Goal: Transaction & Acquisition: Purchase product/service

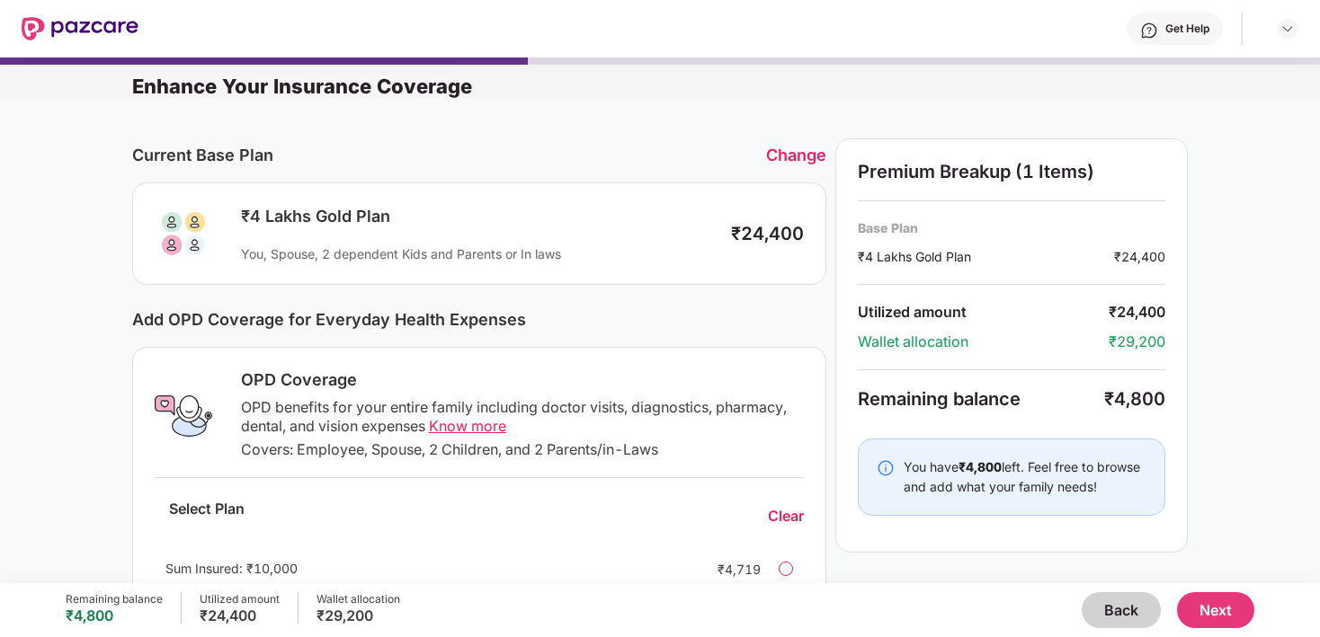
click at [1112, 611] on button "Back" at bounding box center [1120, 610] width 79 height 36
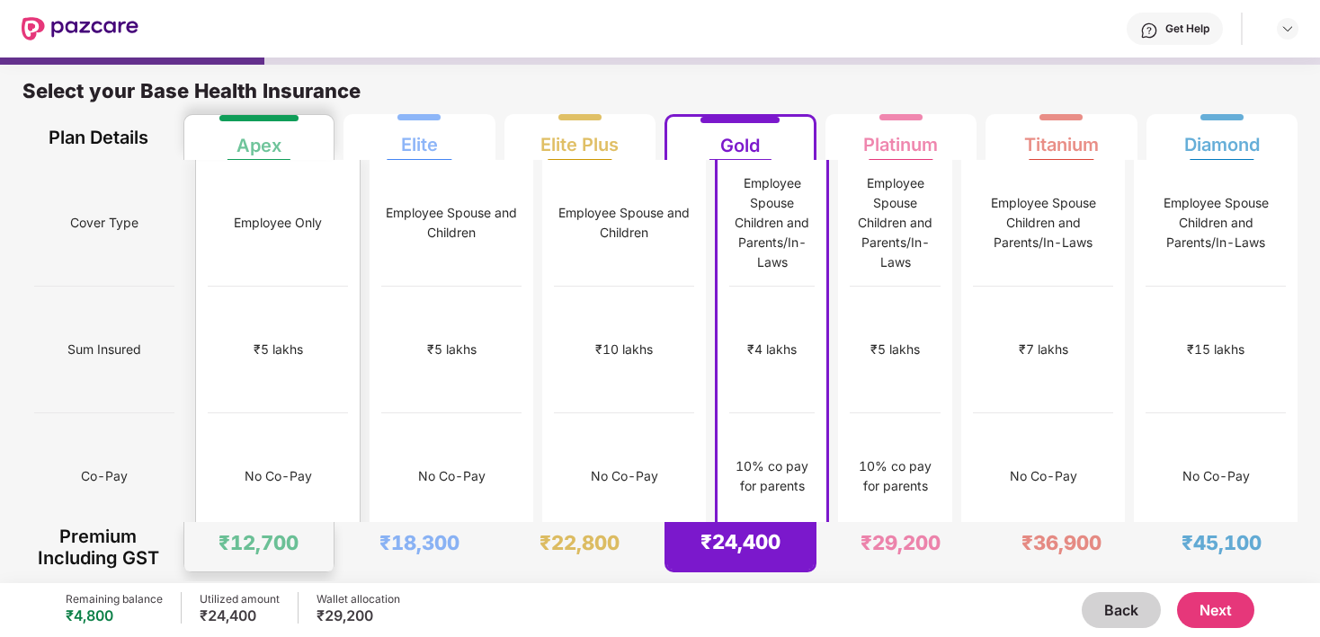
click at [252, 220] on div "Employee Only" at bounding box center [278, 223] width 140 height 127
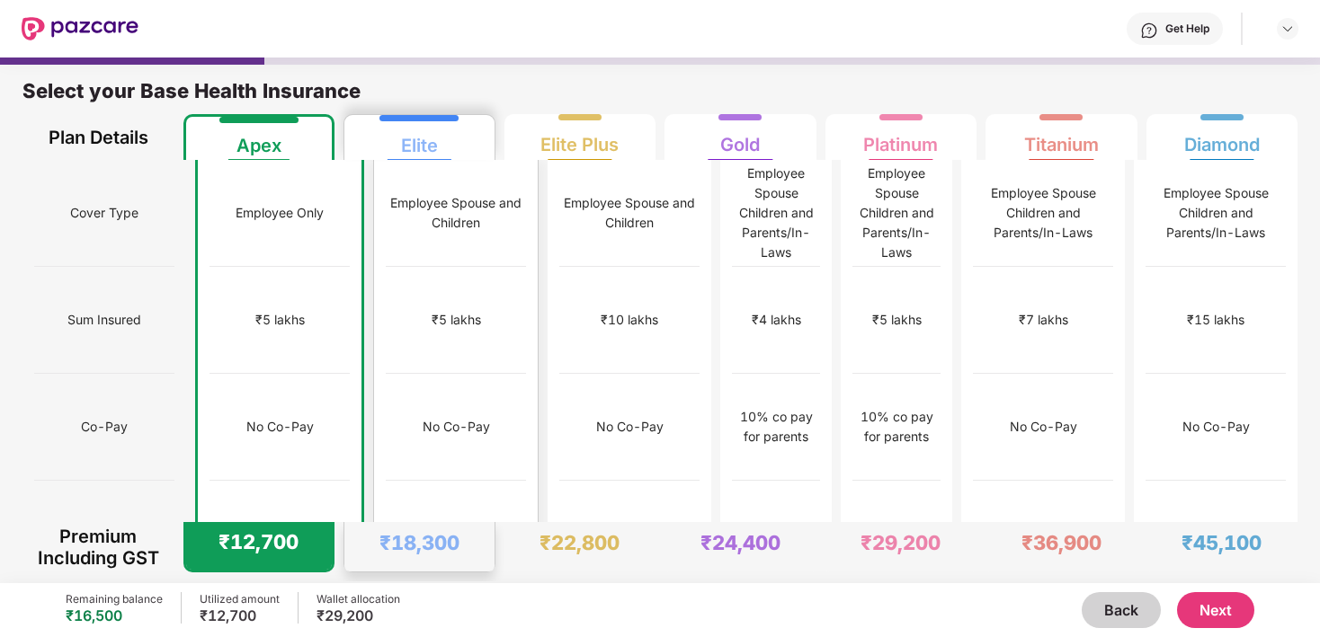
click at [387, 481] on div "₹12,000" at bounding box center [456, 534] width 140 height 107
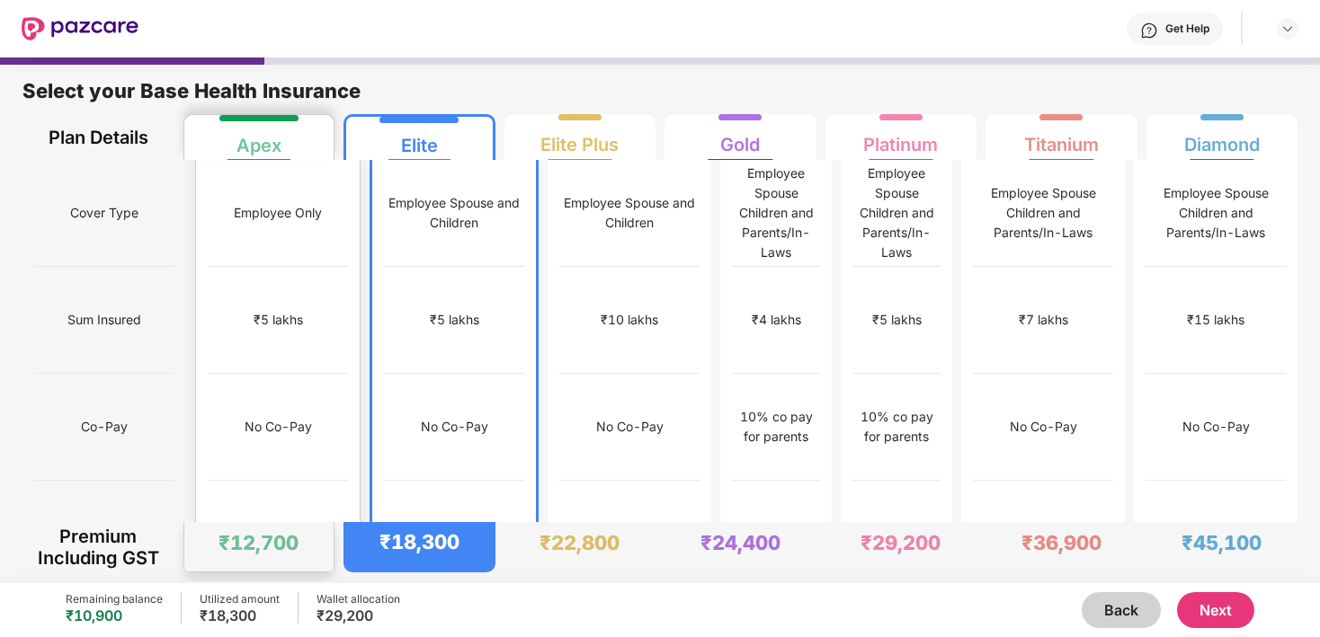
click at [275, 397] on div "No Co-Pay" at bounding box center [278, 427] width 140 height 107
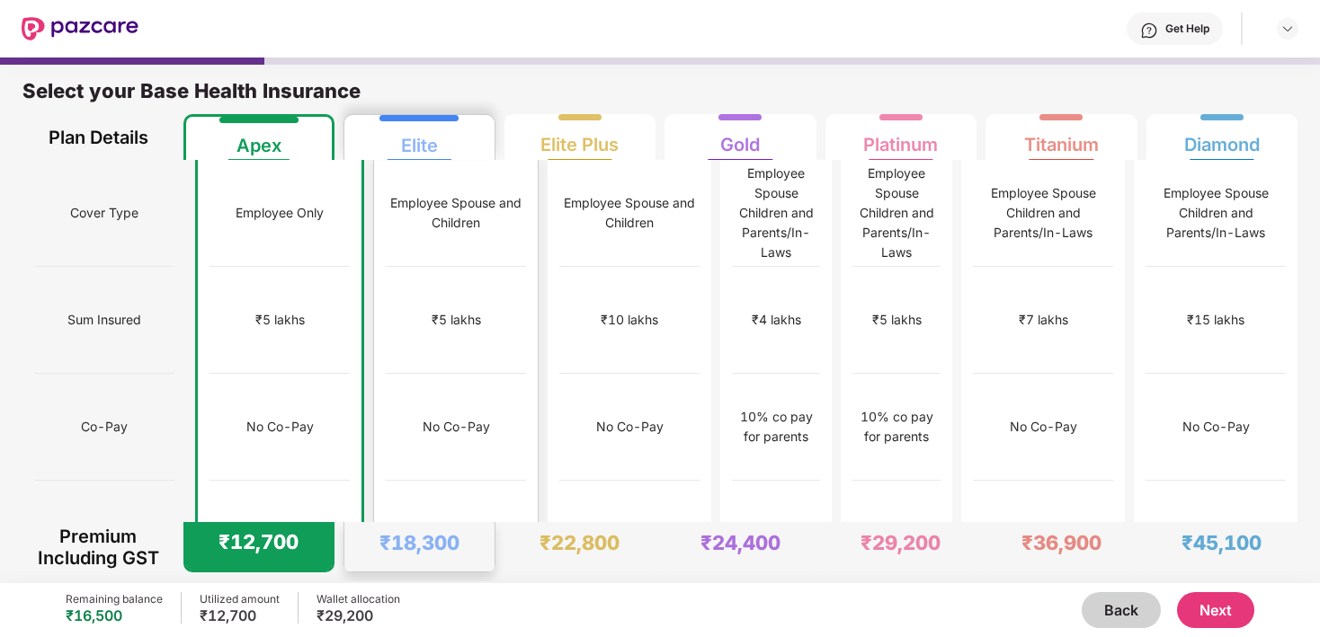
click at [396, 213] on div "Employee Spouse and Children" at bounding box center [456, 213] width 140 height 40
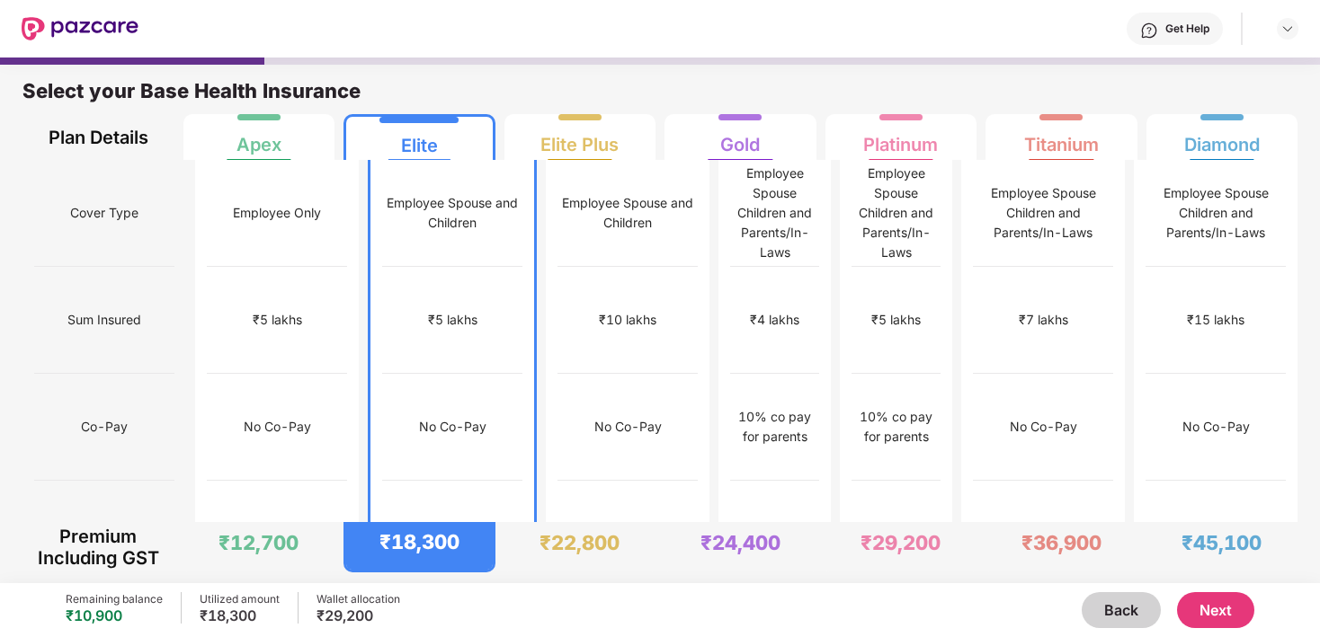
click at [1214, 609] on button "Next" at bounding box center [1215, 610] width 77 height 36
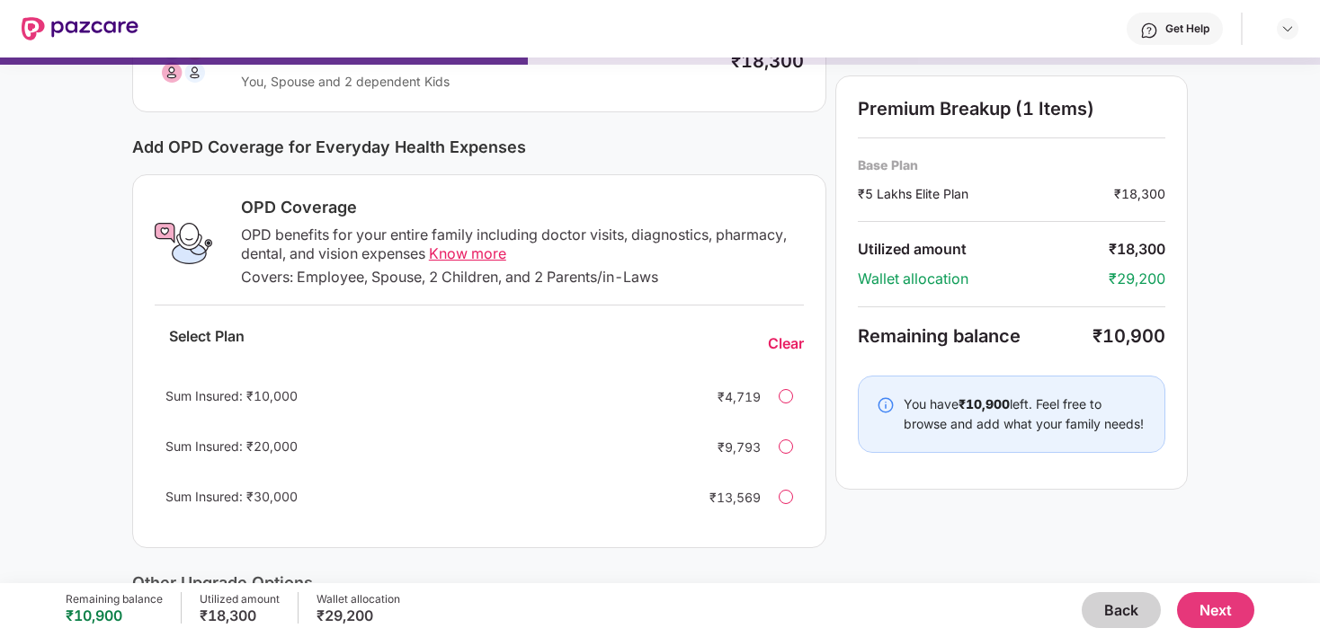
scroll to position [220, 0]
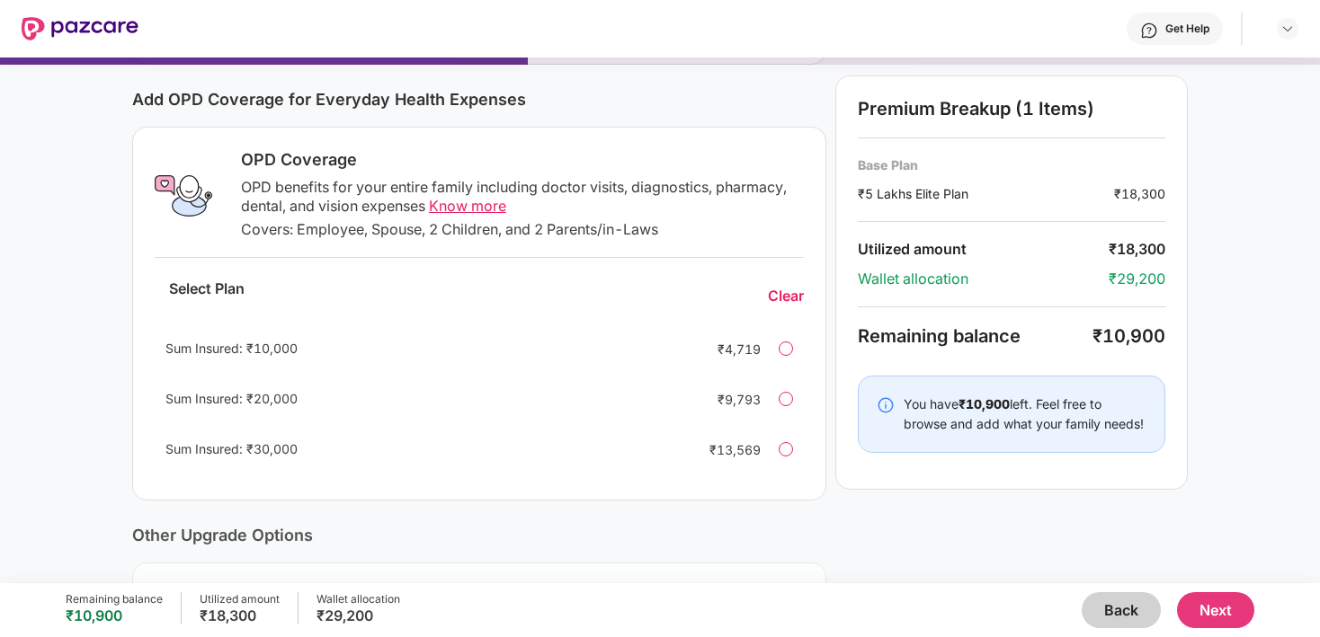
click at [787, 403] on div at bounding box center [786, 399] width 14 height 14
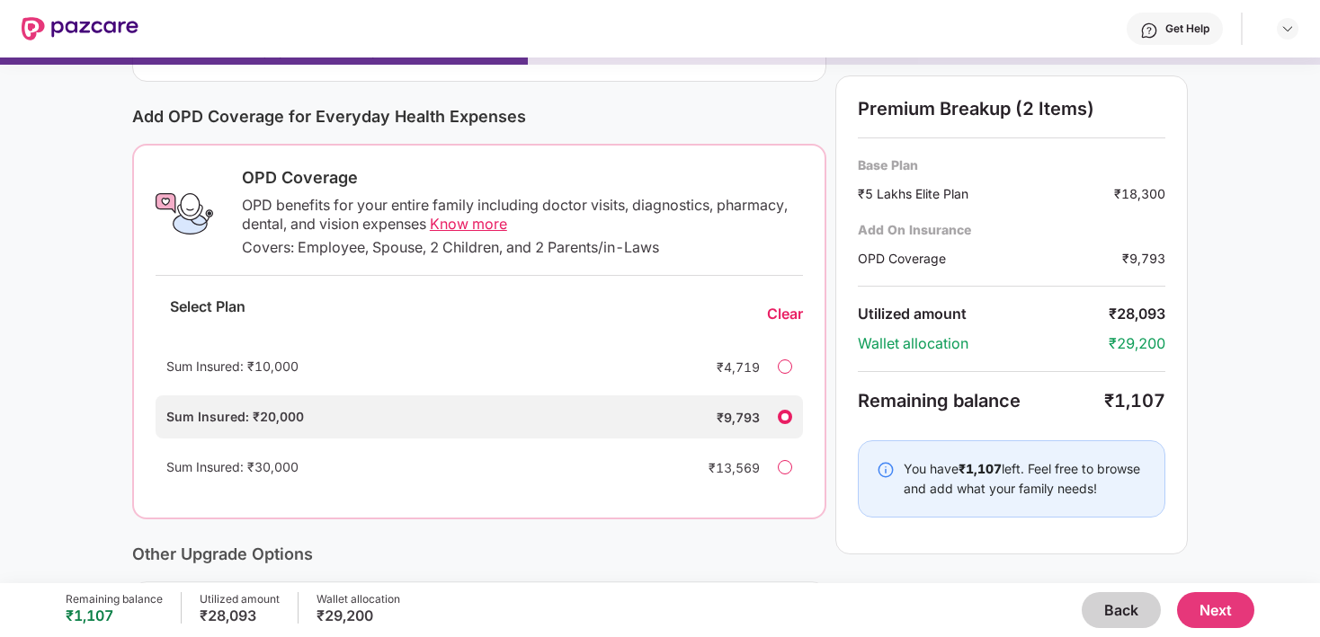
scroll to position [207, 0]
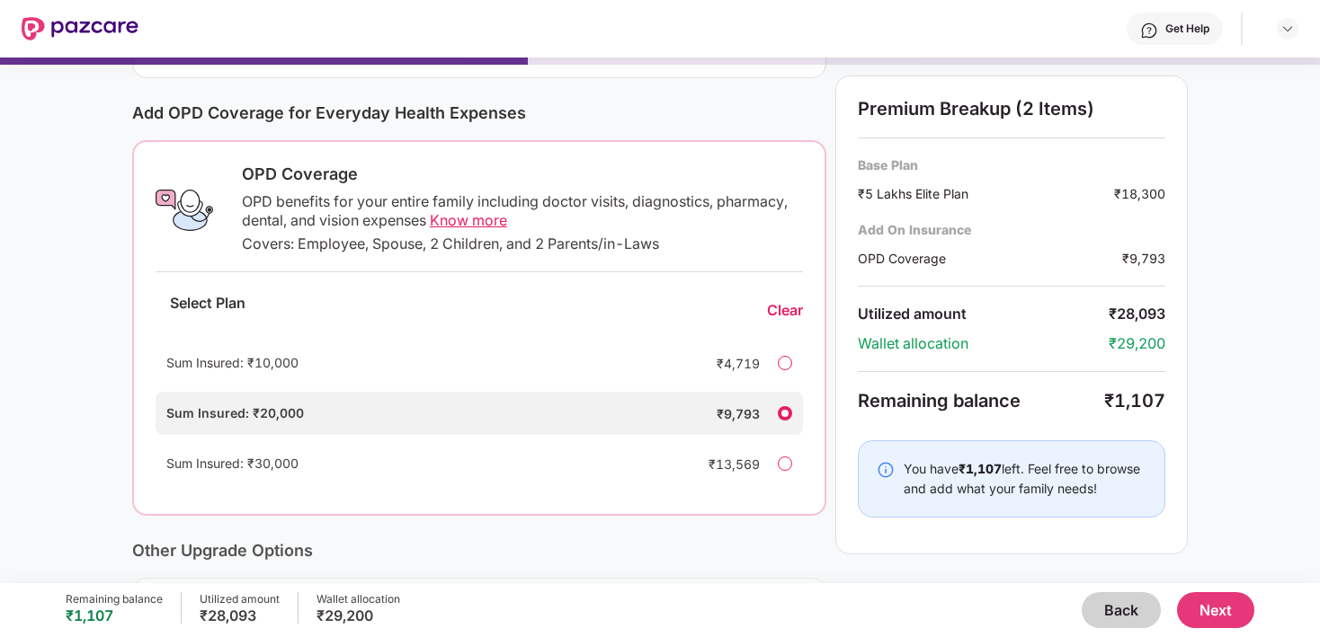
click at [307, 242] on div "Covers: Employee, Spouse, 2 Children, and 2 Parents/in-Laws" at bounding box center [522, 244] width 561 height 19
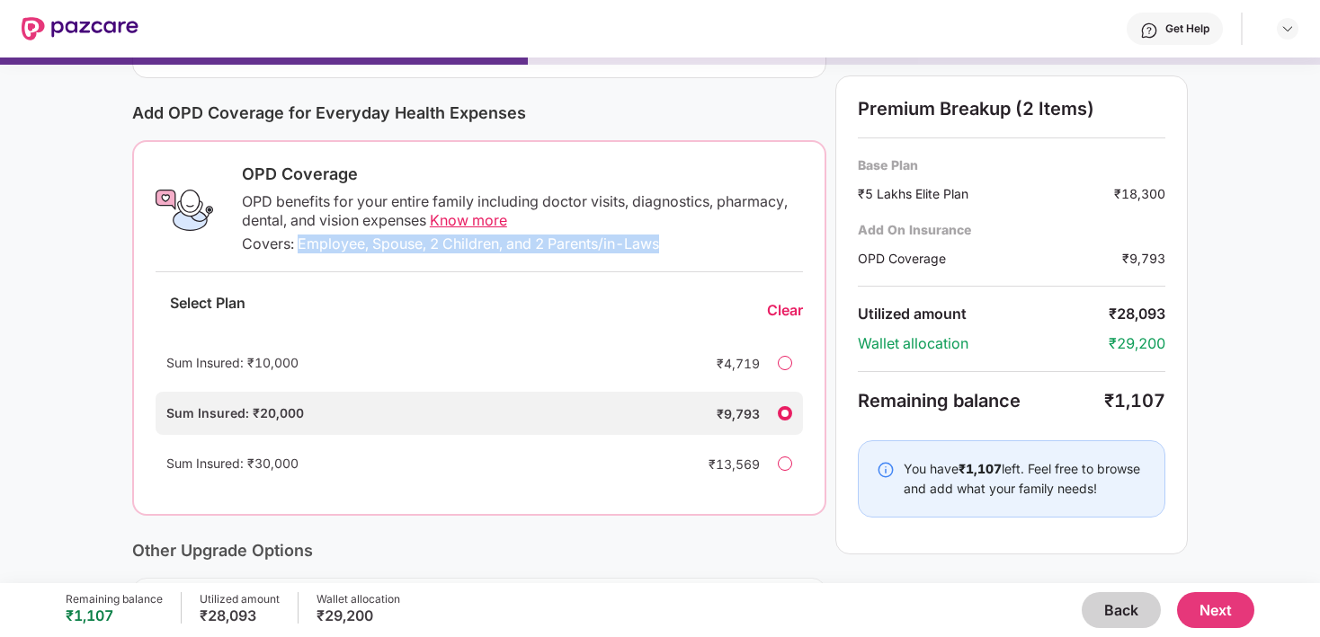
drag, startPoint x: 307, startPoint y: 242, endPoint x: 647, endPoint y: 245, distance: 340.7
click at [647, 245] on div "Covers: Employee, Spouse, 2 Children, and 2 Parents/in-Laws" at bounding box center [522, 244] width 561 height 19
drag, startPoint x: 647, startPoint y: 245, endPoint x: 347, endPoint y: 249, distance: 300.3
click at [347, 249] on div "Covers: Employee, Spouse, 2 Children, and 2 Parents/in-Laws" at bounding box center [522, 244] width 561 height 19
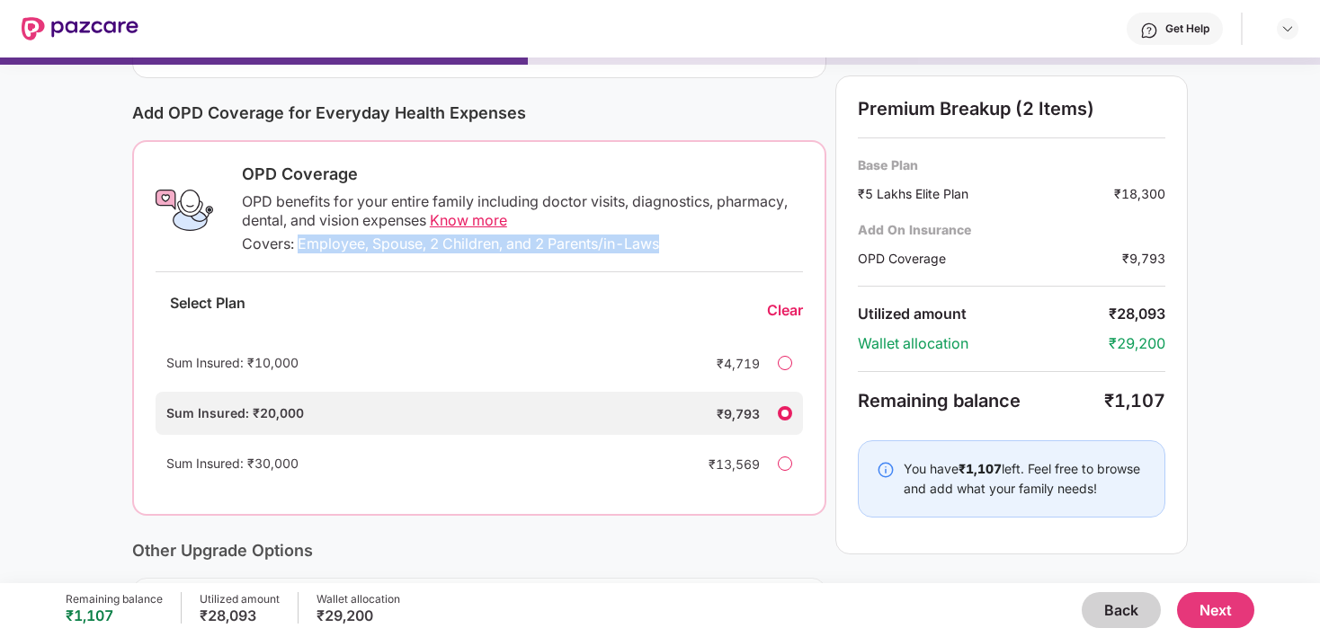
click at [347, 249] on div "Covers: Employee, Spouse, 2 Children, and 2 Parents/in-Laws" at bounding box center [522, 244] width 561 height 19
drag, startPoint x: 347, startPoint y: 249, endPoint x: 653, endPoint y: 247, distance: 305.7
click at [653, 247] on div "Covers: Employee, Spouse, 2 Children, and 2 Parents/in-Laws" at bounding box center [522, 244] width 561 height 19
drag, startPoint x: 653, startPoint y: 247, endPoint x: 294, endPoint y: 240, distance: 358.8
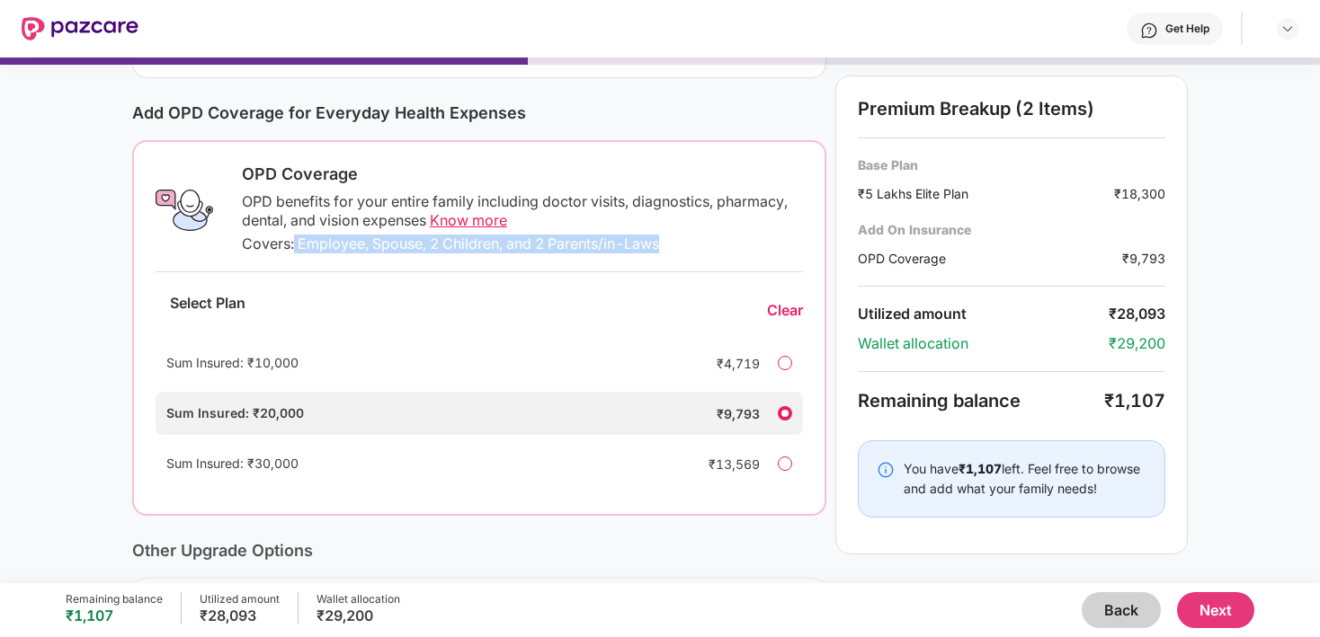
click at [294, 240] on div "Covers: Employee, Spouse, 2 Children, and 2 Parents/in-Laws" at bounding box center [522, 244] width 561 height 19
drag, startPoint x: 294, startPoint y: 240, endPoint x: 645, endPoint y: 258, distance: 351.1
click at [645, 258] on div "OPD Coverage OPD benefits for your entire family including doctor visits, diagn…" at bounding box center [479, 328] width 694 height 376
click at [645, 248] on div "Covers: Employee, Spouse, 2 Children, and 2 Parents/in-Laws" at bounding box center [522, 244] width 561 height 19
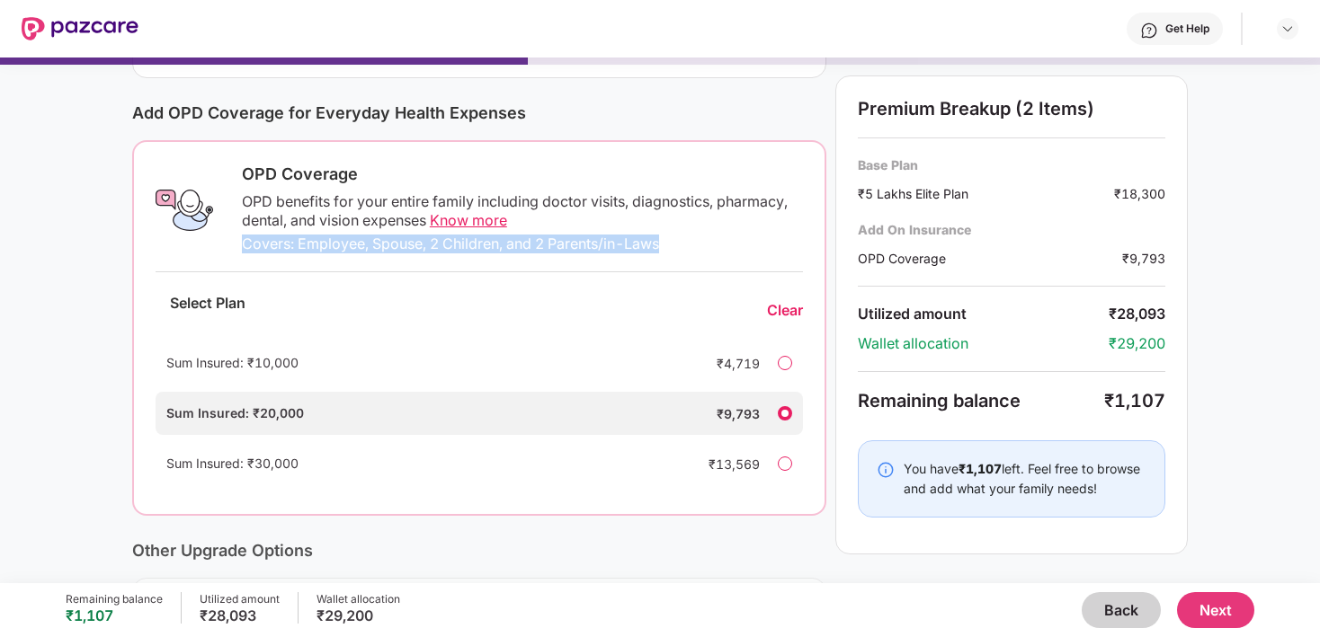
drag, startPoint x: 645, startPoint y: 248, endPoint x: 329, endPoint y: 234, distance: 316.8
click at [329, 234] on div "OPD Coverage OPD benefits for your entire family including doctor visits, diagn…" at bounding box center [517, 210] width 572 height 93
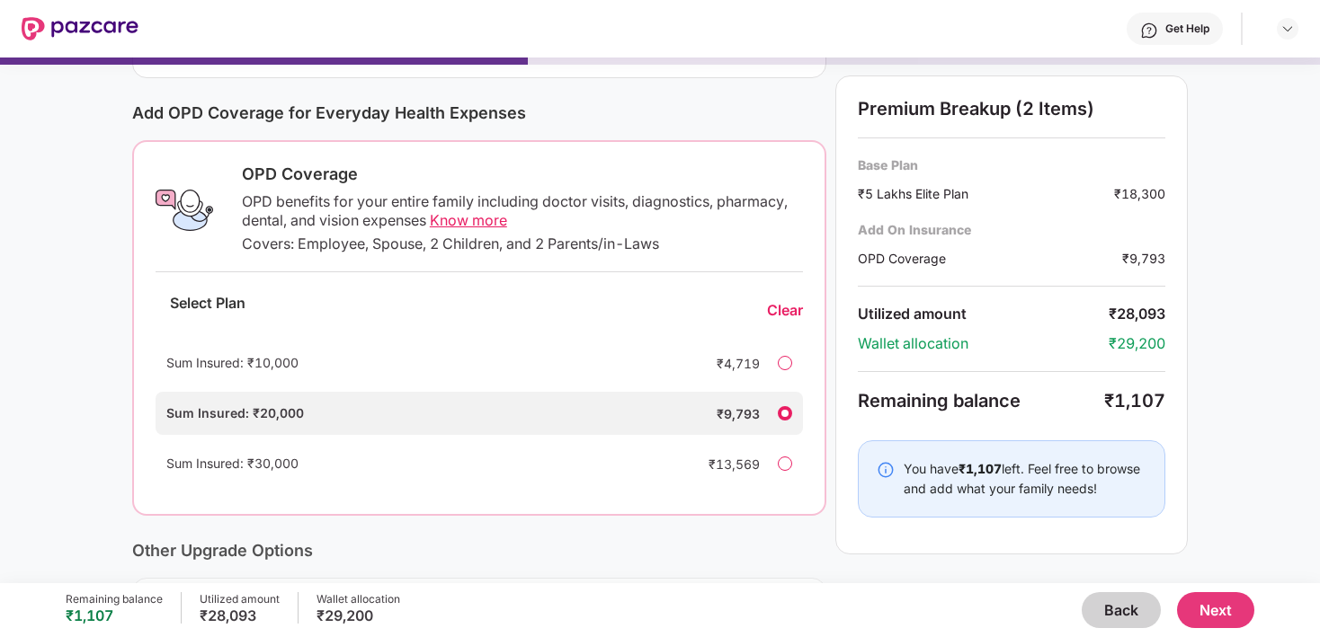
click at [334, 249] on div "Covers: Employee, Spouse, 2 Children, and 2 Parents/in-Laws" at bounding box center [522, 244] width 561 height 19
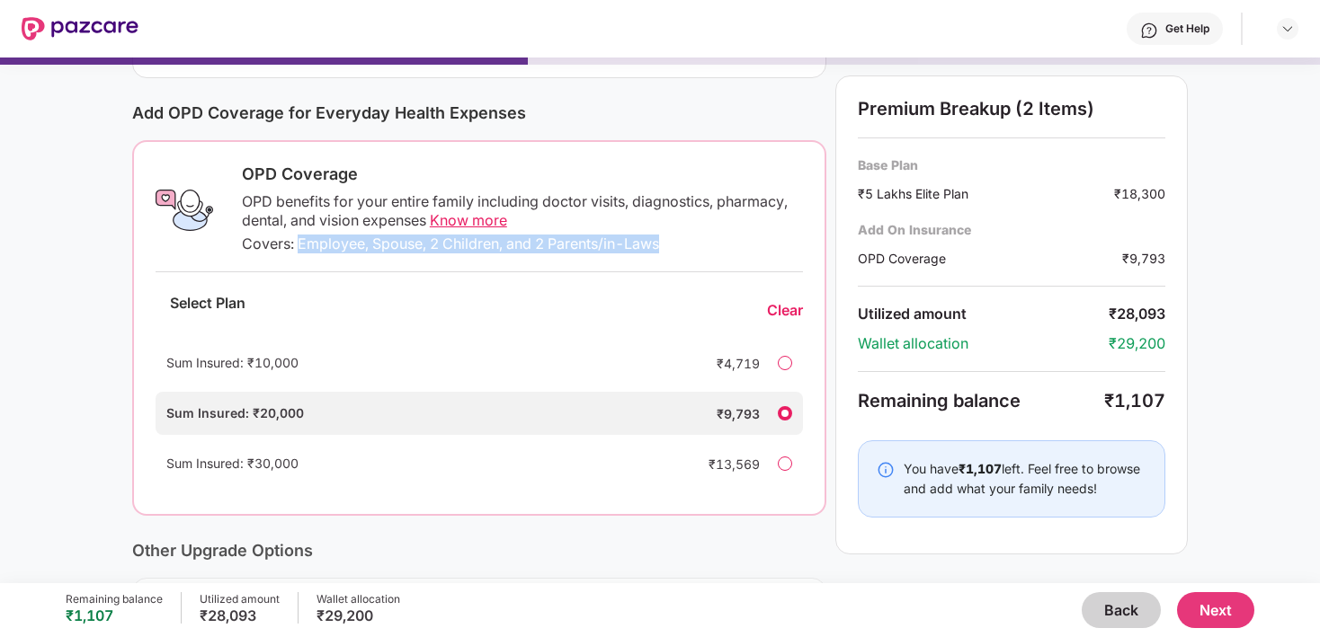
drag, startPoint x: 334, startPoint y: 249, endPoint x: 639, endPoint y: 245, distance: 305.7
click at [639, 245] on div "Covers: Employee, Spouse, 2 Children, and 2 Parents/in-Laws" at bounding box center [522, 244] width 561 height 19
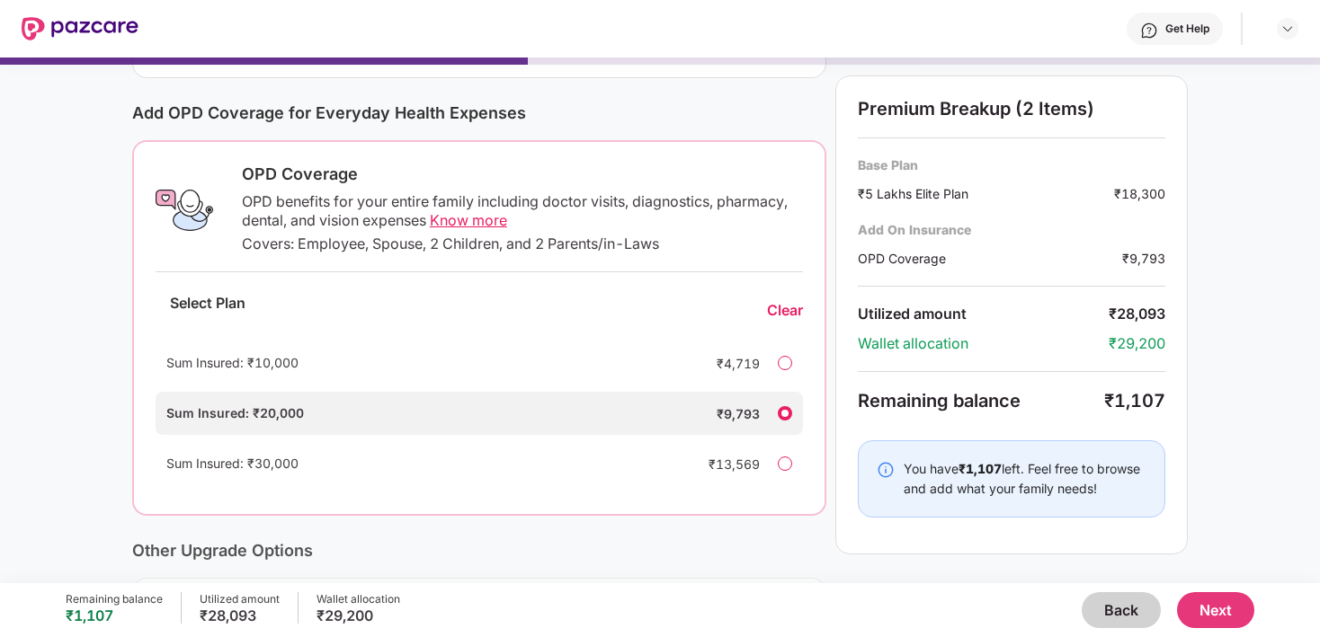
click at [473, 219] on span "Know more" at bounding box center [468, 220] width 77 height 18
click at [1227, 617] on button "Next" at bounding box center [1215, 610] width 77 height 36
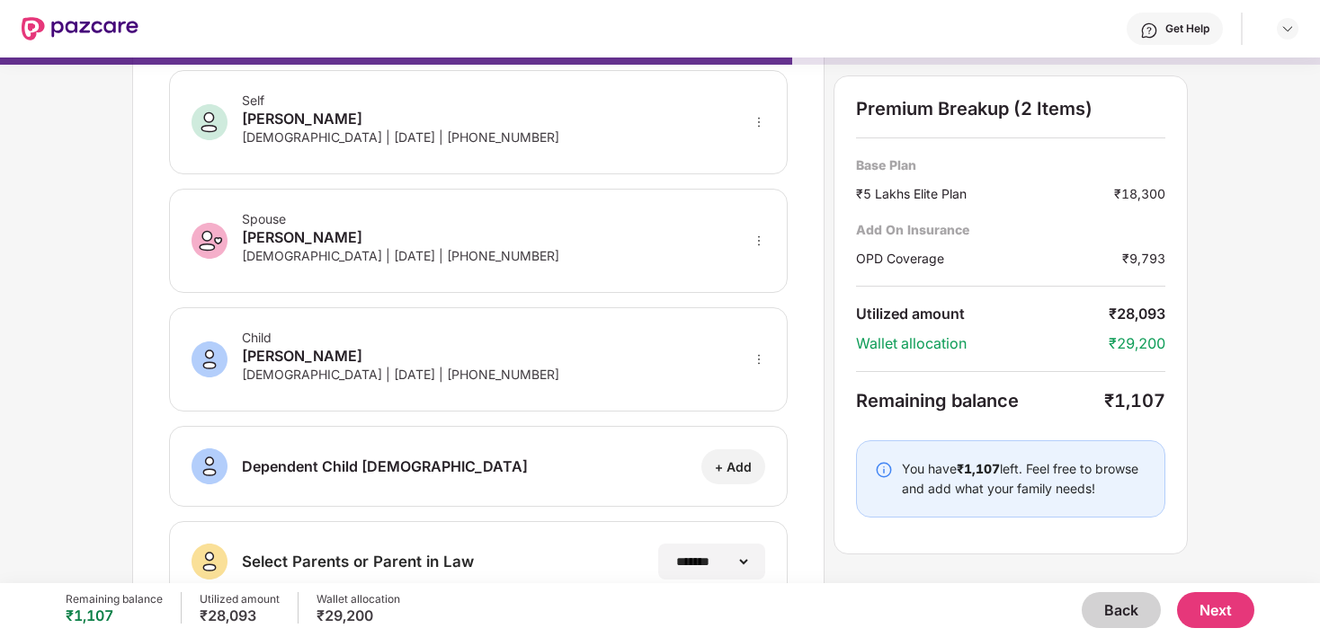
scroll to position [0, 0]
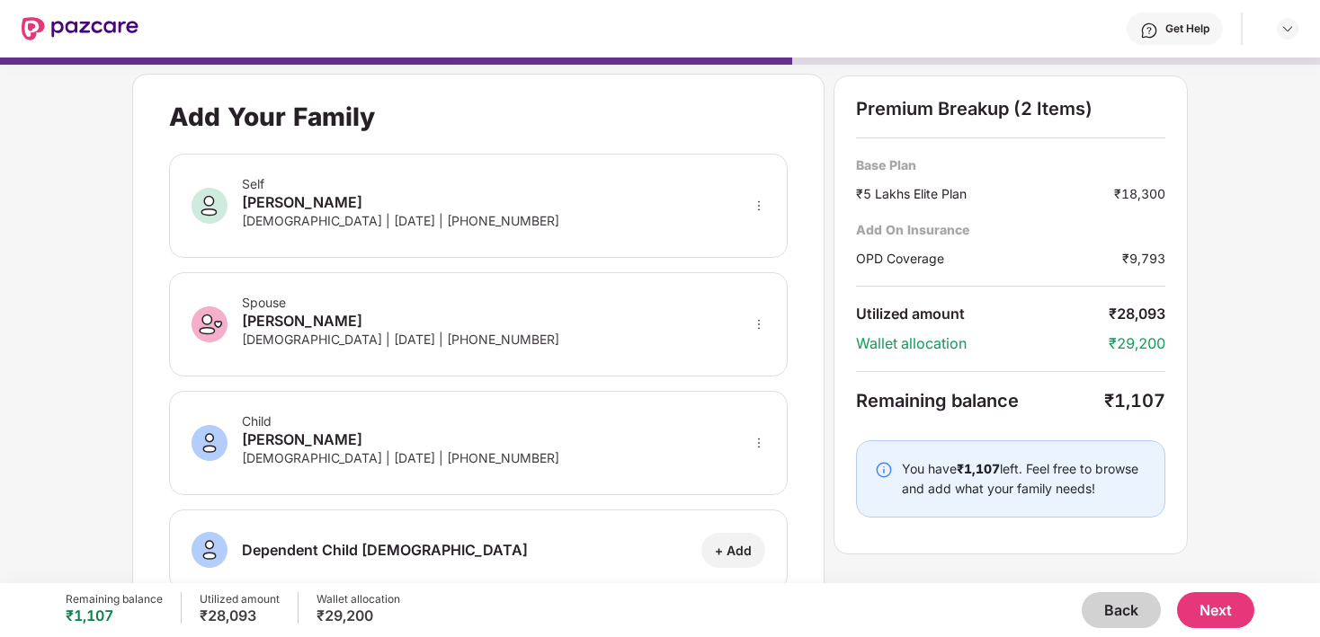
click at [1210, 610] on button "Next" at bounding box center [1215, 610] width 77 height 36
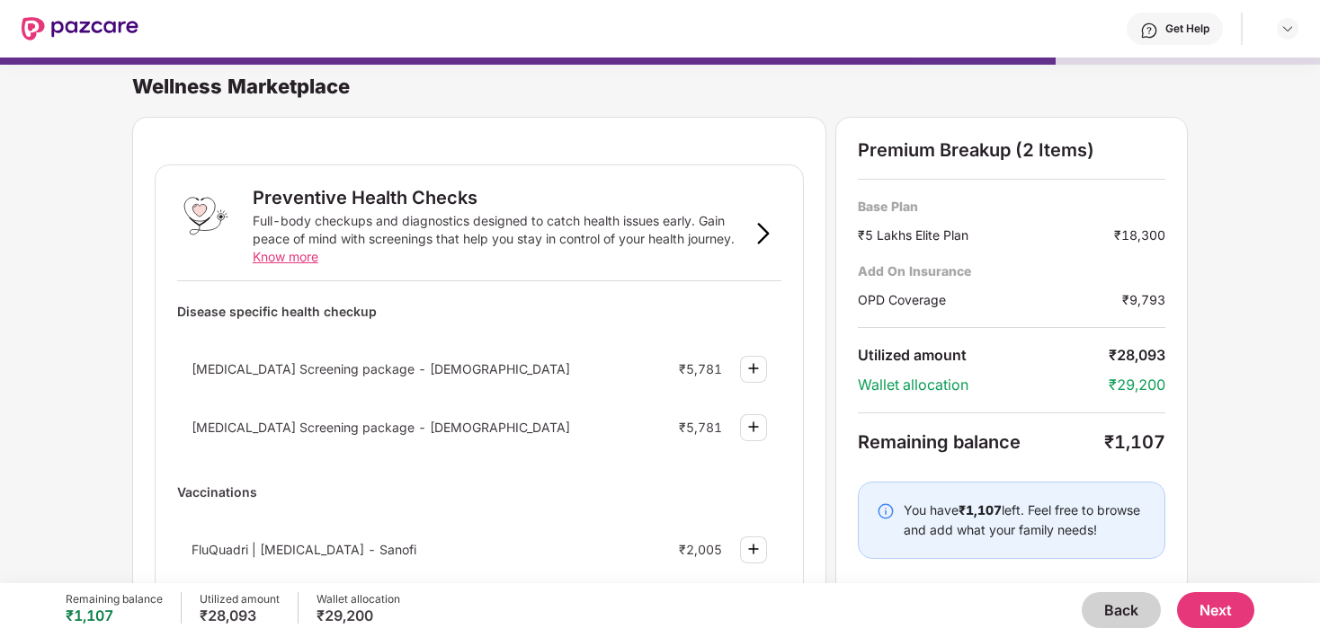
click at [1128, 615] on button "Back" at bounding box center [1120, 610] width 79 height 36
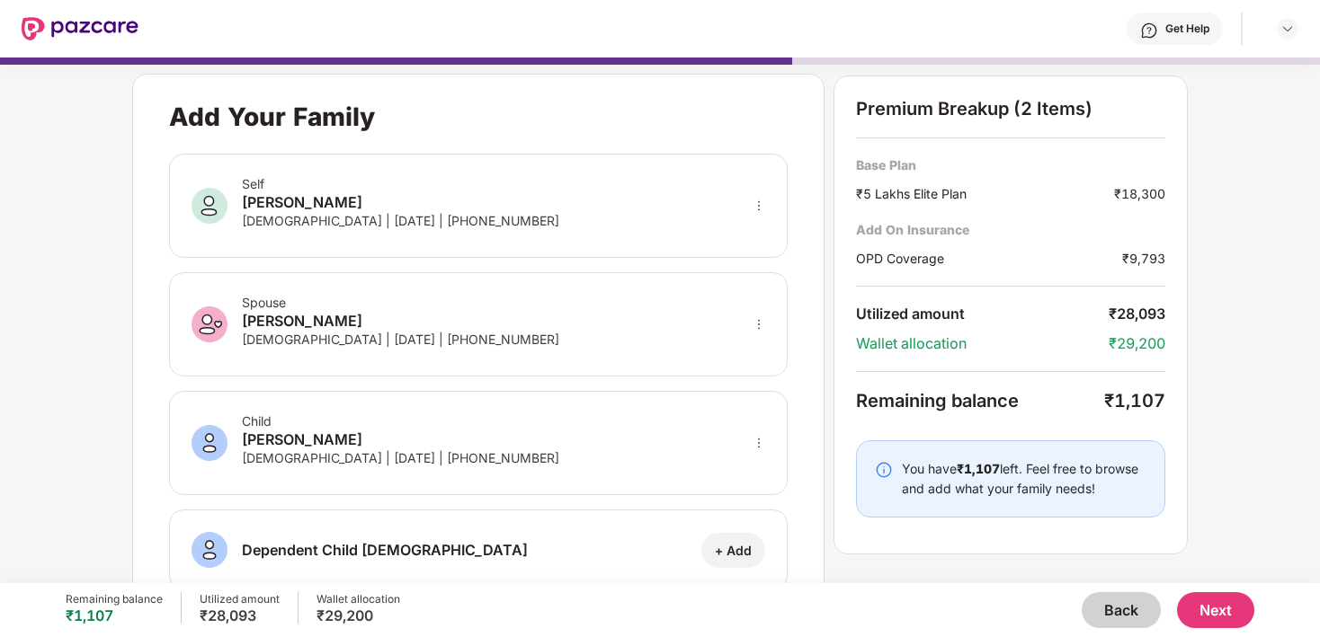
click at [1128, 615] on button "Back" at bounding box center [1120, 610] width 79 height 36
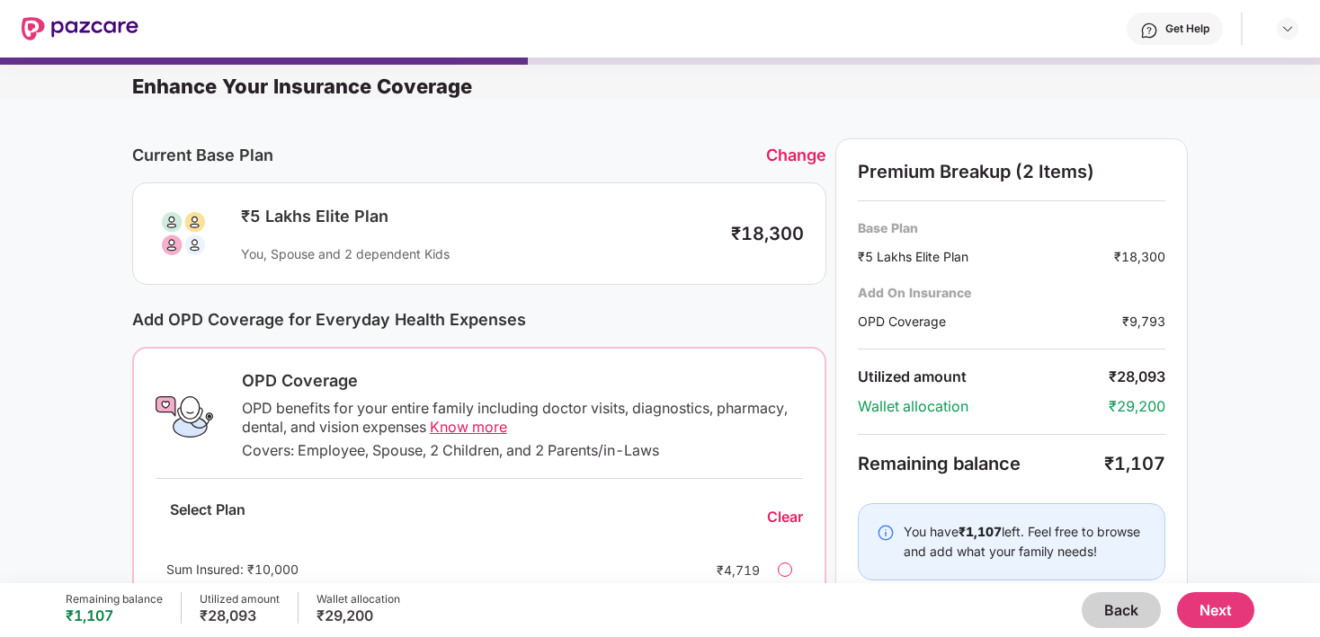
click at [1128, 615] on button "Back" at bounding box center [1120, 610] width 79 height 36
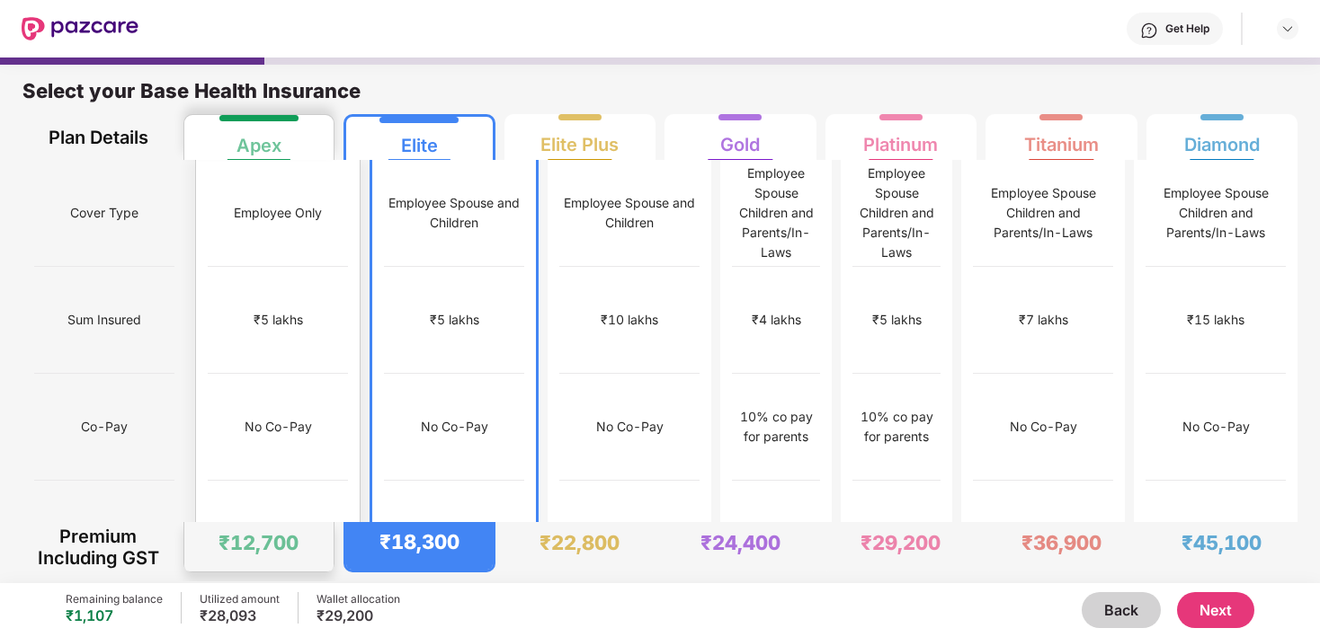
click at [235, 374] on div "No Co-Pay" at bounding box center [278, 427] width 140 height 107
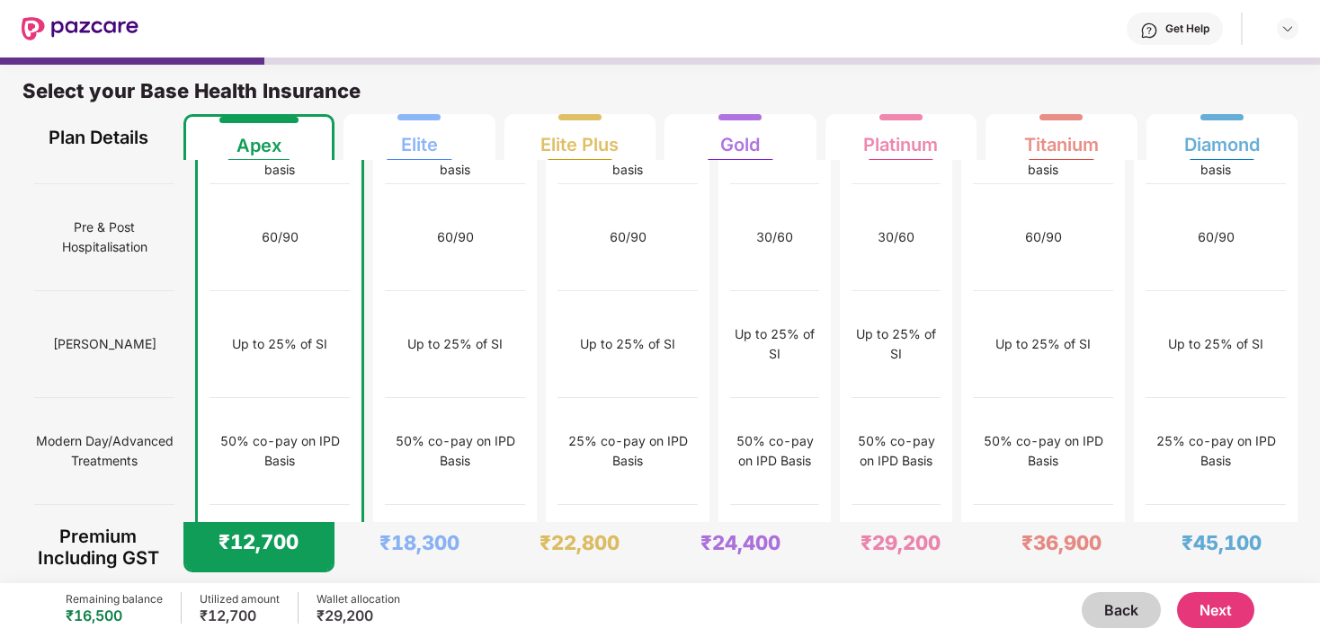
scroll to position [1818, 0]
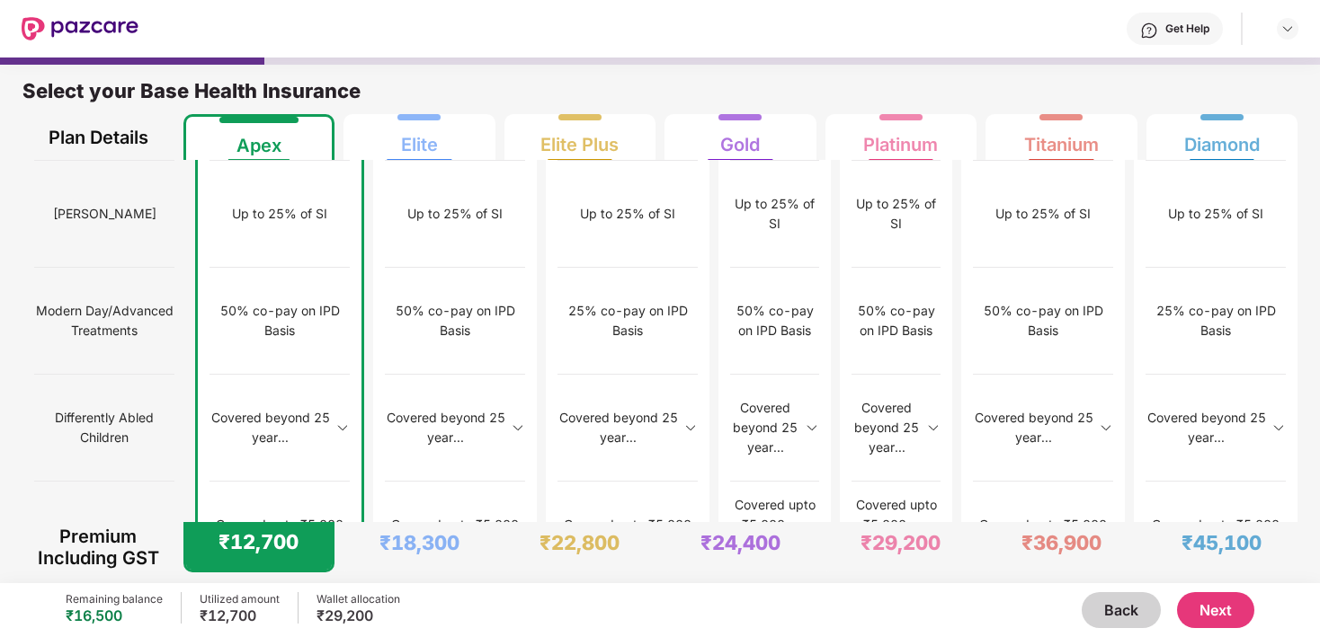
click at [239, 551] on div "₹12,700" at bounding box center [258, 542] width 80 height 25
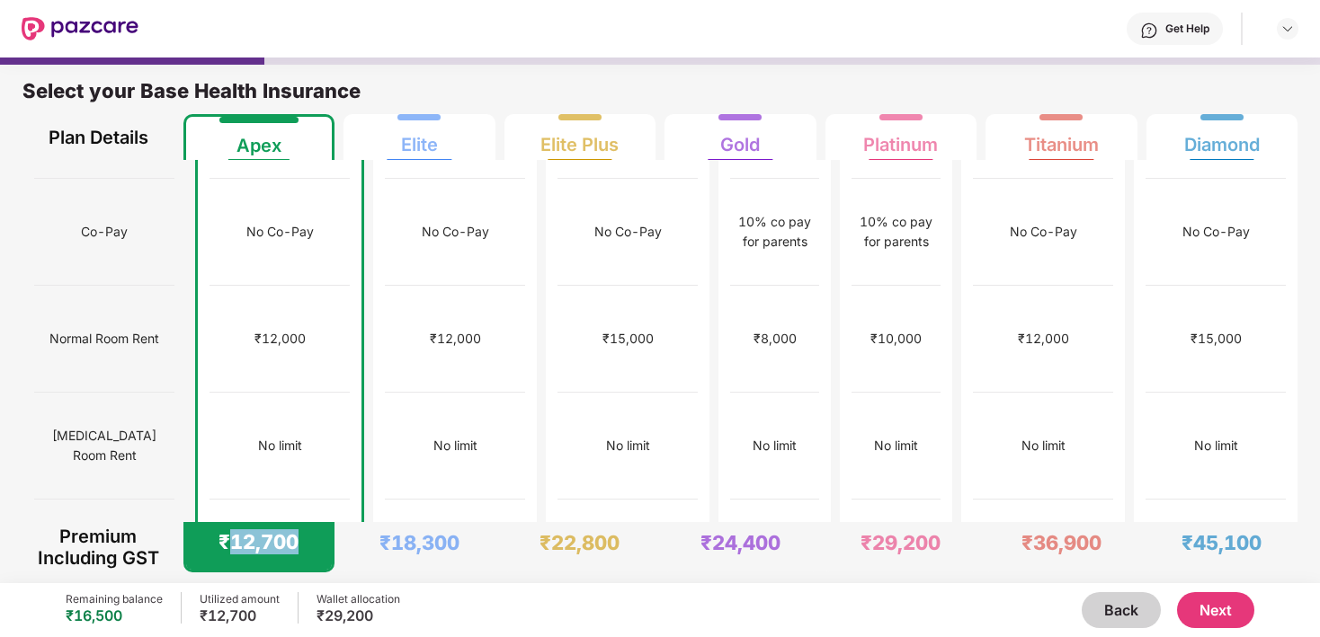
scroll to position [0, 0]
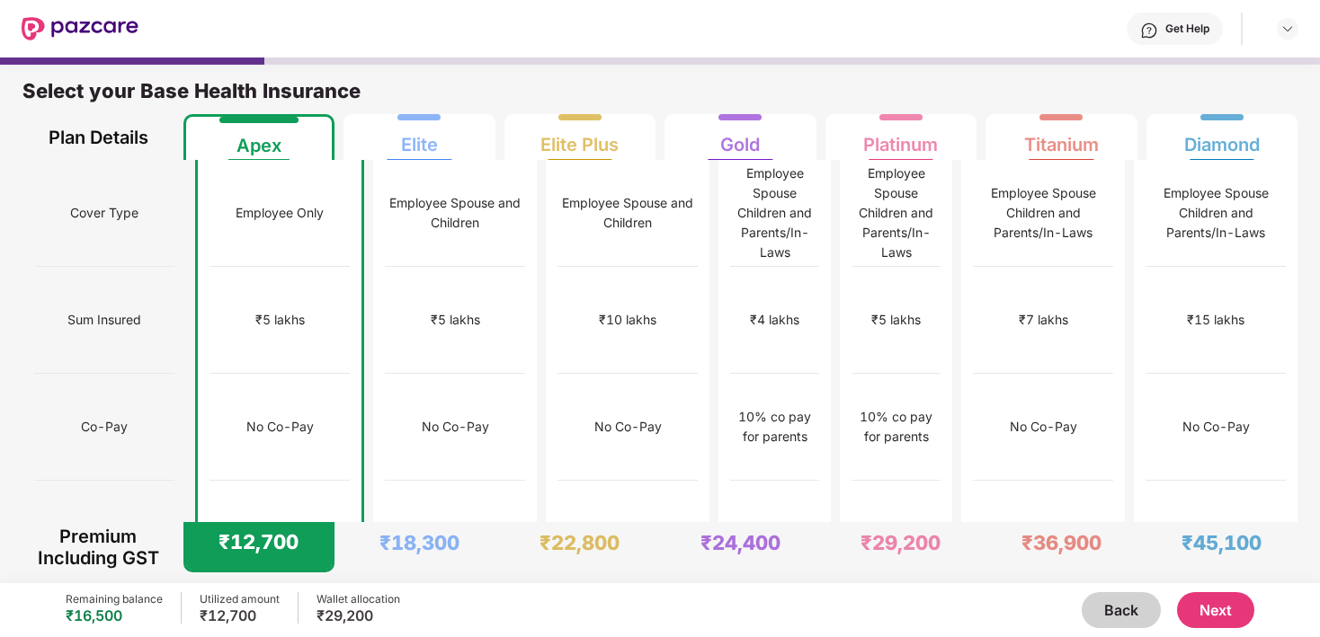
click at [256, 417] on div "No Co-Pay" at bounding box center [279, 427] width 67 height 20
click at [252, 417] on div "No Co-Pay" at bounding box center [279, 427] width 67 height 20
drag, startPoint x: 252, startPoint y: 376, endPoint x: 286, endPoint y: 384, distance: 35.1
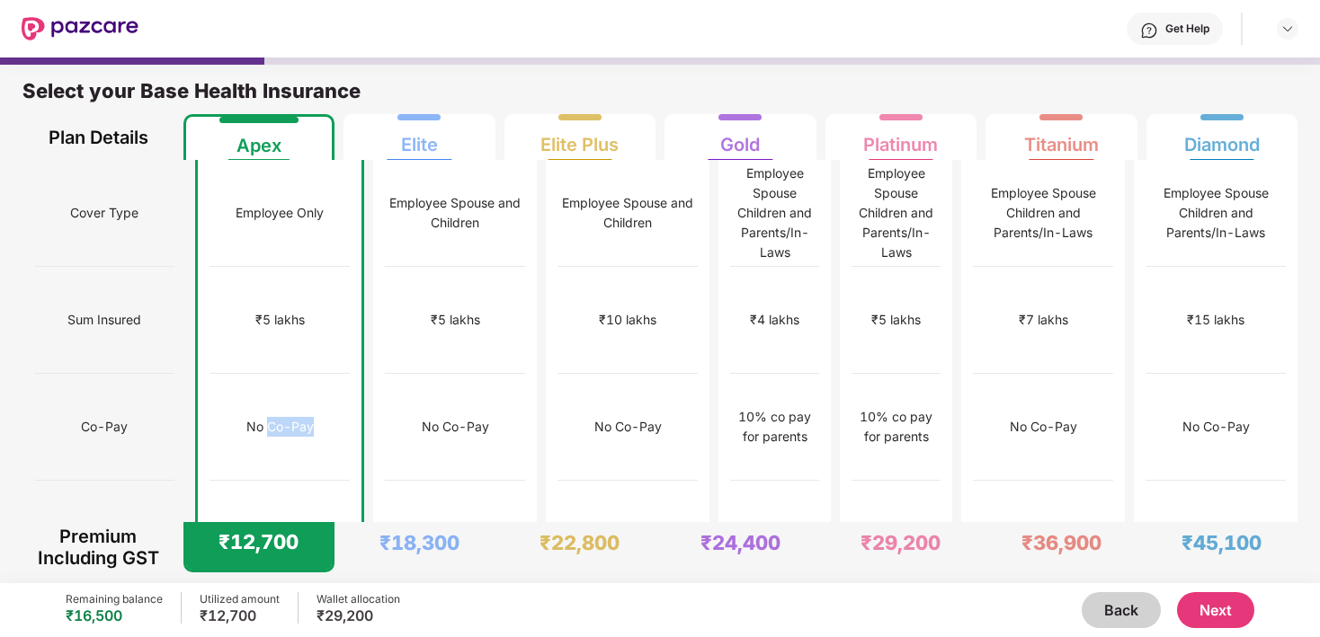
click at [286, 417] on div "No Co-Pay" at bounding box center [279, 427] width 67 height 20
drag, startPoint x: 286, startPoint y: 384, endPoint x: 226, endPoint y: 373, distance: 61.2
click at [246, 417] on div "No Co-Pay" at bounding box center [279, 427] width 67 height 20
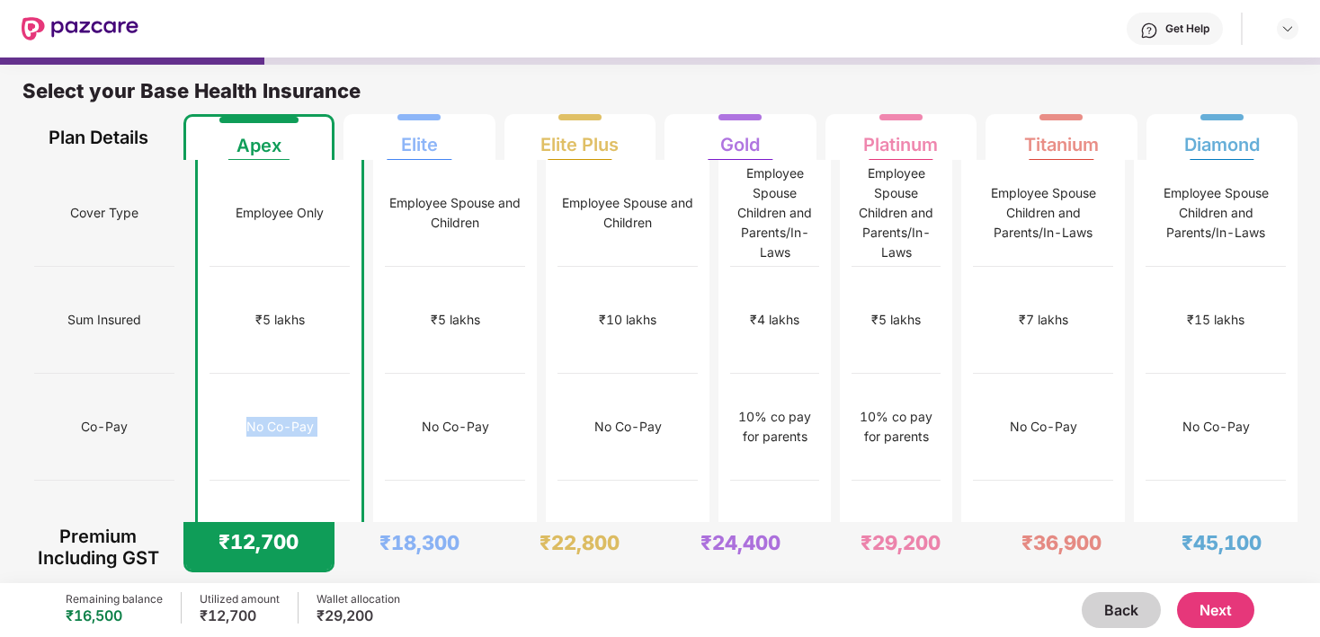
drag, startPoint x: 226, startPoint y: 373, endPoint x: 305, endPoint y: 384, distance: 79.8
click at [305, 384] on div "No Co-Pay" at bounding box center [279, 427] width 140 height 107
click at [288, 417] on div "No Co-Pay" at bounding box center [279, 427] width 67 height 20
drag, startPoint x: 288, startPoint y: 383, endPoint x: 250, endPoint y: 381, distance: 37.8
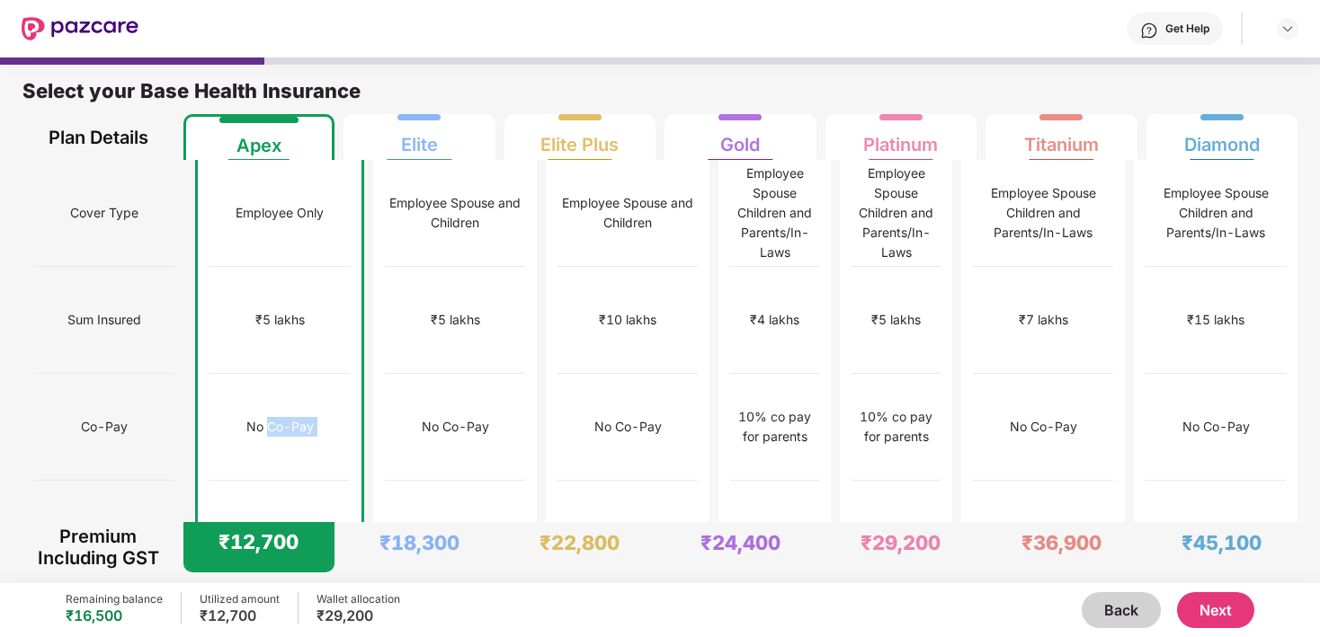
click at [250, 417] on div "No Co-Pay" at bounding box center [279, 427] width 67 height 20
drag, startPoint x: 250, startPoint y: 381, endPoint x: 281, endPoint y: 385, distance: 31.7
click at [281, 417] on div "No Co-Pay" at bounding box center [279, 427] width 67 height 20
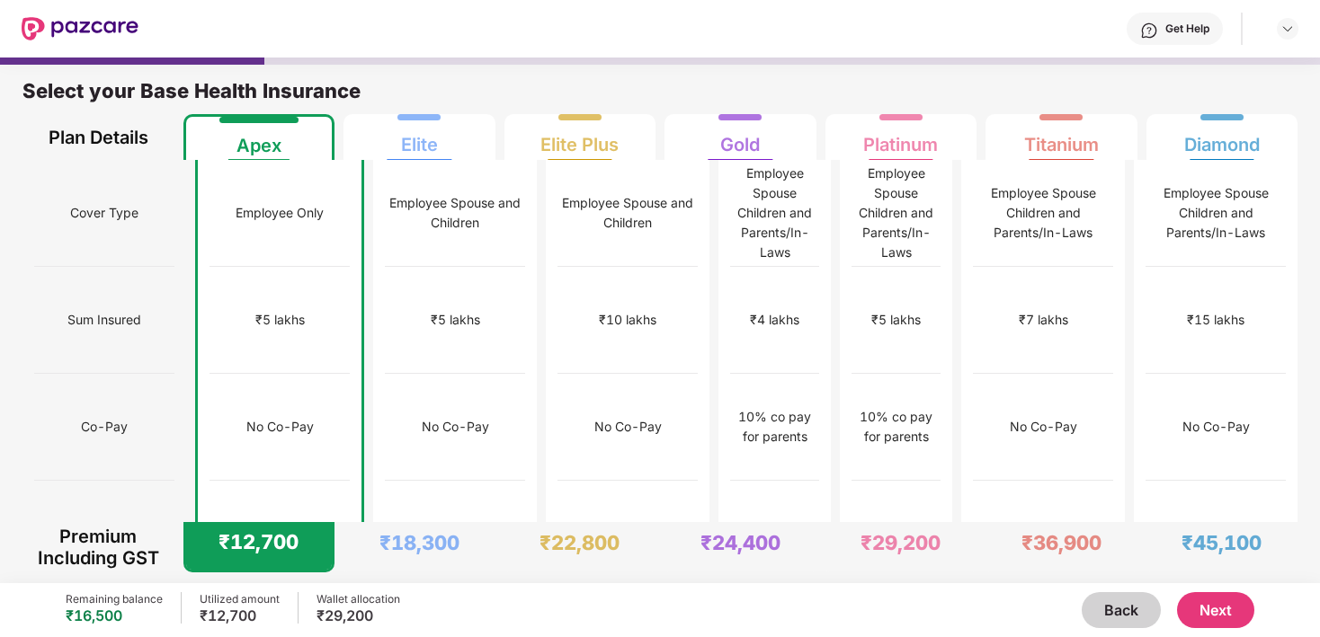
click at [1217, 611] on button "Next" at bounding box center [1215, 610] width 77 height 36
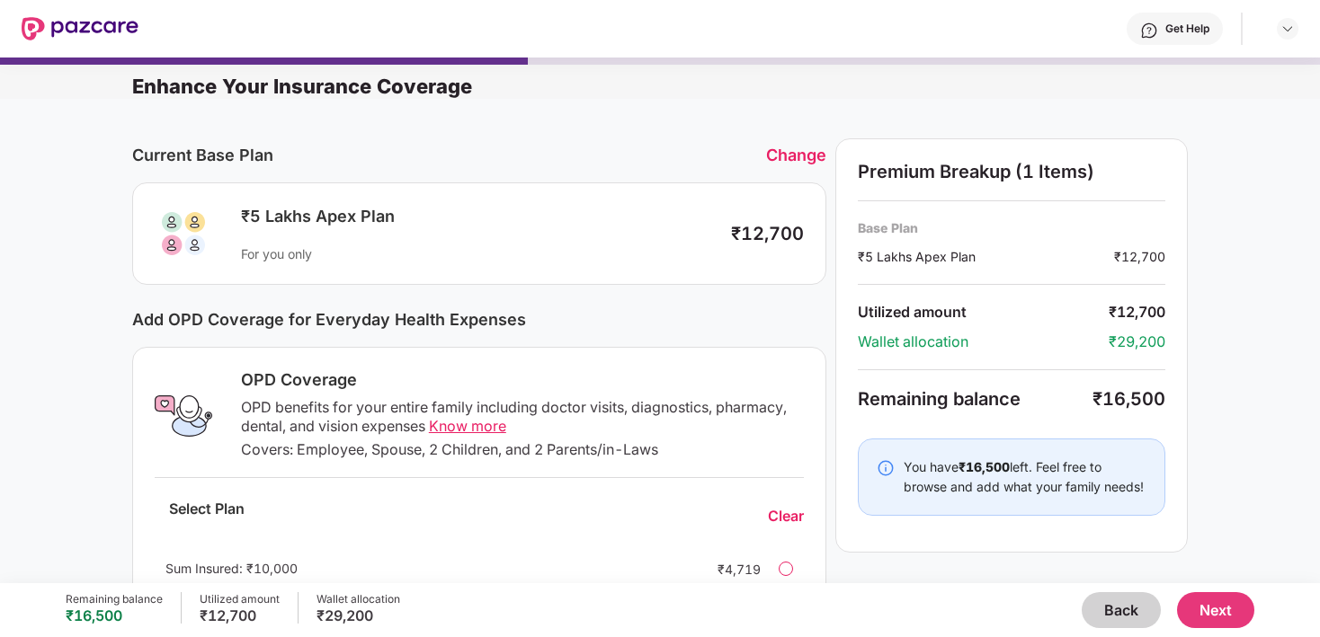
click at [270, 256] on div "For you only" at bounding box center [477, 253] width 472 height 17
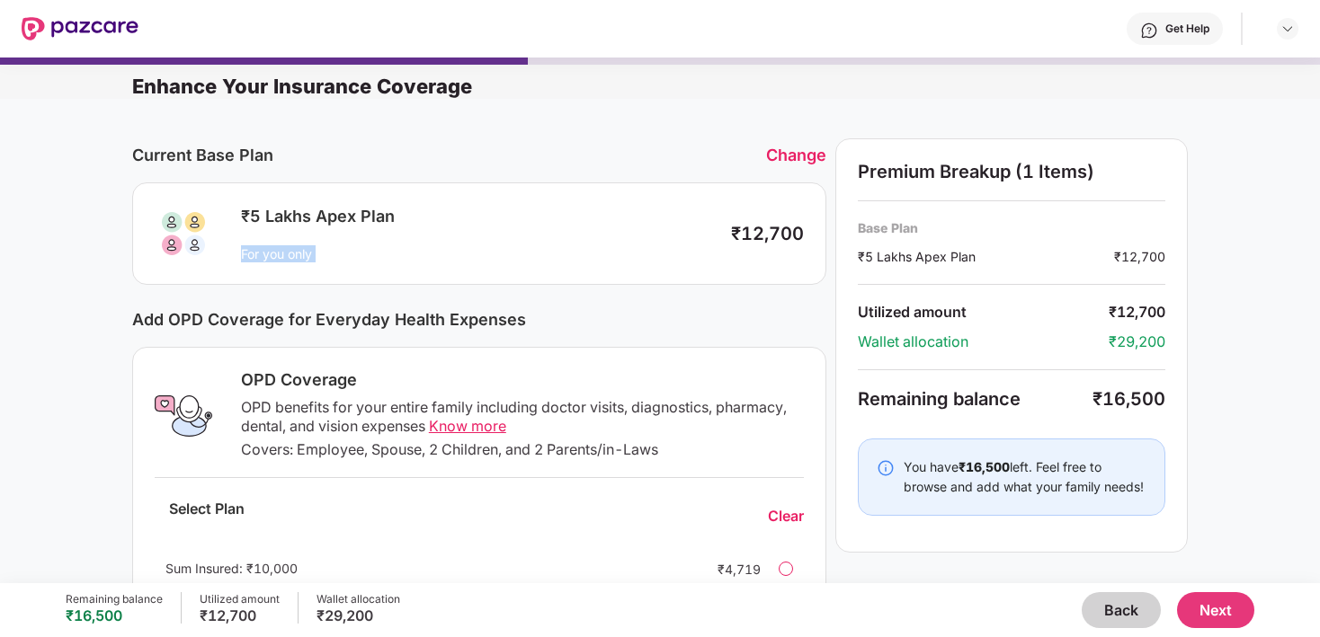
click at [270, 256] on div "For you only" at bounding box center [477, 253] width 472 height 17
click at [270, 254] on div "For you only" at bounding box center [477, 253] width 472 height 17
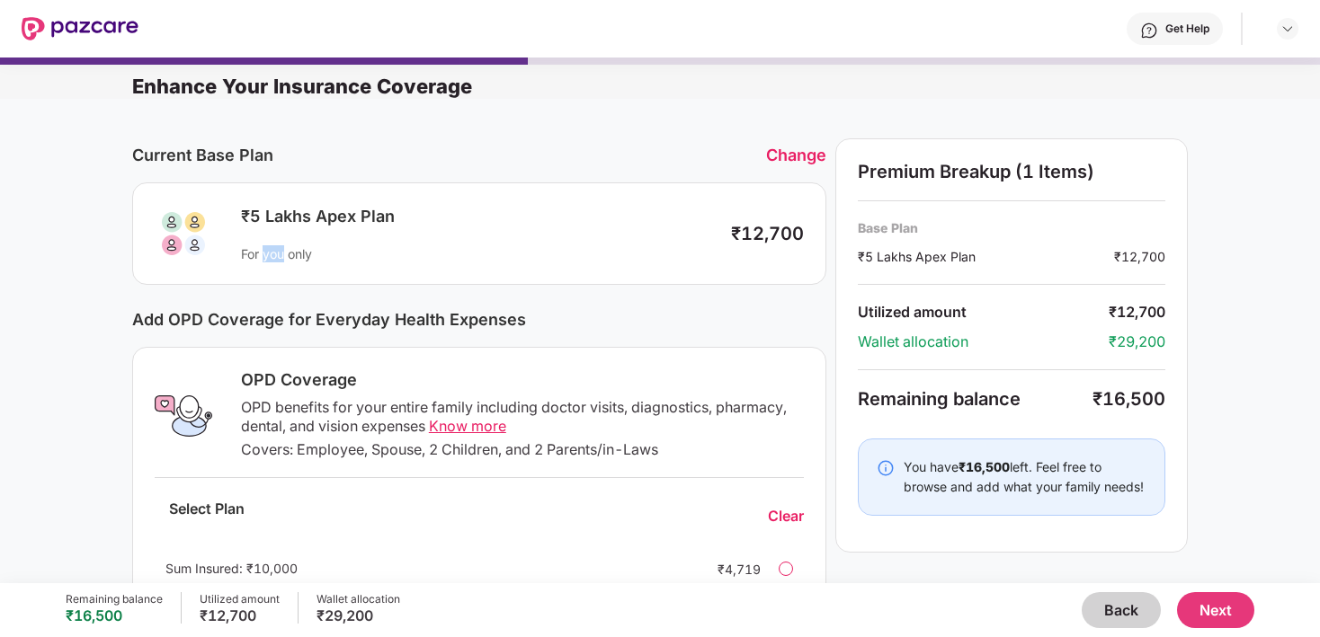
click at [270, 254] on div "For you only" at bounding box center [477, 253] width 472 height 17
click at [307, 323] on div "Add OPD Coverage for Everyday Health Expenses" at bounding box center [479, 319] width 694 height 19
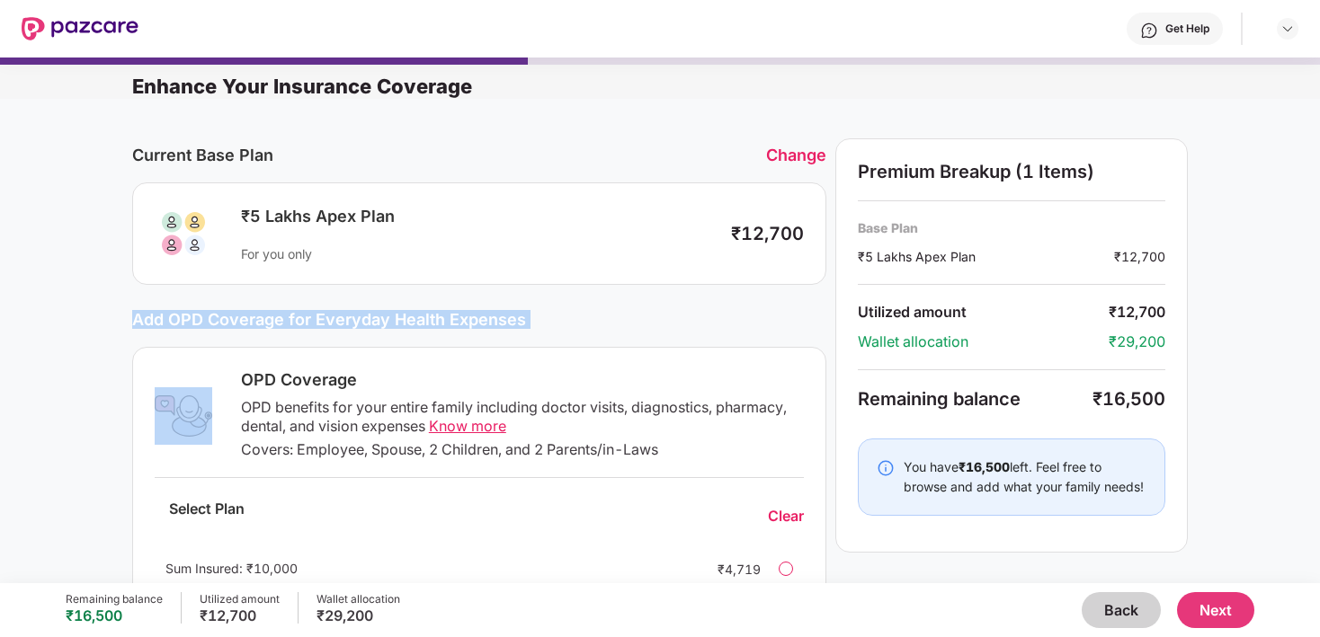
click at [307, 323] on div "Add OPD Coverage for Everyday Health Expenses" at bounding box center [479, 319] width 694 height 19
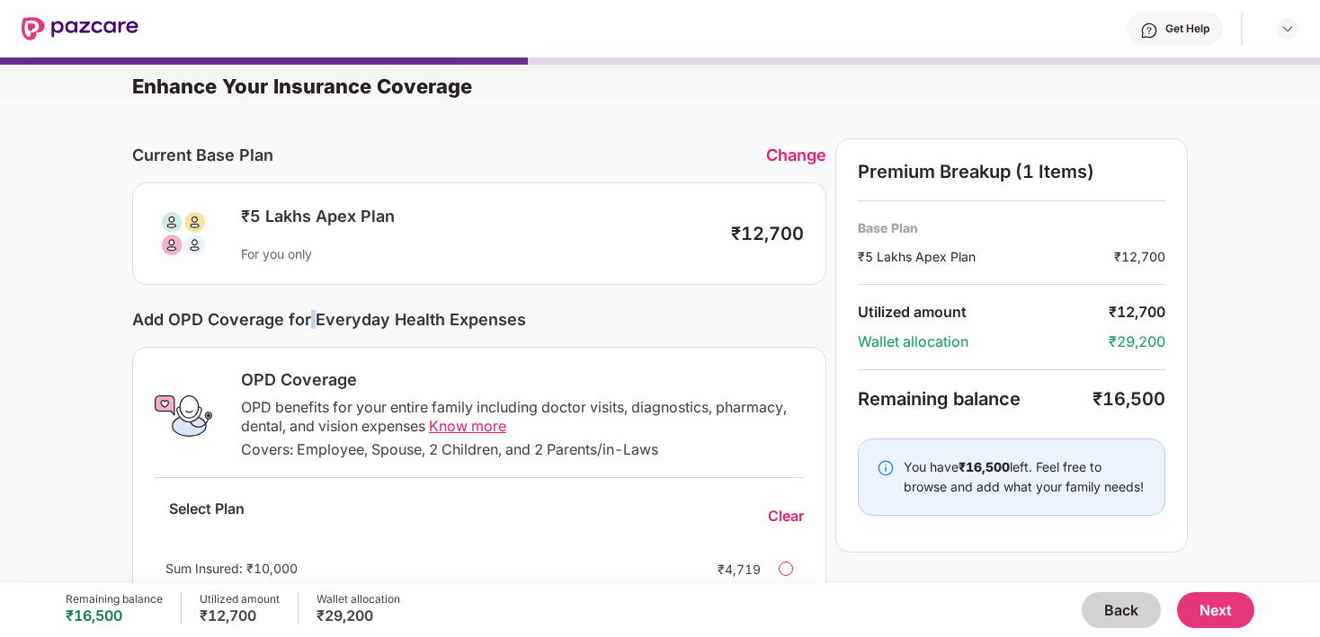
click at [307, 323] on div "Add OPD Coverage for Everyday Health Expenses" at bounding box center [479, 319] width 694 height 19
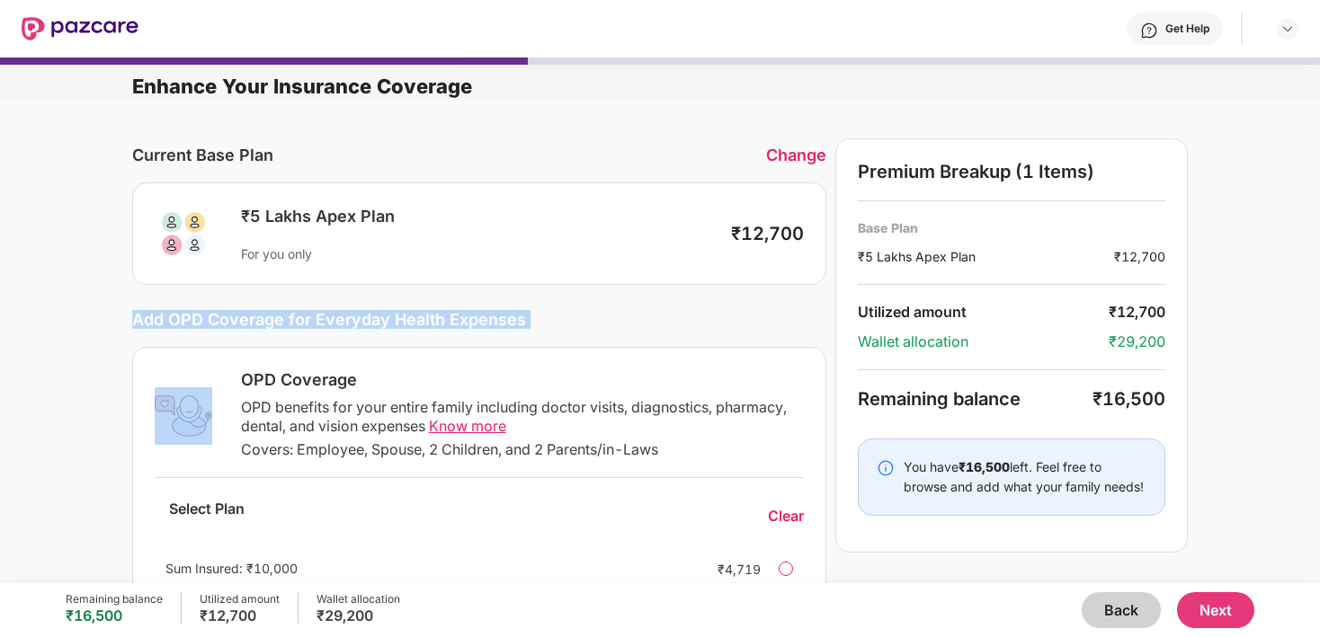
click at [307, 323] on div "Add OPD Coverage for Everyday Health Expenses" at bounding box center [479, 319] width 694 height 19
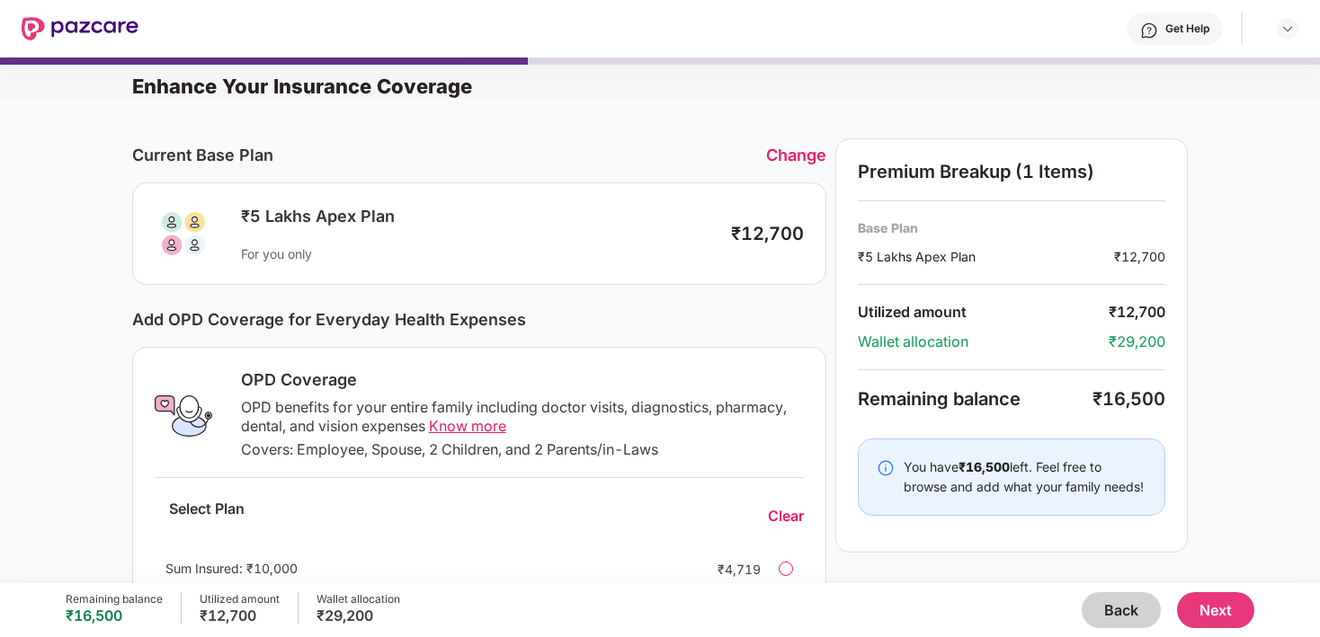
click at [307, 382] on div "OPD Coverage" at bounding box center [522, 380] width 563 height 22
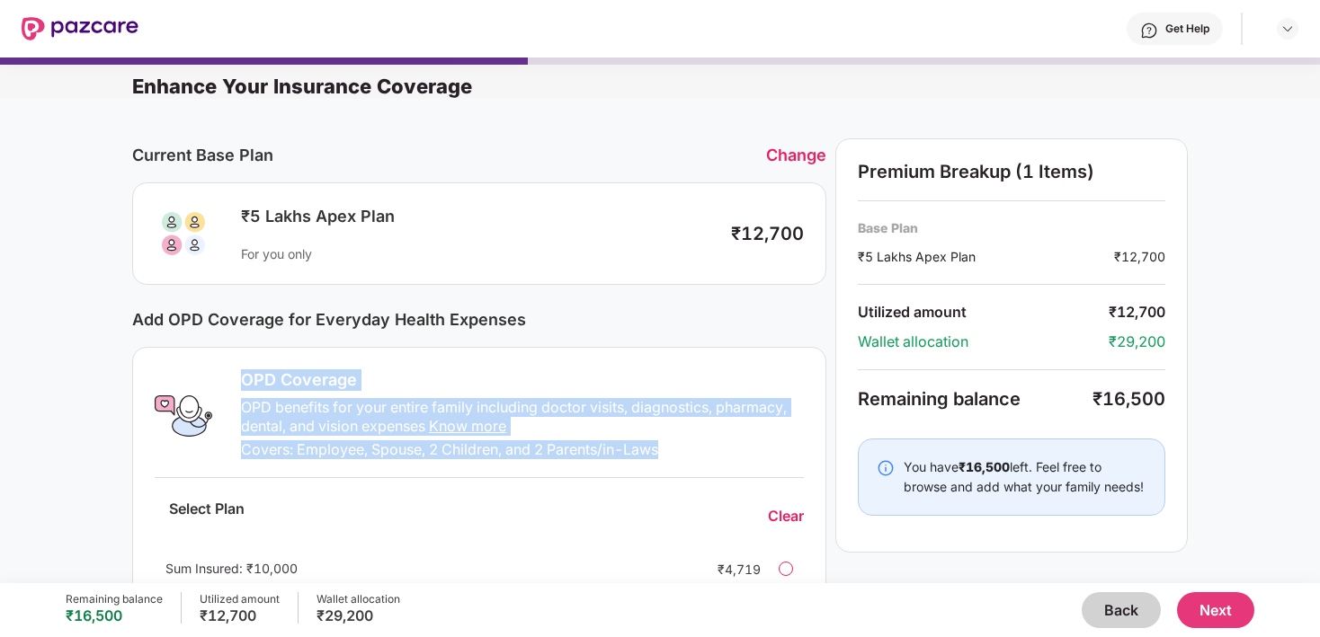
drag, startPoint x: 307, startPoint y: 382, endPoint x: 352, endPoint y: 455, distance: 85.6
click at [352, 455] on div "OPD Coverage OPD benefits for your entire family including doctor visits, diagn…" at bounding box center [517, 415] width 574 height 93
click at [352, 455] on div "Covers: Employee, Spouse, 2 Children, and 2 Parents/in-Laws" at bounding box center [522, 450] width 563 height 19
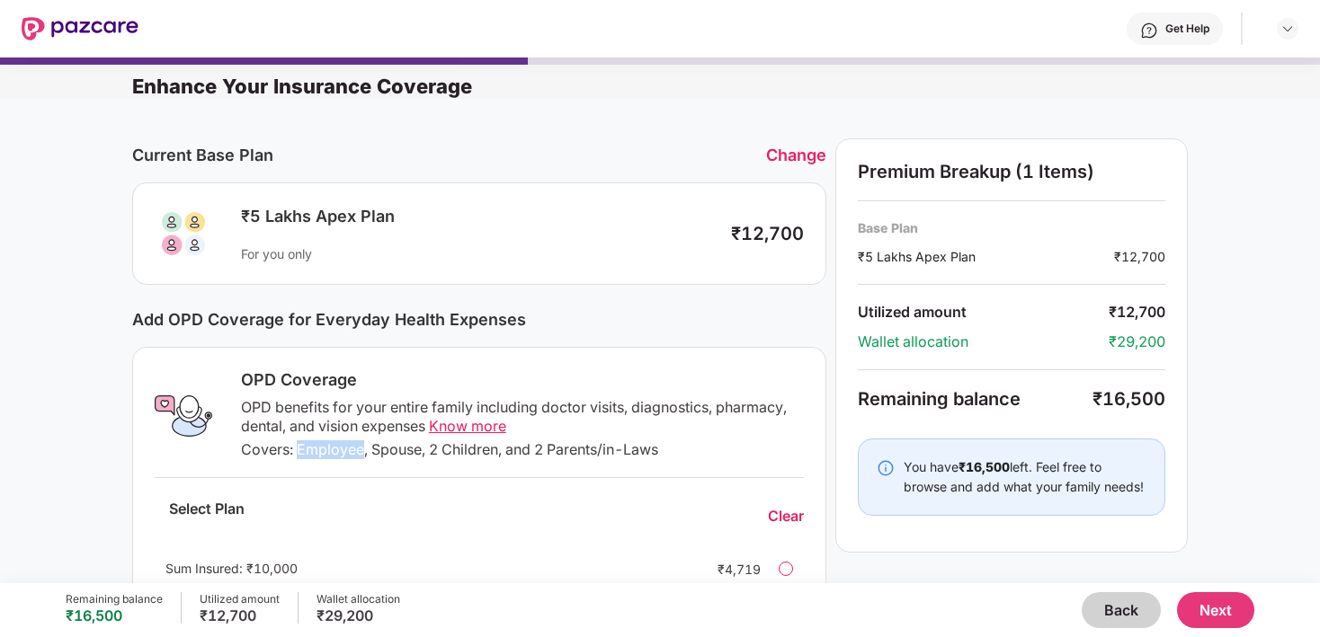
click at [352, 455] on div "Covers: Employee, Spouse, 2 Children, and 2 Parents/in-Laws" at bounding box center [522, 450] width 563 height 19
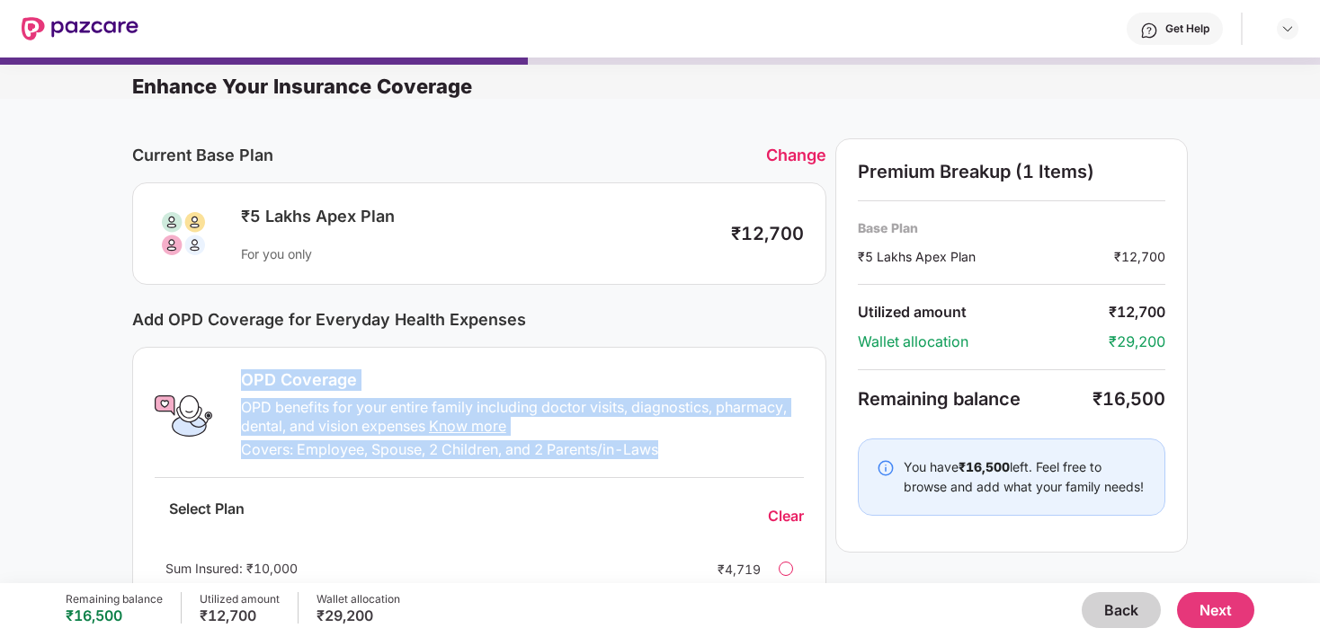
drag, startPoint x: 352, startPoint y: 455, endPoint x: 318, endPoint y: 389, distance: 73.6
click at [318, 389] on div "OPD Coverage OPD benefits for your entire family including doctor visits, diagn…" at bounding box center [517, 415] width 574 height 93
click at [318, 389] on div "OPD Coverage" at bounding box center [522, 380] width 563 height 22
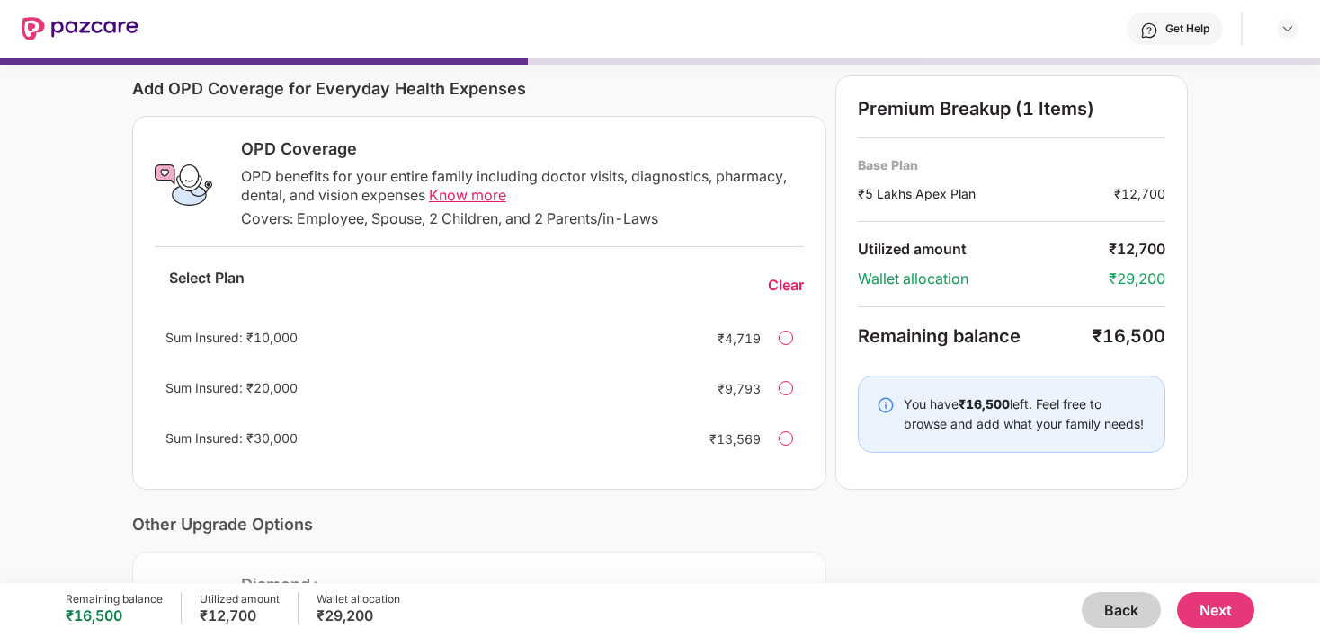
scroll to position [142, 0]
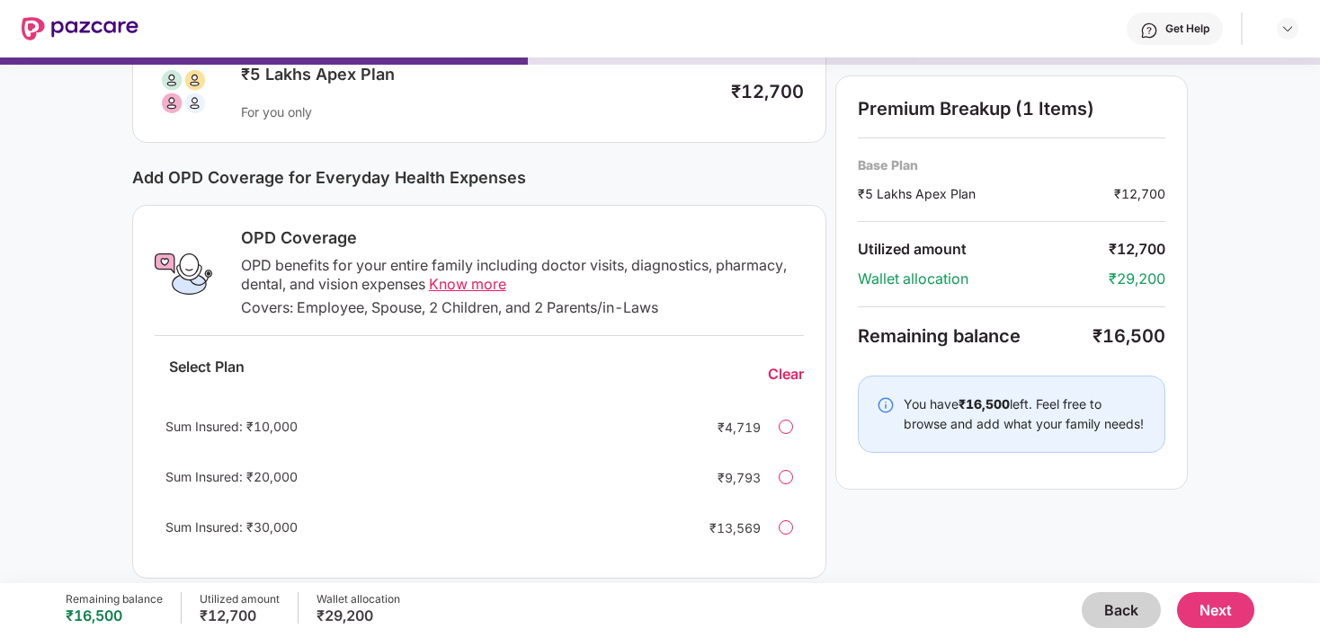
click at [782, 529] on div at bounding box center [786, 528] width 14 height 14
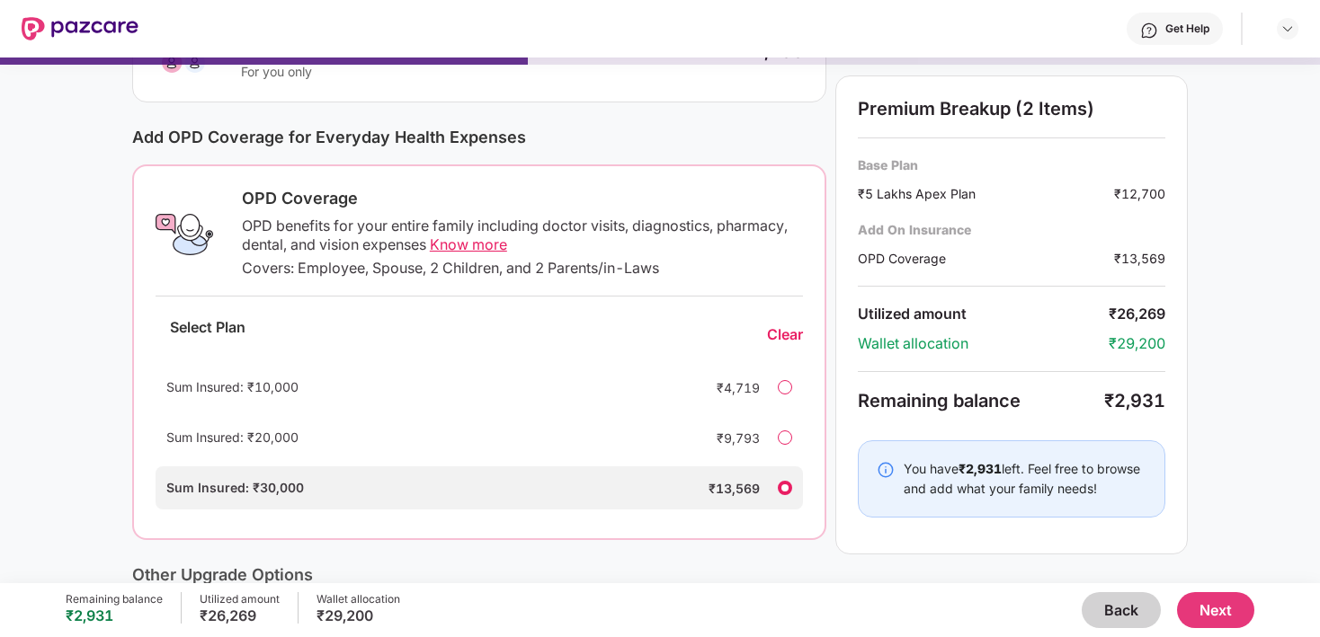
scroll to position [179, 0]
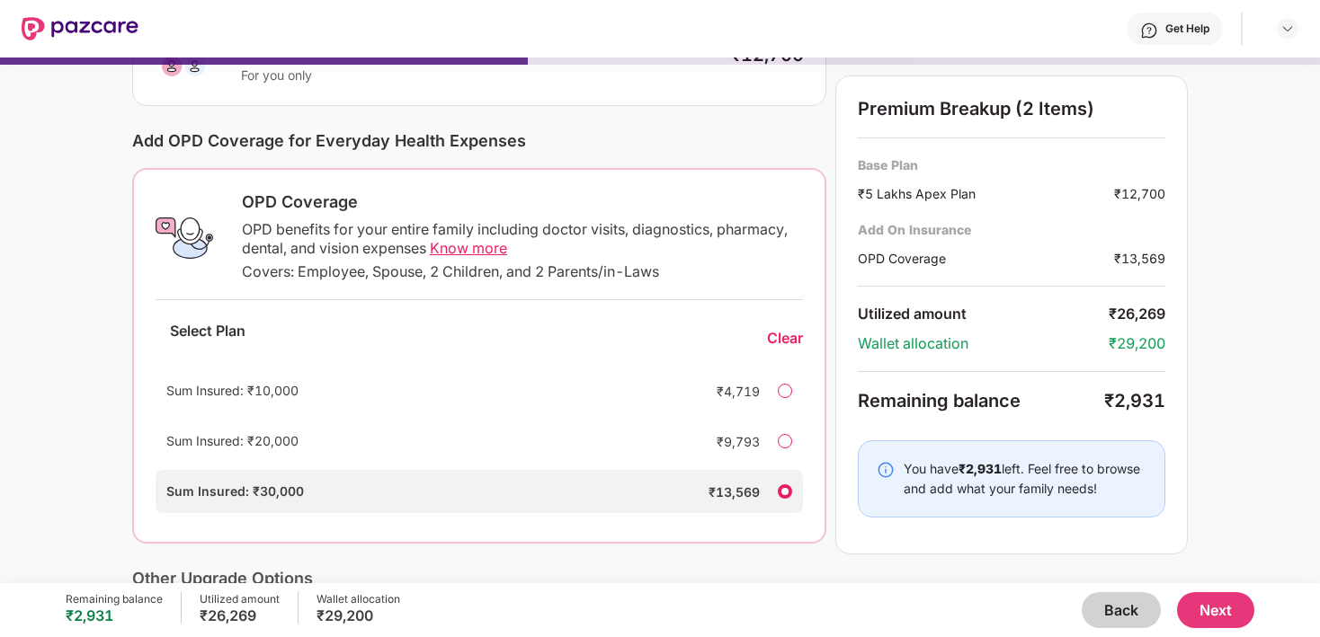
click at [458, 245] on span "Know more" at bounding box center [468, 248] width 77 height 18
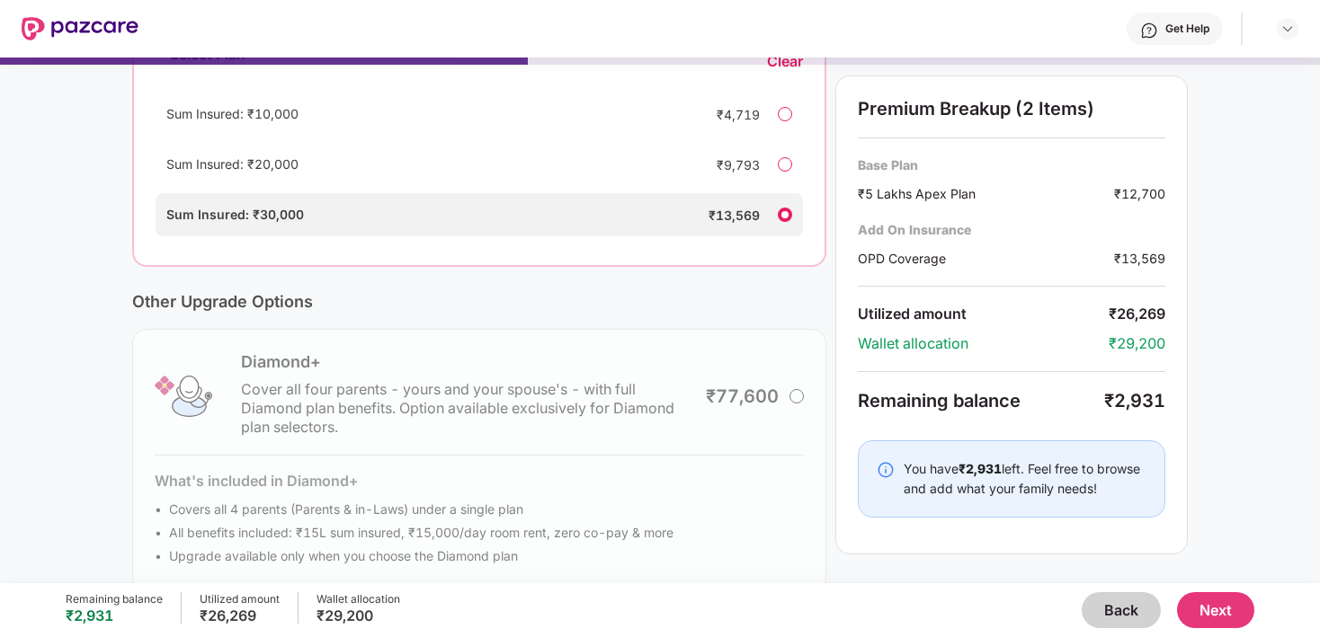
scroll to position [486, 0]
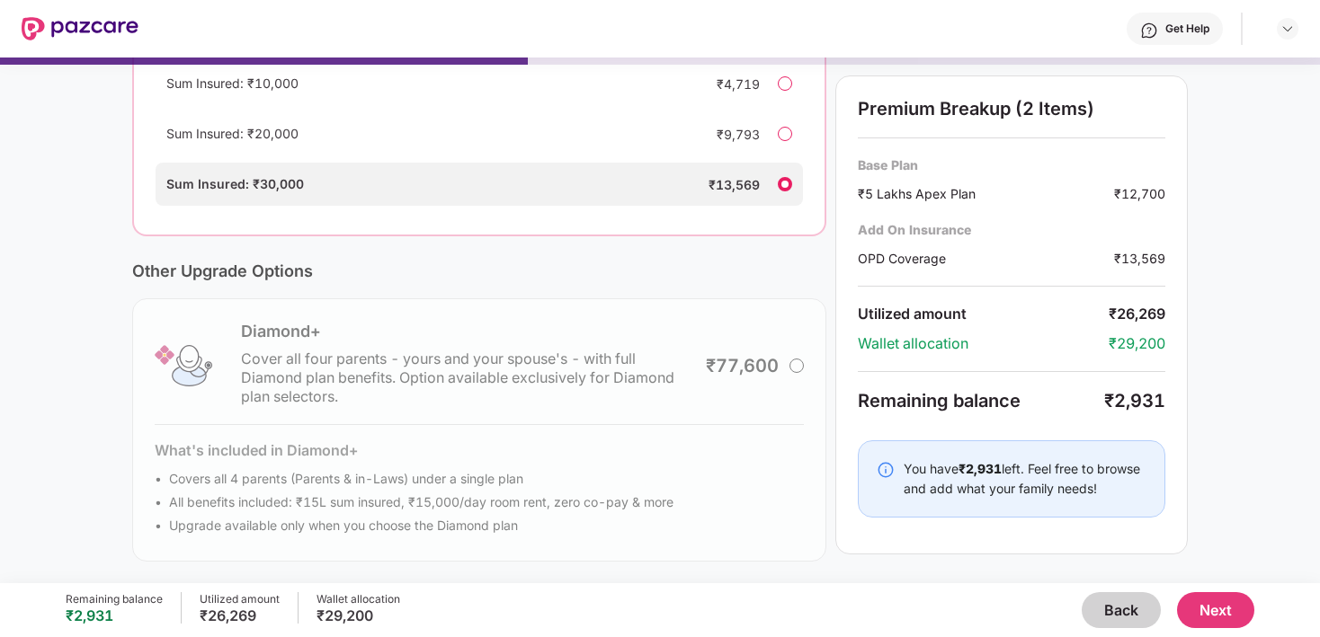
click at [1225, 614] on button "Next" at bounding box center [1215, 610] width 77 height 36
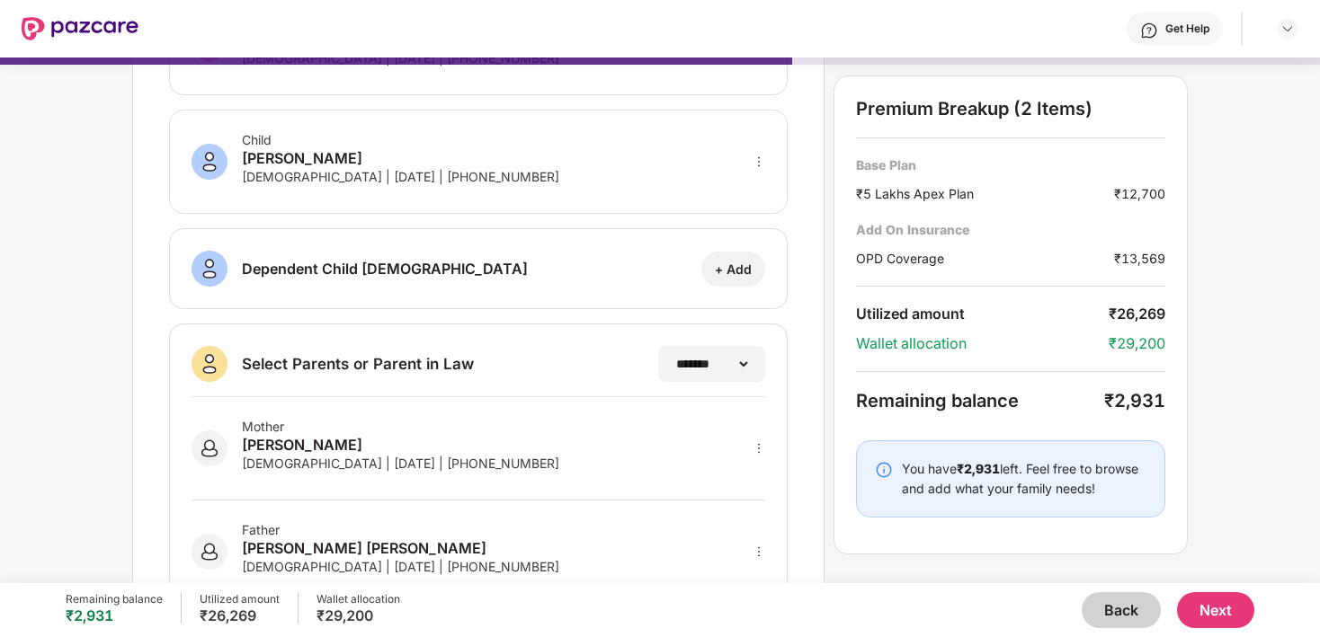
scroll to position [282, 0]
click at [875, 181] on div "Base Plan ₹5 Lakhs Apex Plan ₹12,700" at bounding box center [1010, 179] width 309 height 47
click at [866, 197] on div "₹5 Lakhs Apex Plan" at bounding box center [985, 193] width 258 height 19
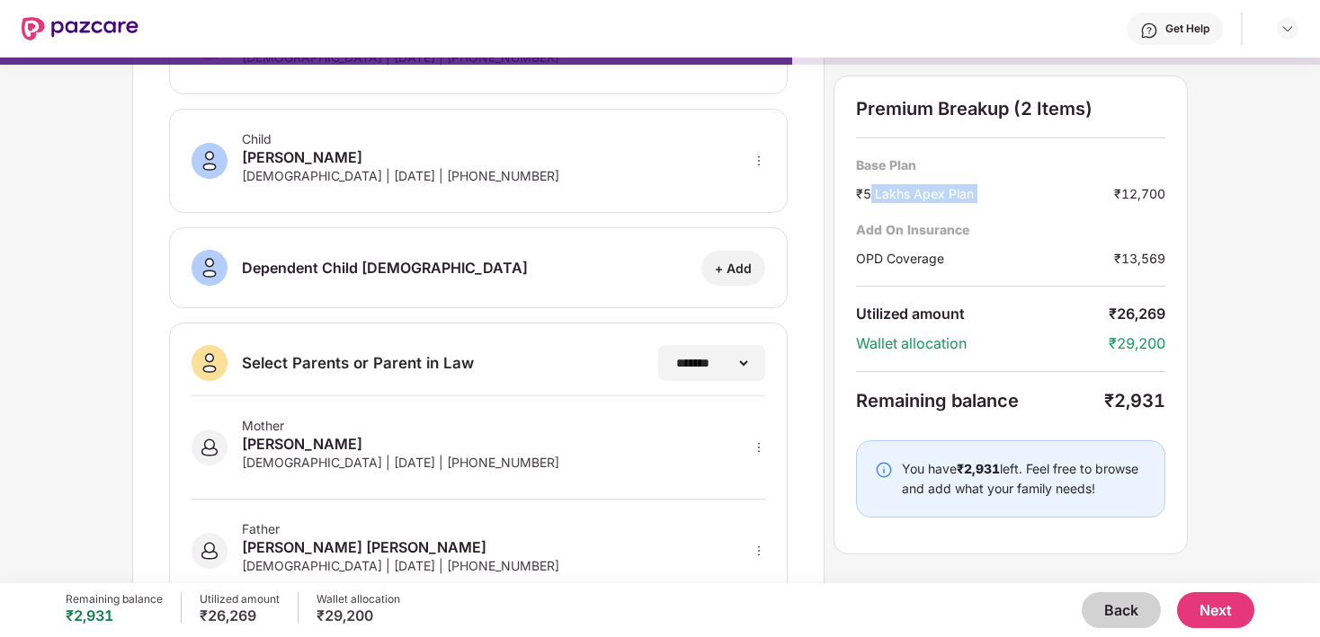
drag, startPoint x: 866, startPoint y: 197, endPoint x: 948, endPoint y: 203, distance: 82.9
click at [948, 203] on div "Base Plan ₹5 Lakhs Apex Plan ₹12,700 Add On Insurance OPD Coverage ₹13,569" at bounding box center [1010, 211] width 309 height 111
click at [950, 199] on div "₹5 Lakhs Apex Plan" at bounding box center [985, 193] width 258 height 19
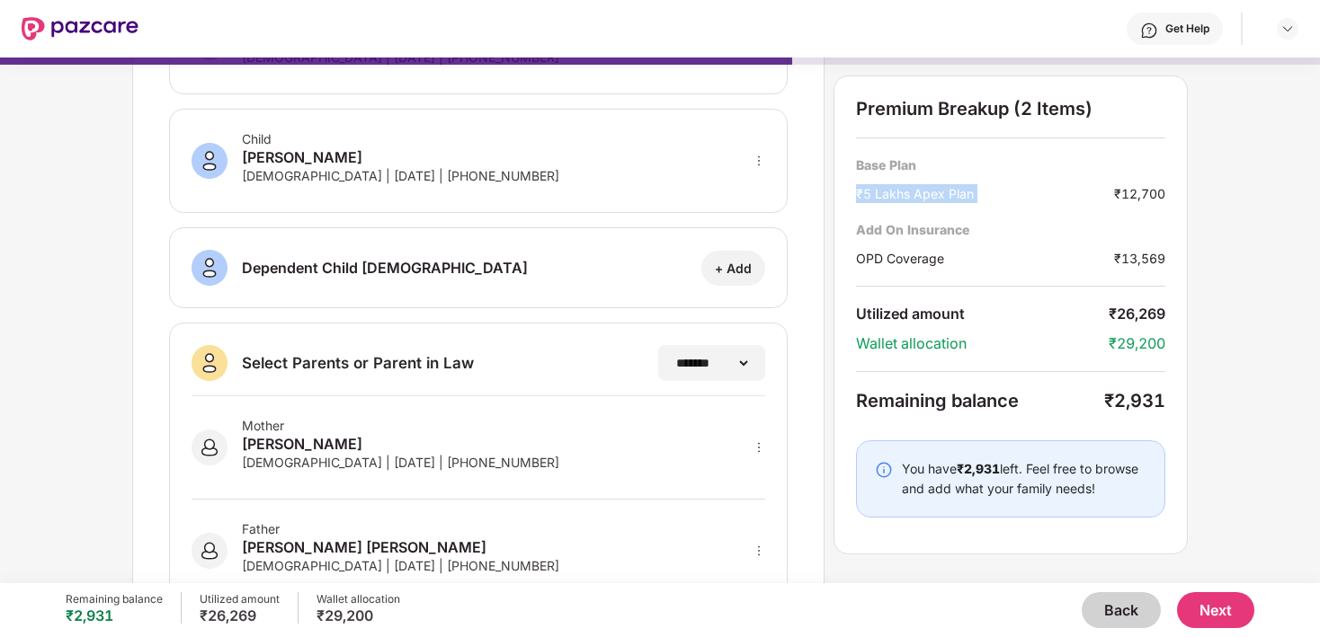
drag, startPoint x: 950, startPoint y: 199, endPoint x: 859, endPoint y: 191, distance: 91.2
click at [859, 191] on div "₹5 Lakhs Apex Plan" at bounding box center [985, 193] width 258 height 19
drag, startPoint x: 859, startPoint y: 191, endPoint x: 1162, endPoint y: 187, distance: 302.1
click at [1162, 187] on div "₹5 Lakhs Apex Plan ₹12,700" at bounding box center [1010, 193] width 309 height 19
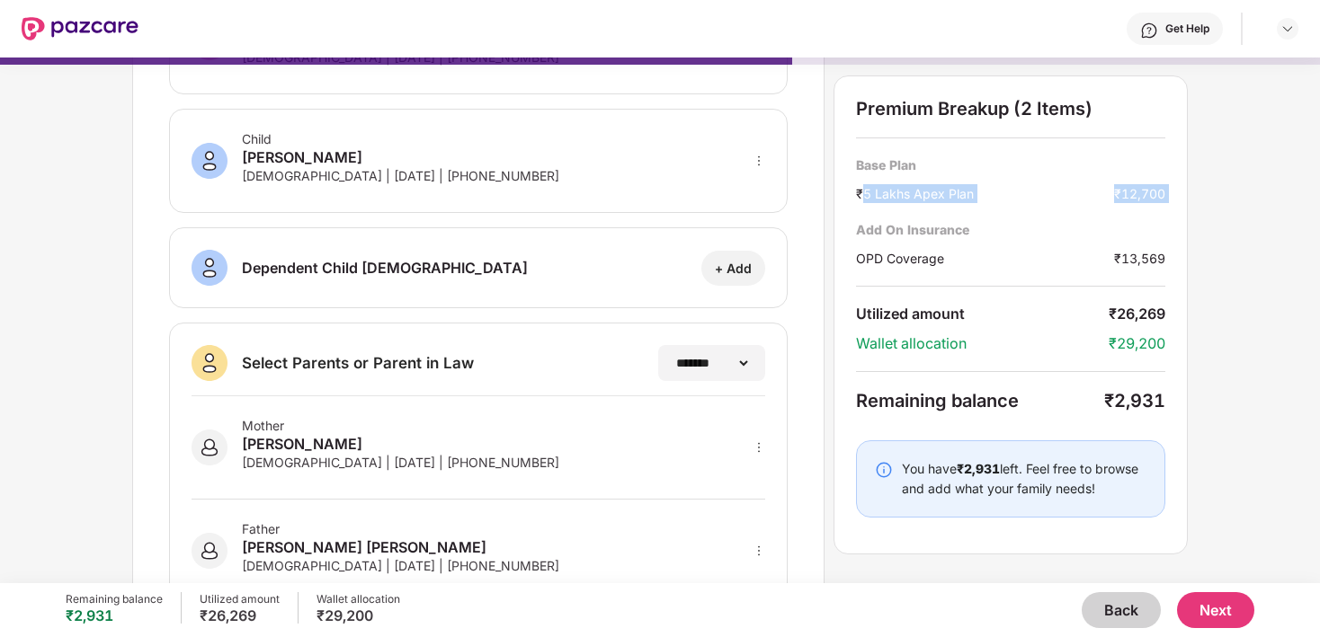
click at [1162, 187] on div "₹12,700" at bounding box center [1139, 193] width 51 height 19
drag, startPoint x: 1162, startPoint y: 187, endPoint x: 865, endPoint y: 199, distance: 296.9
click at [865, 199] on div "₹5 Lakhs Apex Plan ₹12,700" at bounding box center [1010, 193] width 309 height 19
click at [865, 199] on div "₹5 Lakhs Apex Plan" at bounding box center [985, 193] width 258 height 19
drag, startPoint x: 865, startPoint y: 199, endPoint x: 1171, endPoint y: 194, distance: 306.6
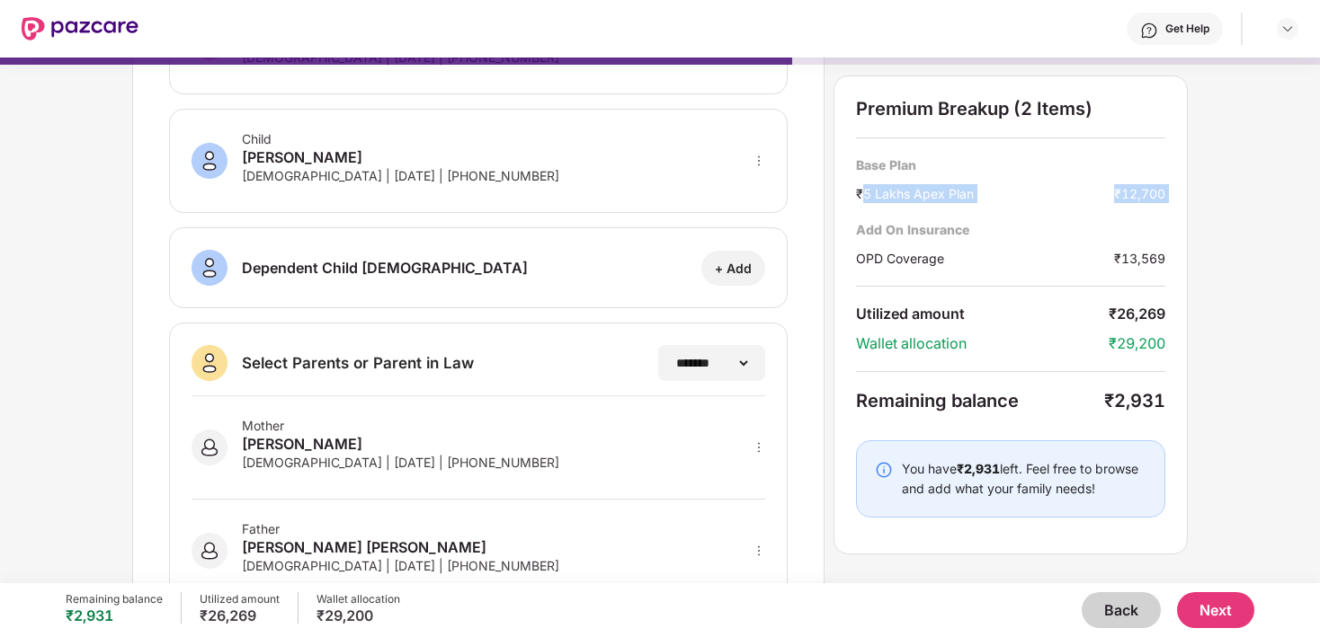
click at [1171, 194] on div "Premium Breakup (2 Items) Base Plan ₹5 Lakhs Apex Plan ₹12,700 Add On Insurance…" at bounding box center [1010, 315] width 354 height 479
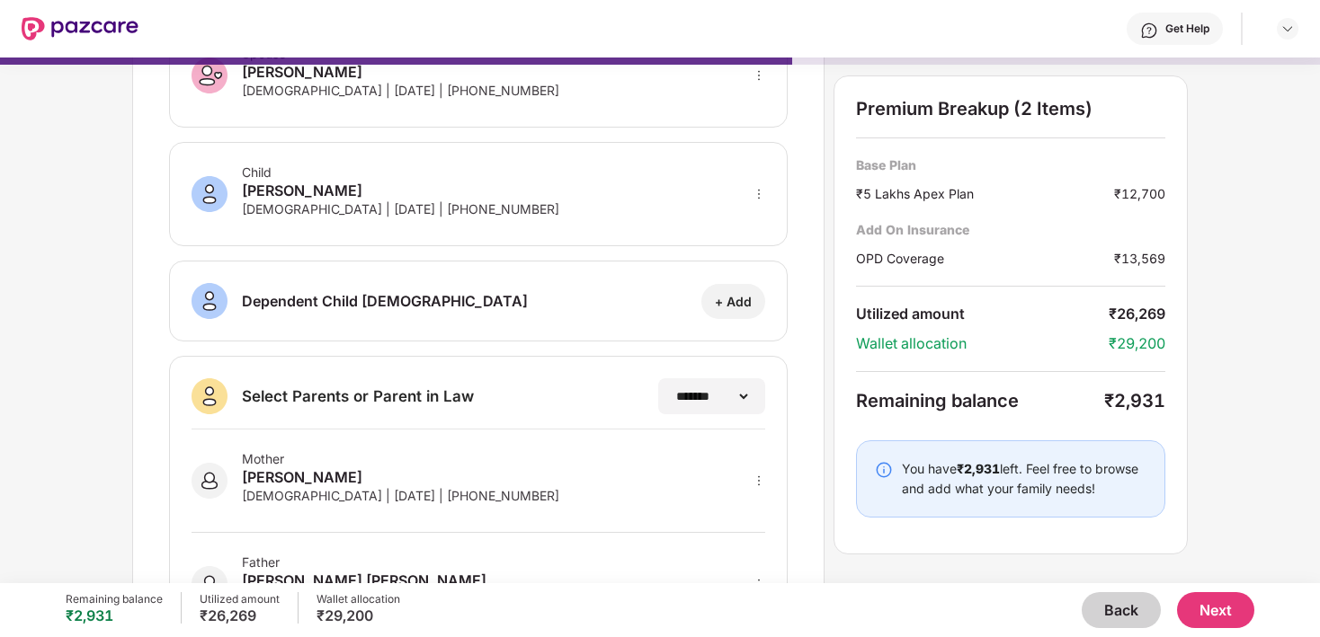
scroll to position [343, 0]
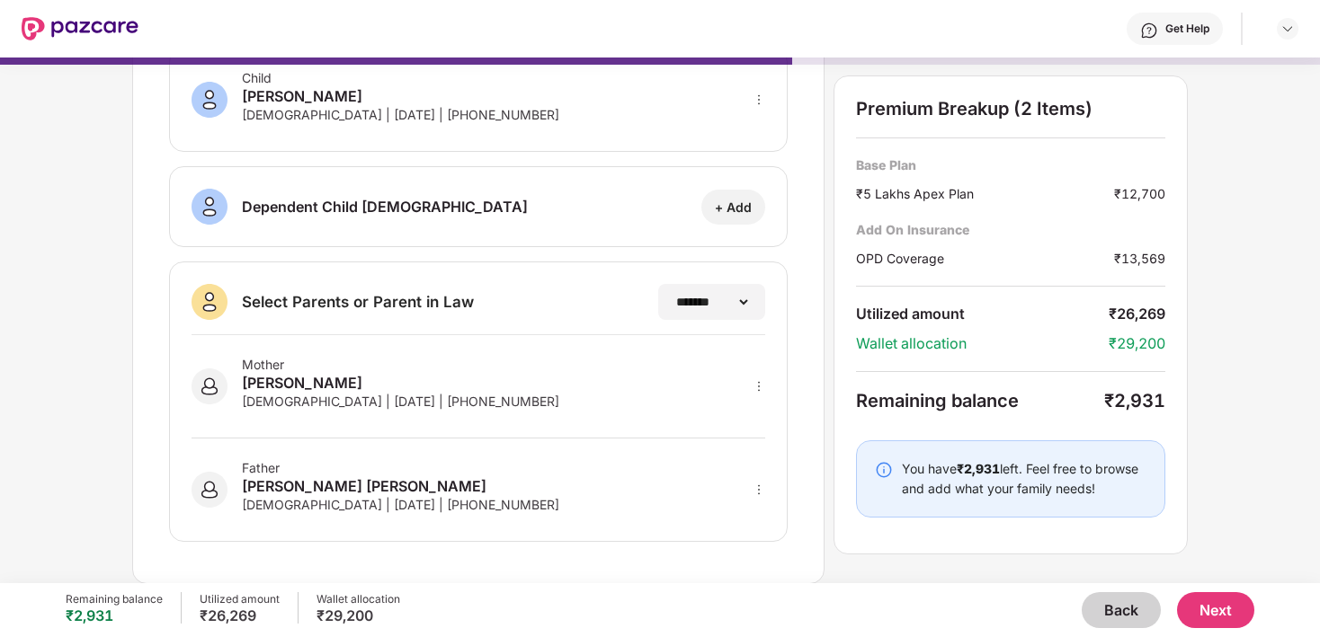
click at [1241, 612] on button "Next" at bounding box center [1215, 610] width 77 height 36
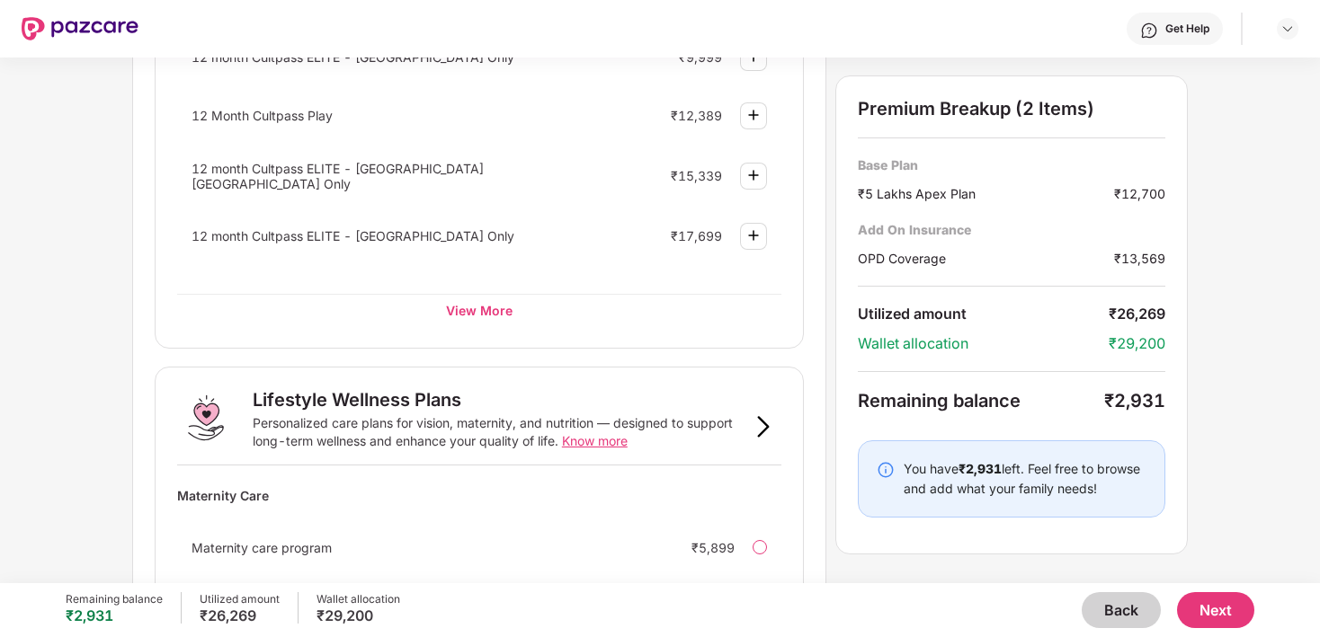
scroll to position [1134, 0]
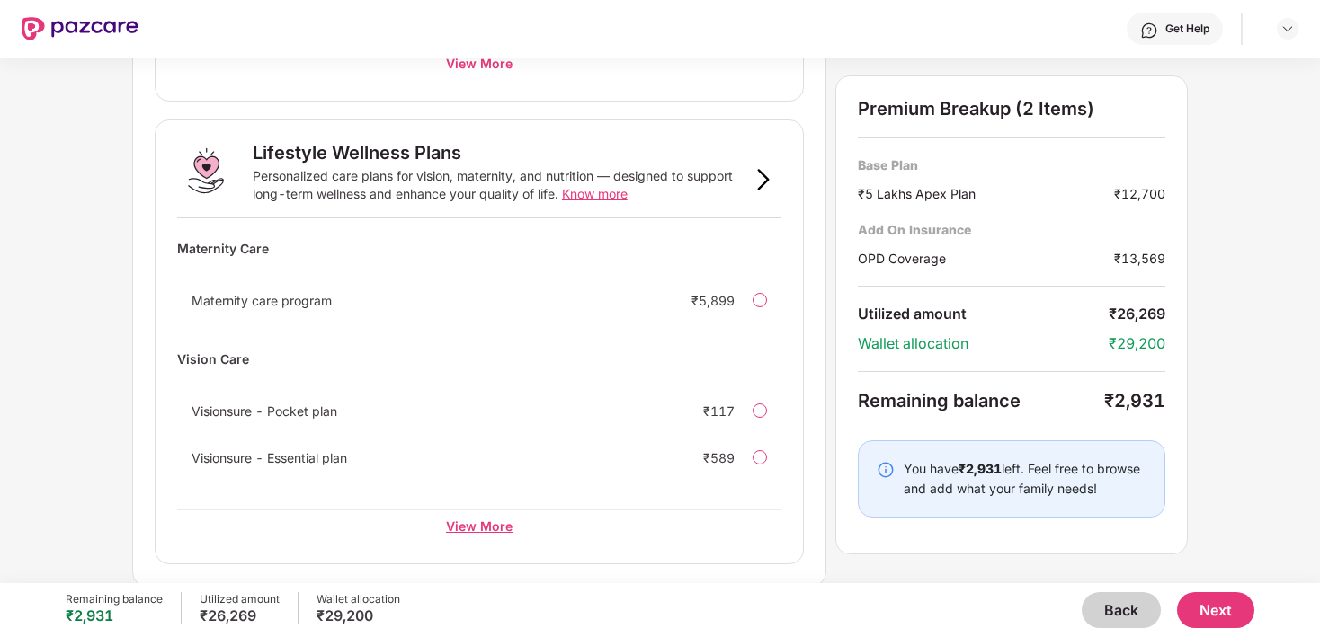
click at [475, 522] on div "View More" at bounding box center [479, 526] width 604 height 32
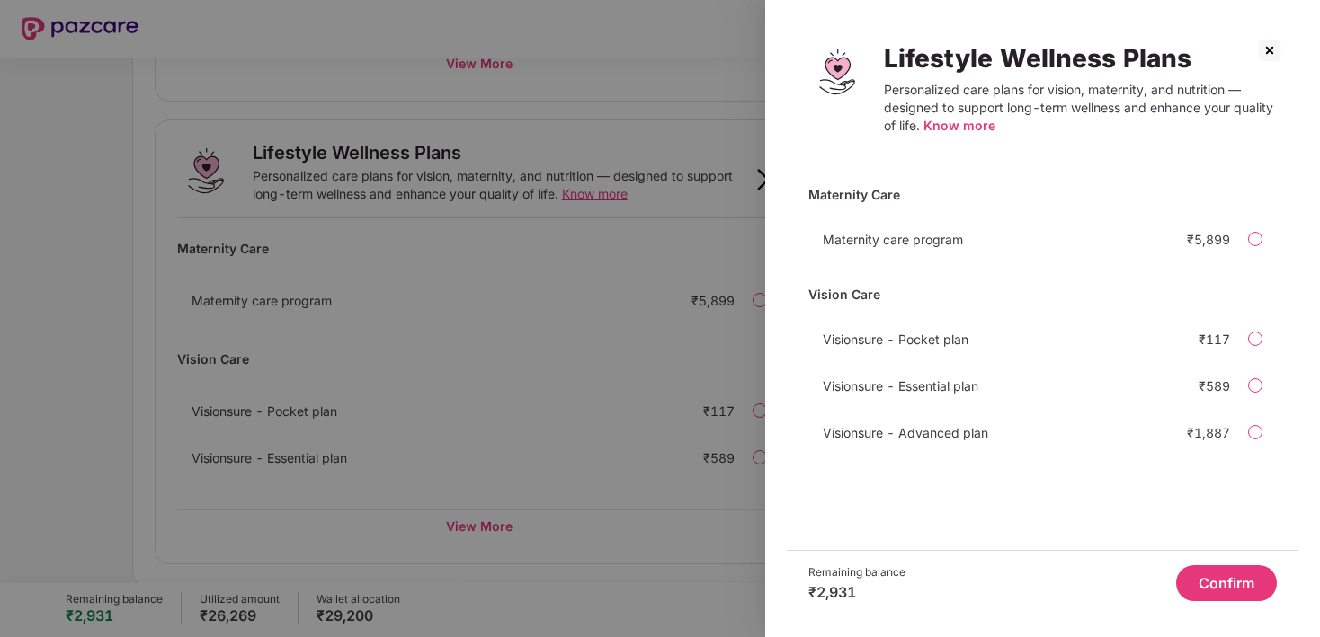
click at [460, 177] on div at bounding box center [660, 318] width 1320 height 637
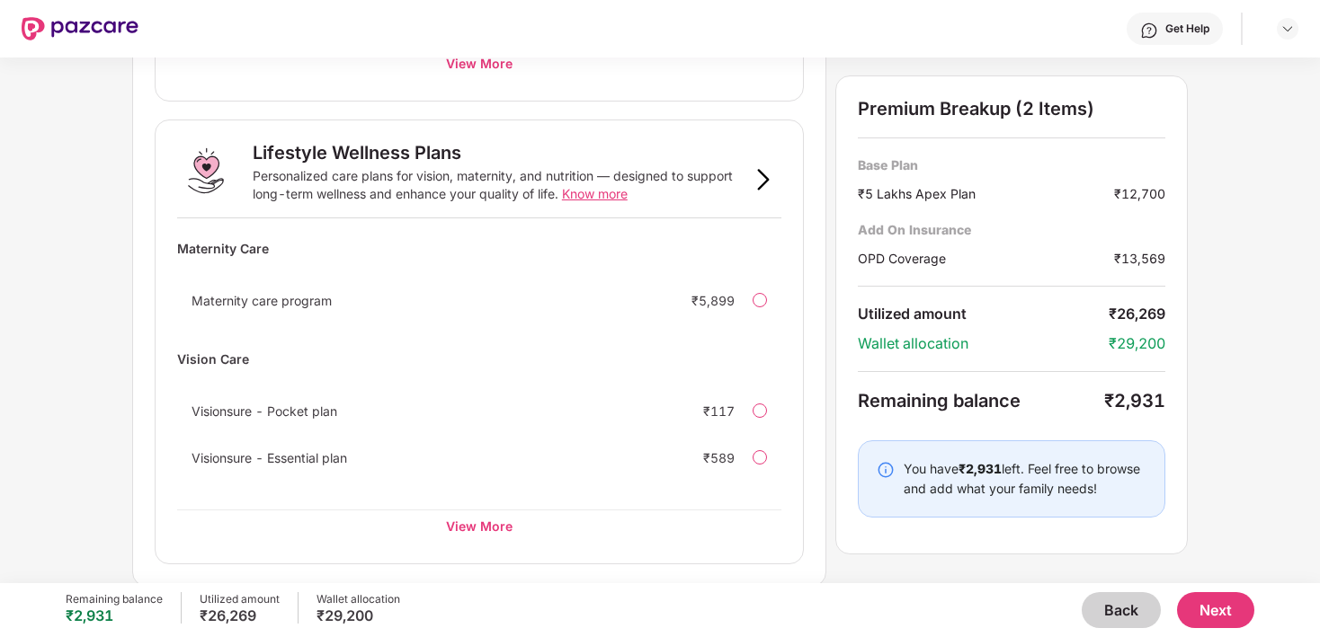
click at [601, 188] on span "Know more" at bounding box center [595, 193] width 66 height 15
click at [476, 530] on div "View More" at bounding box center [479, 526] width 604 height 32
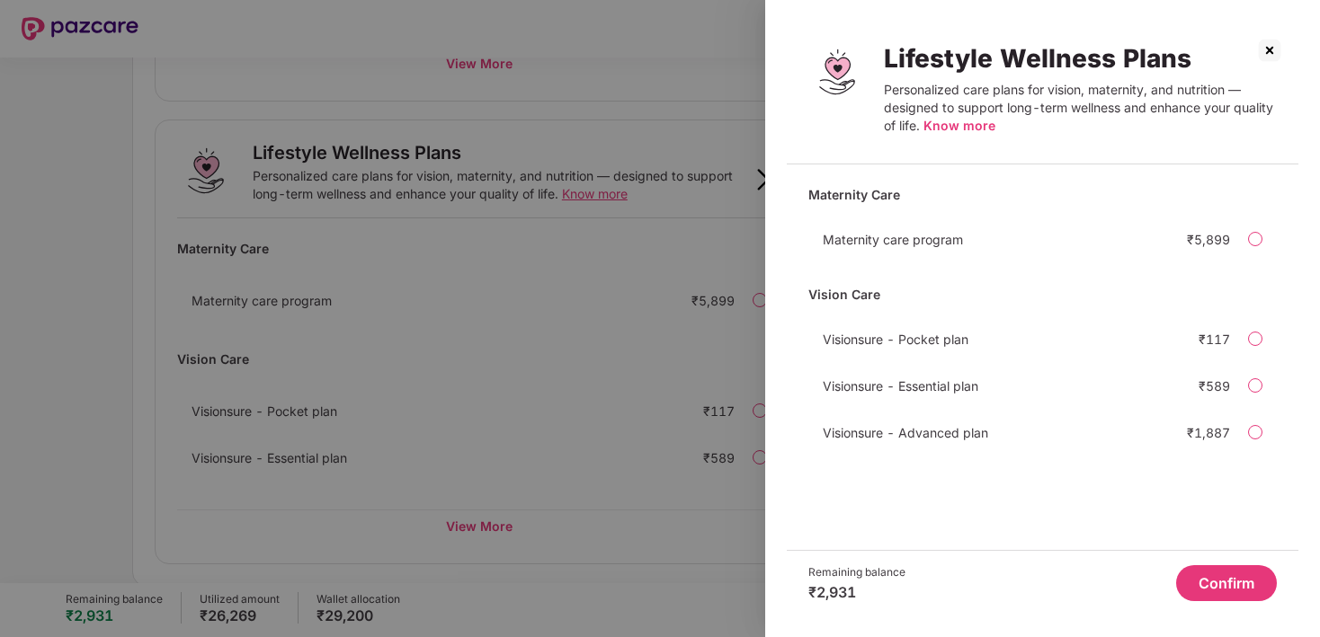
click at [1251, 429] on div at bounding box center [1255, 432] width 14 height 14
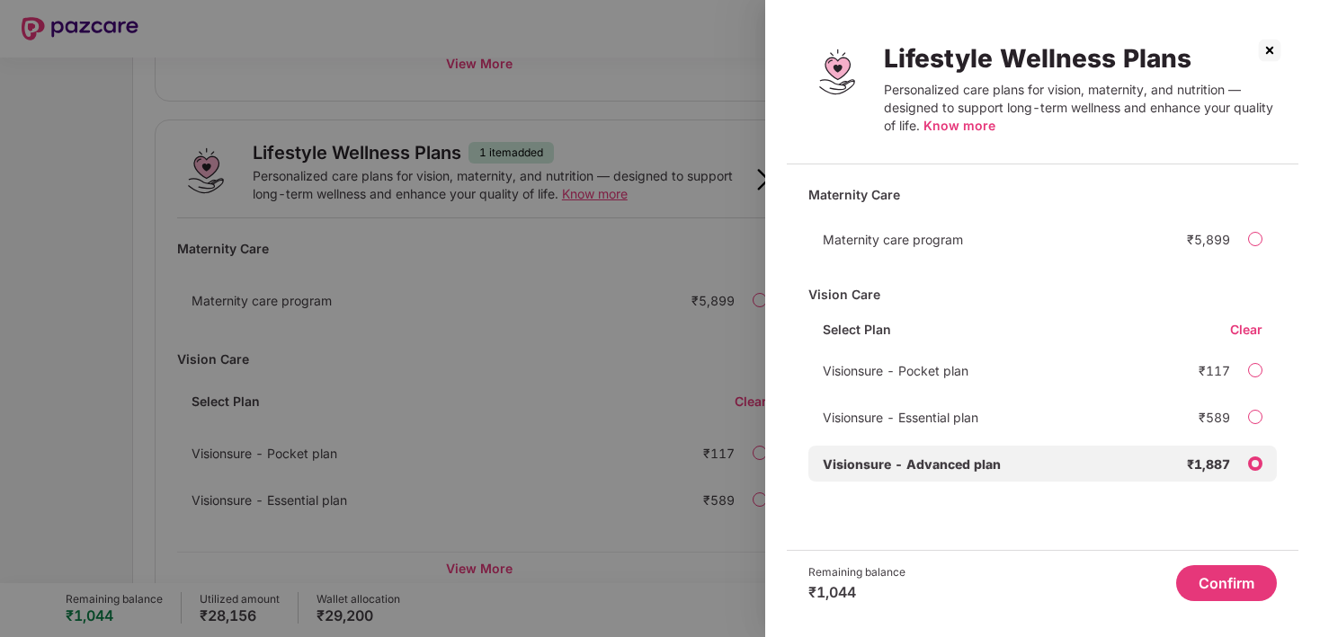
click at [1230, 589] on button "Confirm" at bounding box center [1226, 583] width 101 height 36
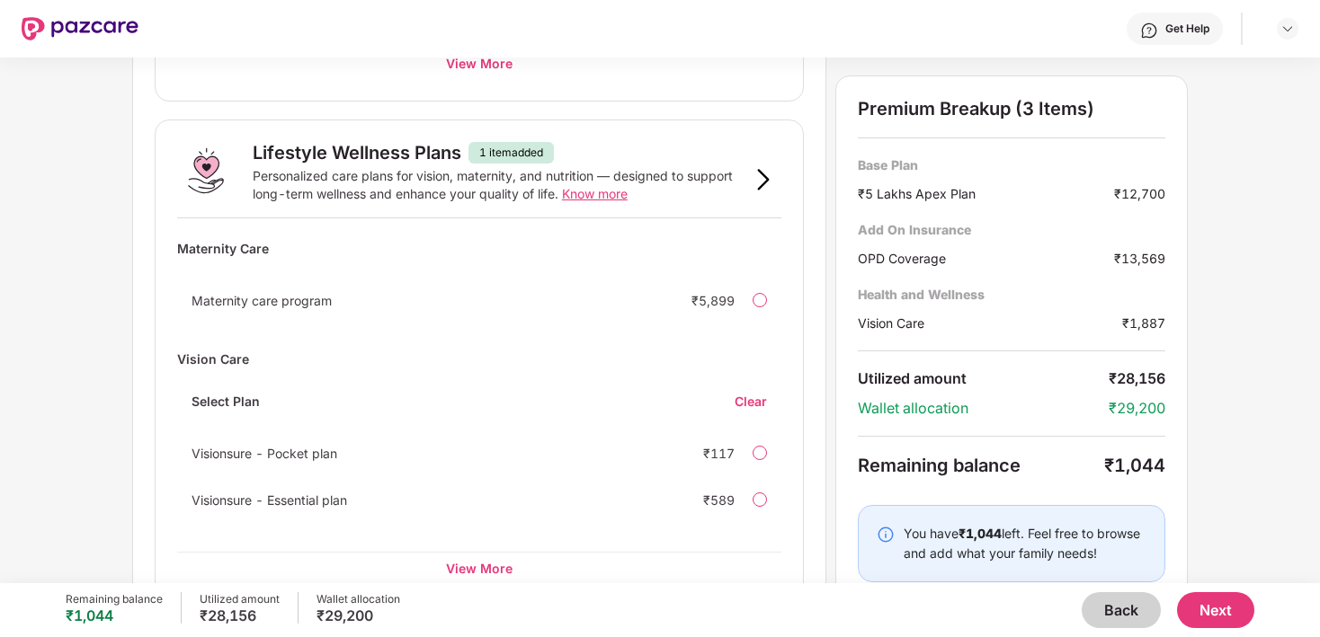
scroll to position [1176, 0]
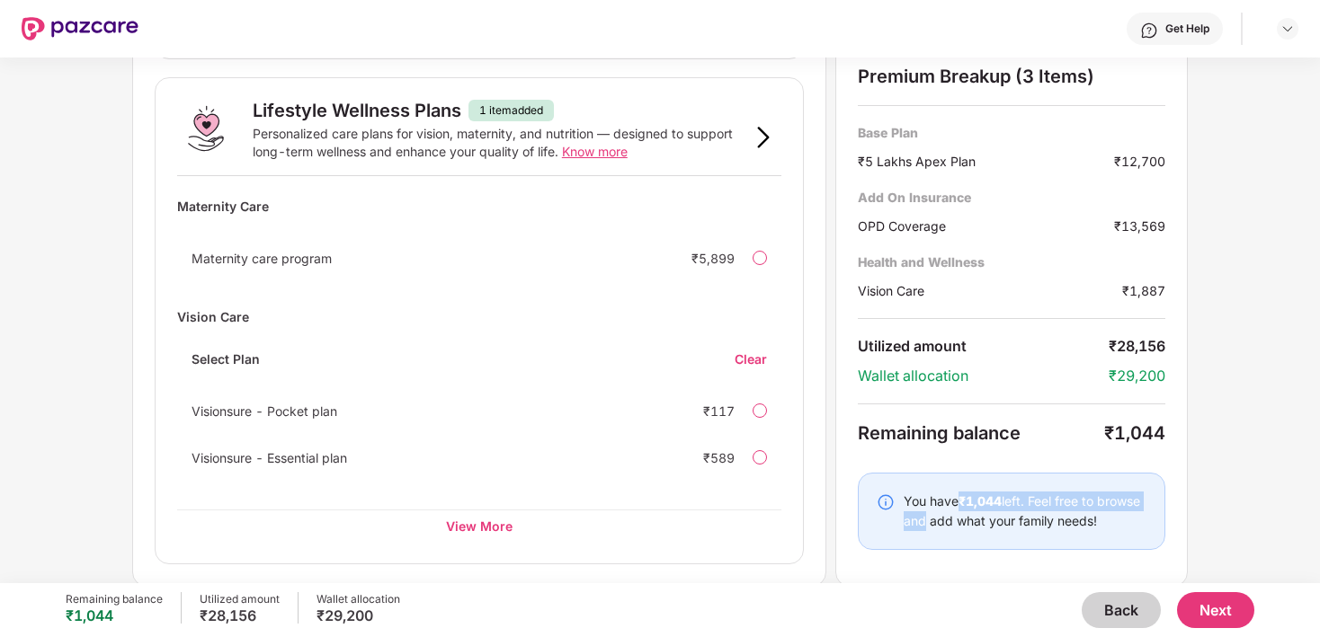
drag, startPoint x: 964, startPoint y: 500, endPoint x: 964, endPoint y: 521, distance: 21.6
click at [964, 521] on div "You have ₹1,044 left. Feel free to browse and add what your family needs!" at bounding box center [1024, 512] width 243 height 40
drag, startPoint x: 964, startPoint y: 519, endPoint x: 964, endPoint y: 500, distance: 18.9
click at [964, 500] on div "You have ₹1,044 left. Feel free to browse and add what your family needs!" at bounding box center [1024, 512] width 243 height 40
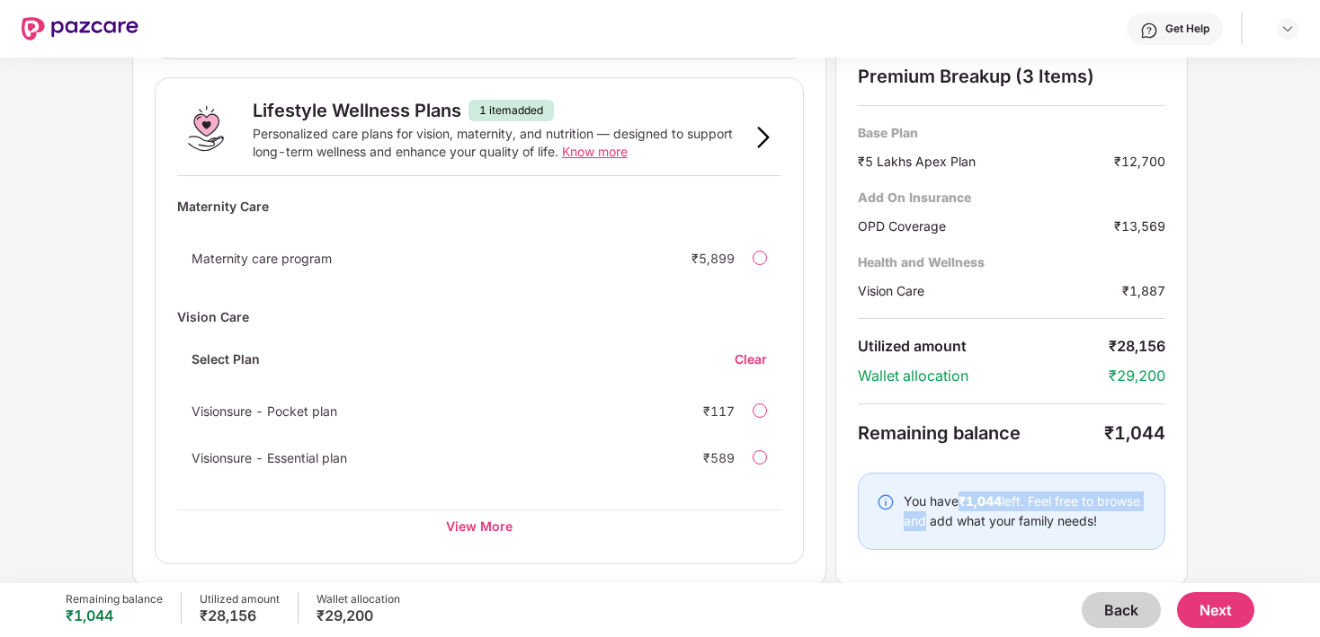
click at [964, 500] on b "₹1,044" at bounding box center [979, 501] width 43 height 15
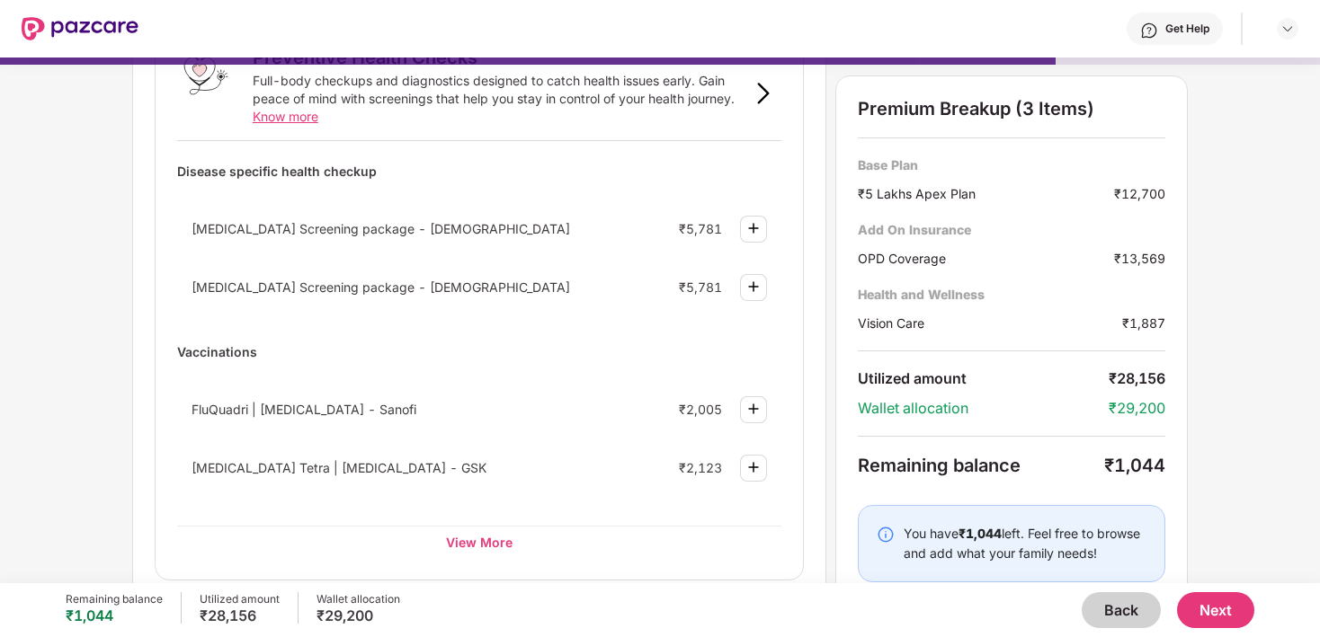
scroll to position [144, 0]
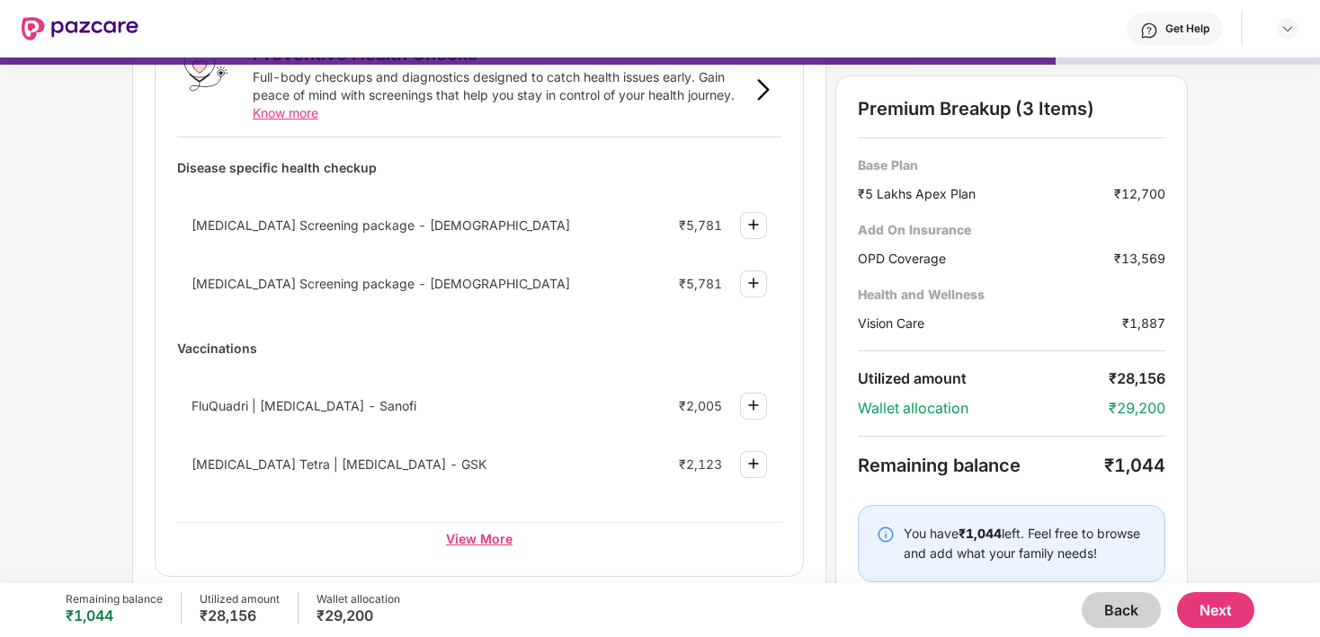
click at [480, 535] on div "View More" at bounding box center [479, 538] width 604 height 32
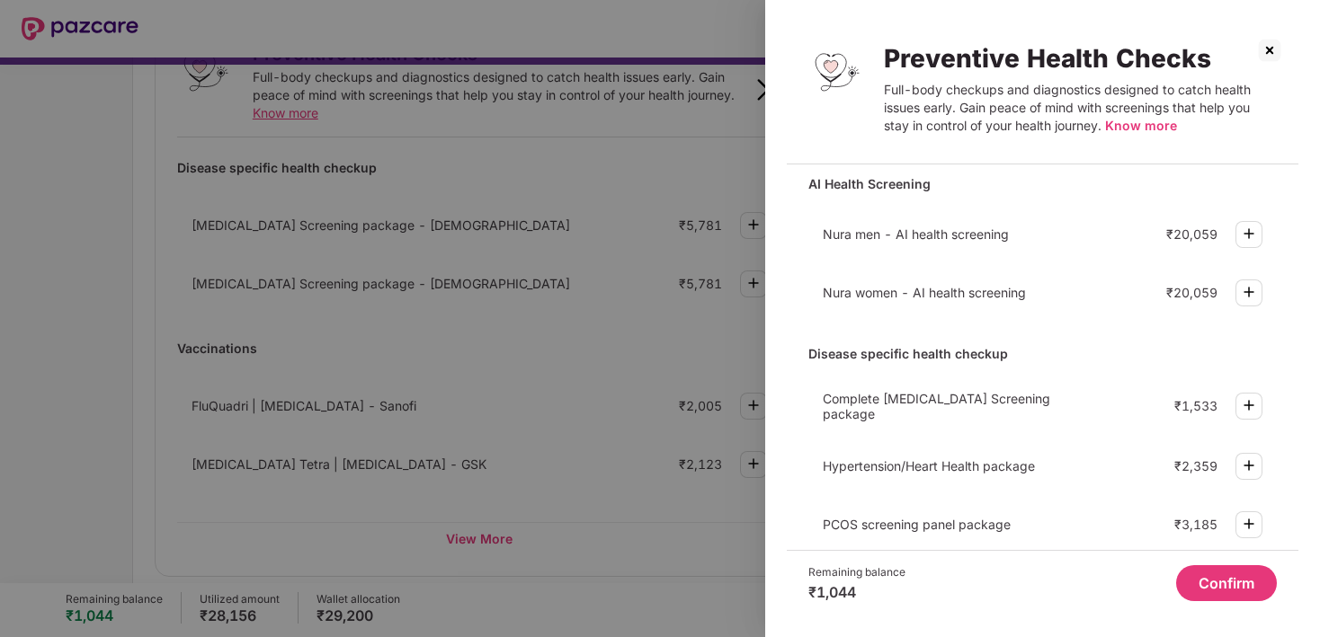
scroll to position [0, 0]
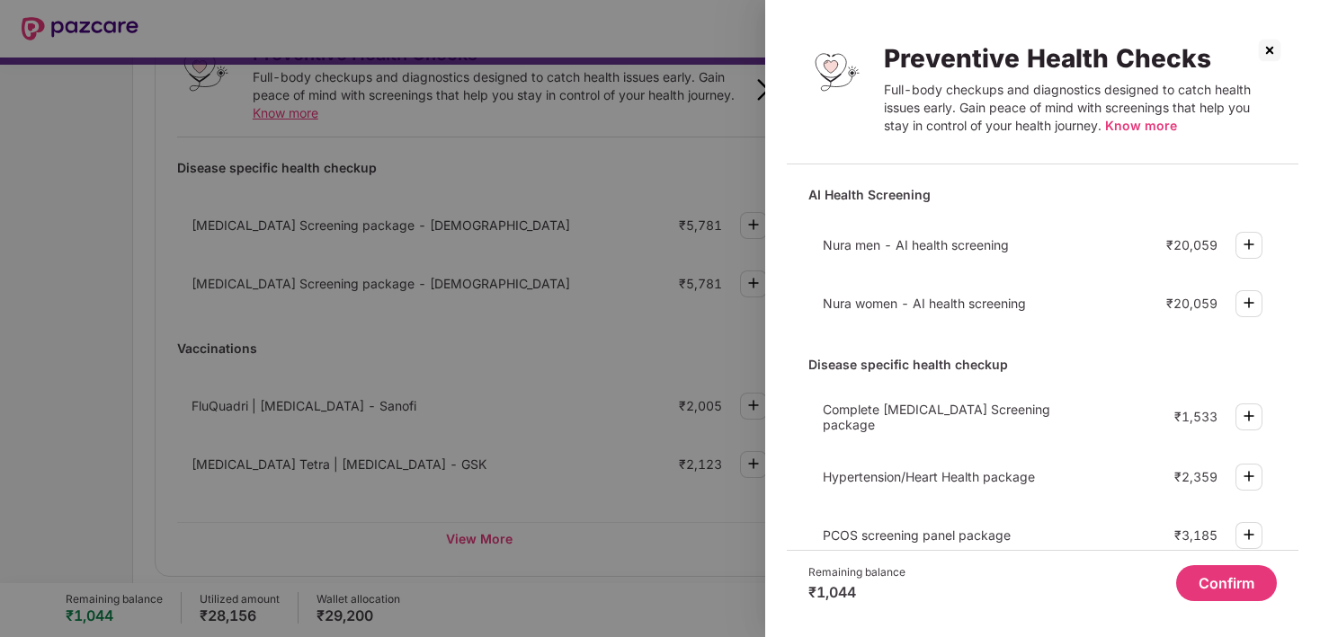
click at [586, 466] on div at bounding box center [660, 318] width 1320 height 637
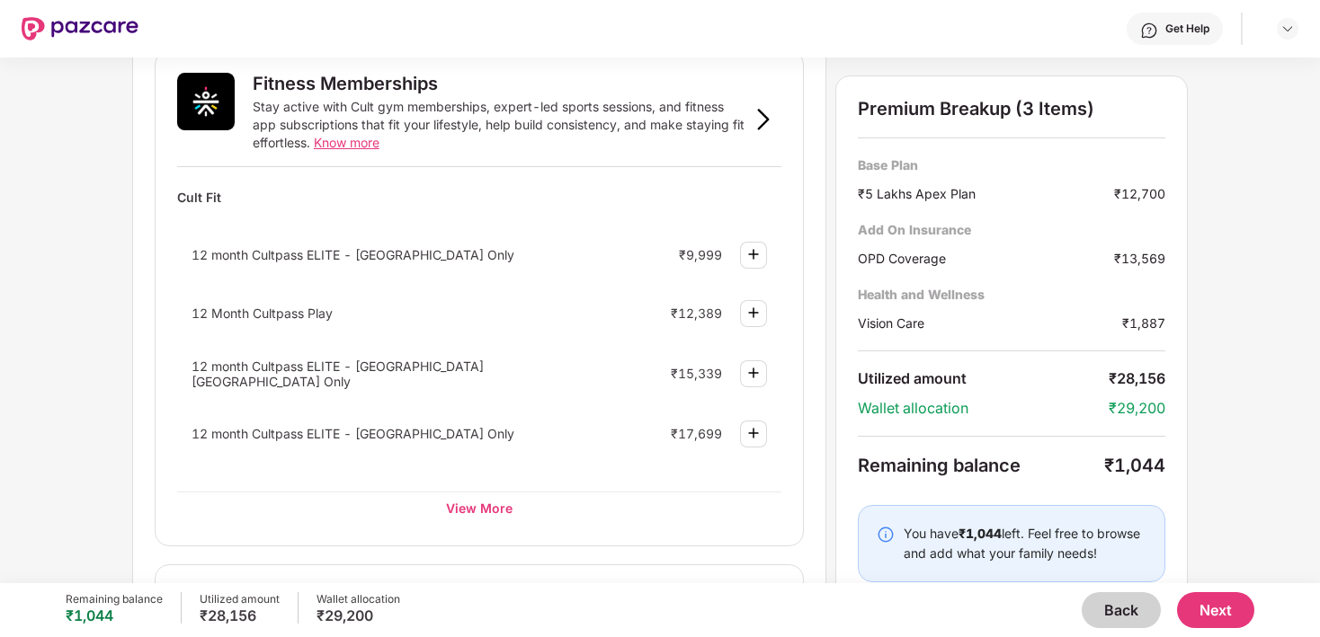
scroll to position [799, 0]
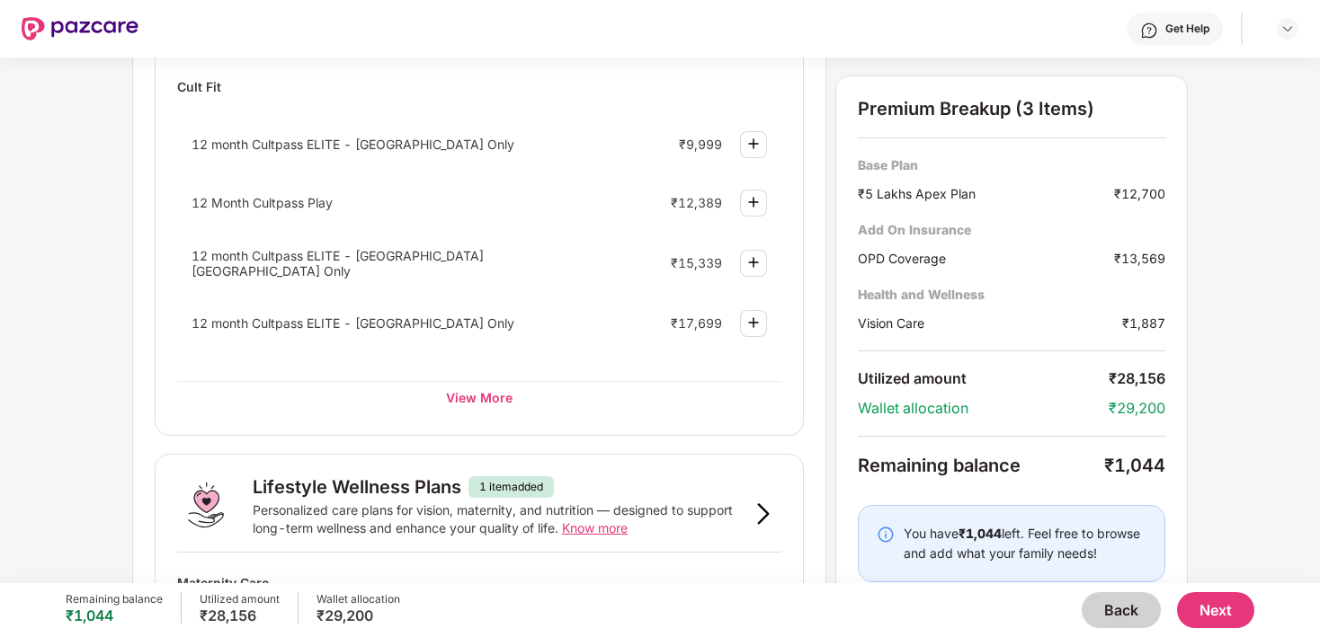
click at [1231, 607] on button "Next" at bounding box center [1215, 610] width 77 height 36
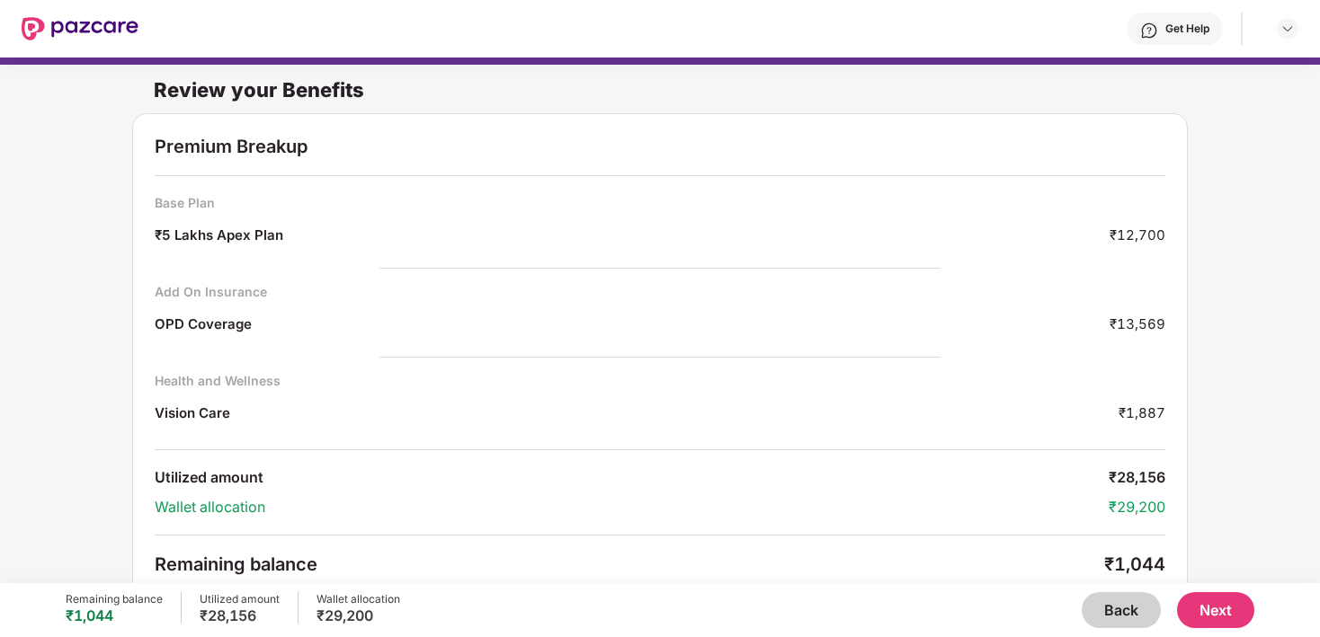
scroll to position [13, 0]
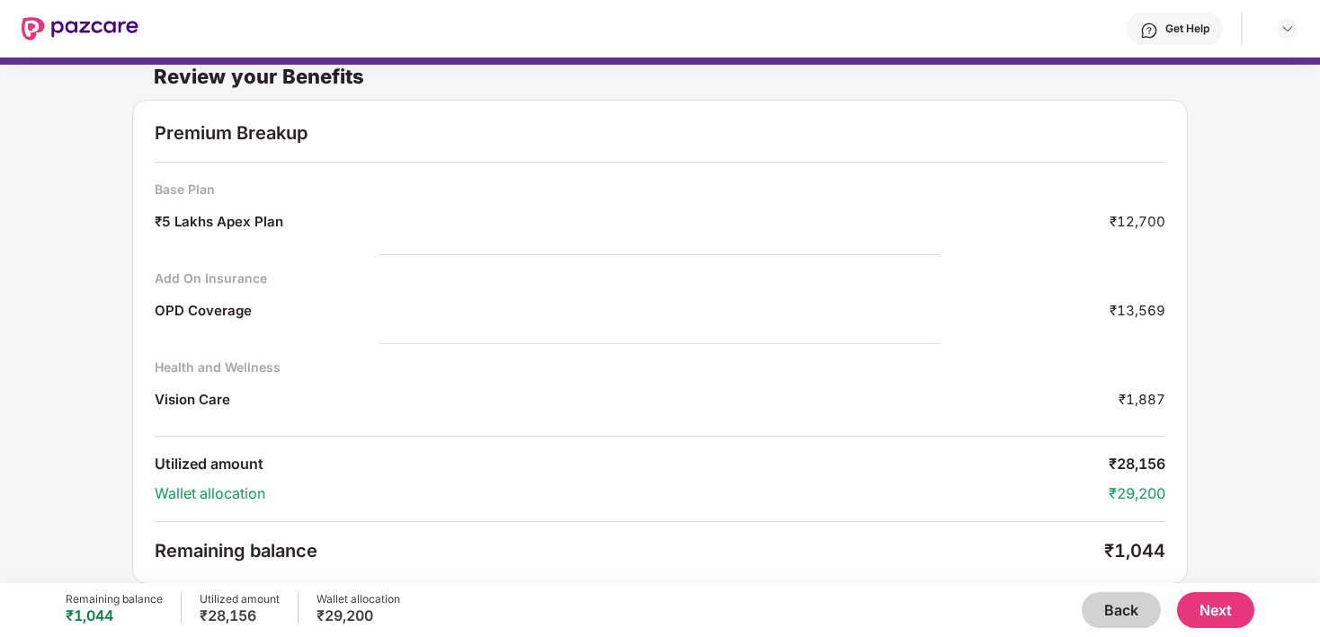
click at [1213, 609] on button "Next" at bounding box center [1215, 610] width 77 height 36
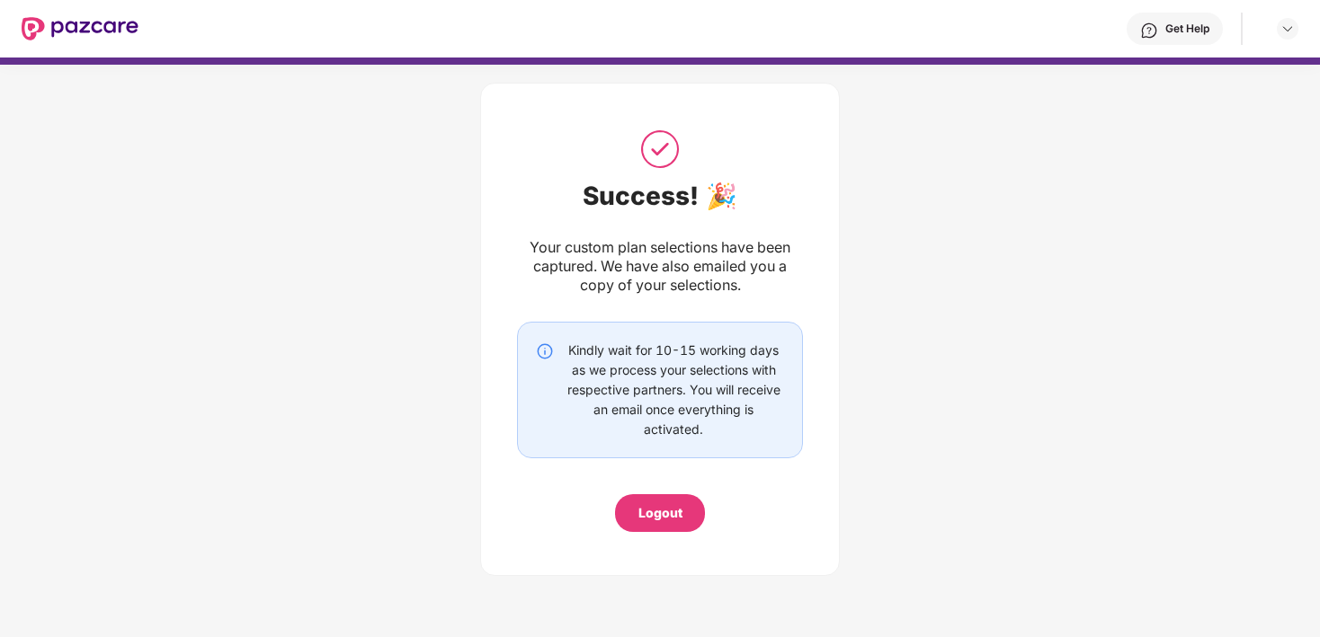
click at [696, 277] on div "Your custom plan selections have been captured. We have also emailed you a copy…" at bounding box center [660, 266] width 286 height 57
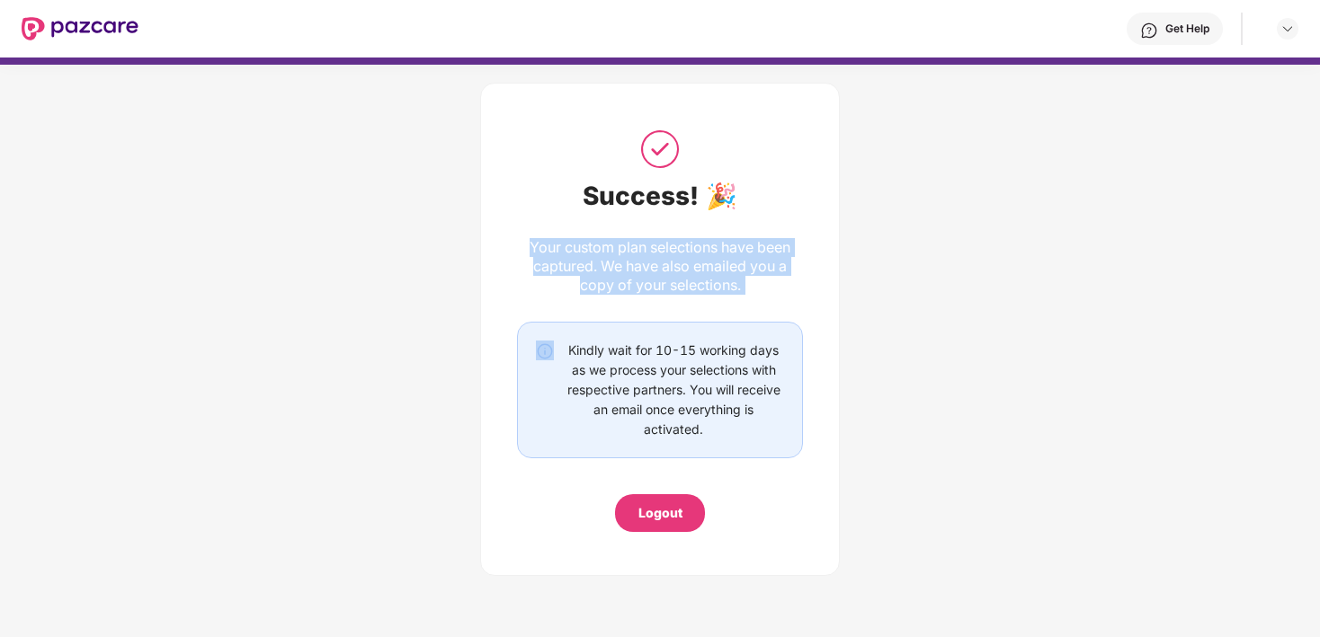
click at [696, 277] on div "Your custom plan selections have been captured. We have also emailed you a copy…" at bounding box center [660, 266] width 286 height 57
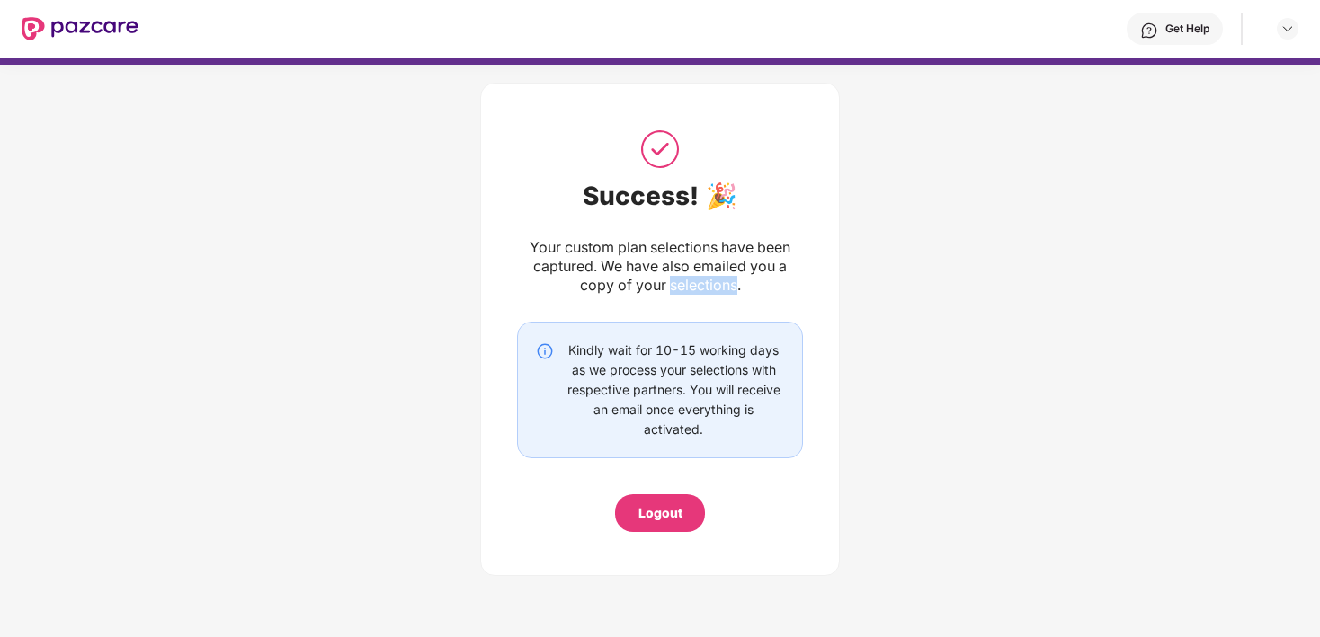
click at [696, 277] on div "Your custom plan selections have been captured. We have also emailed you a copy…" at bounding box center [660, 266] width 286 height 57
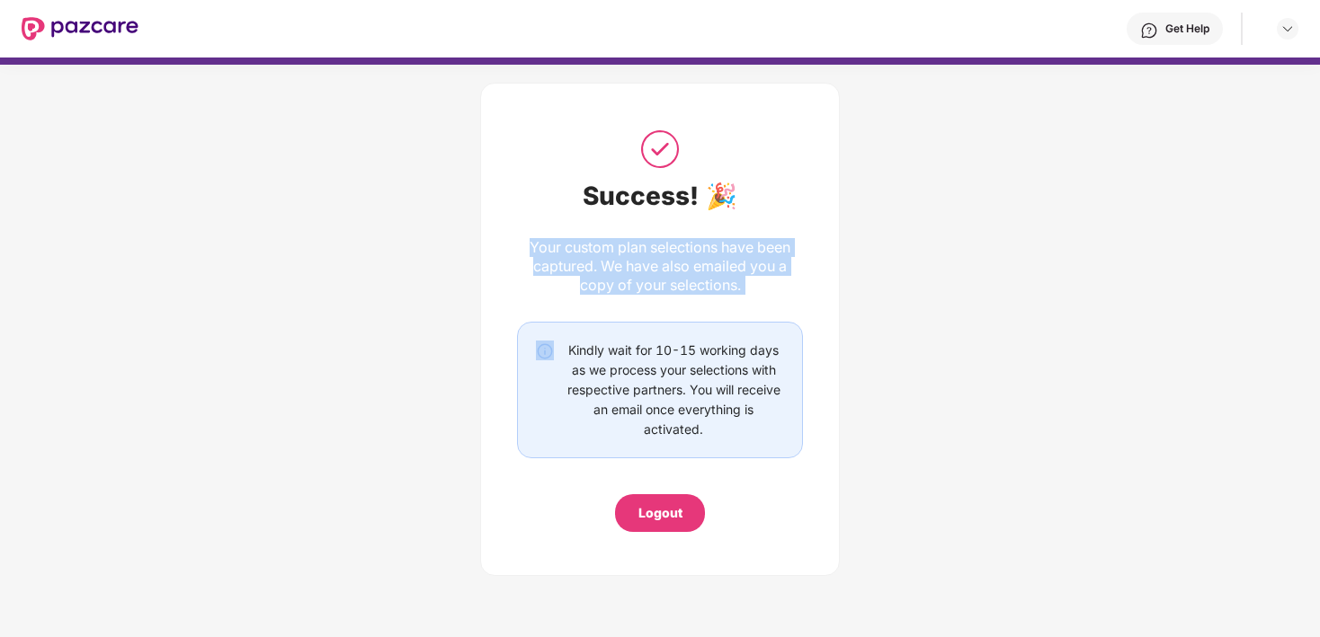
click at [696, 277] on div "Your custom plan selections have been captured. We have also emailed you a copy…" at bounding box center [660, 266] width 286 height 57
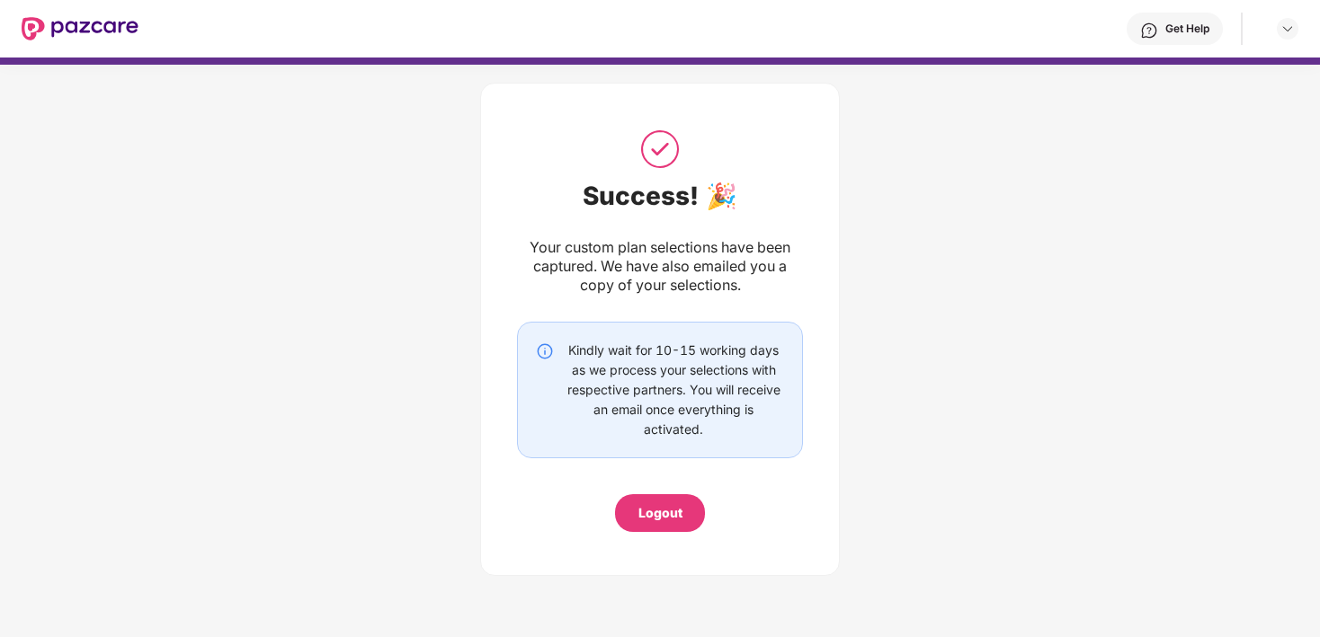
click at [681, 381] on div "Kindly wait for 10-15 working days as we process your selections with respectiv…" at bounding box center [673, 390] width 221 height 99
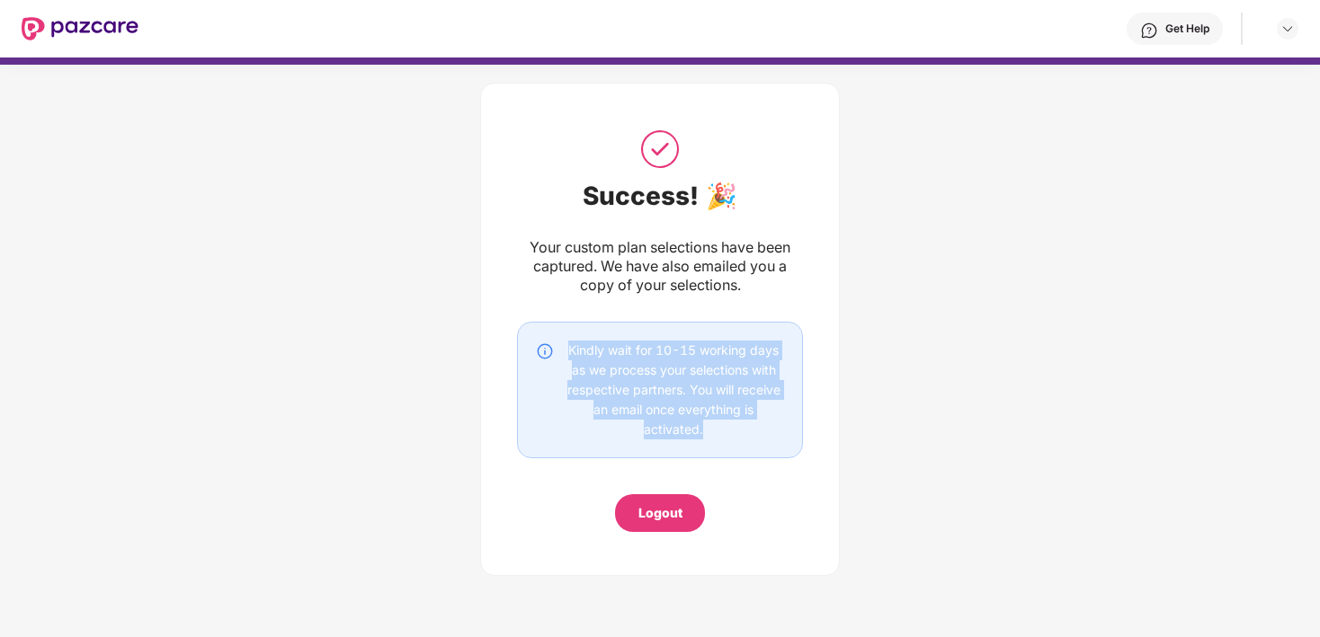
drag, startPoint x: 681, startPoint y: 381, endPoint x: 705, endPoint y: 434, distance: 58.3
click at [705, 434] on div "Kindly wait for 10-15 working days as we process your selections with respectiv…" at bounding box center [673, 390] width 221 height 99
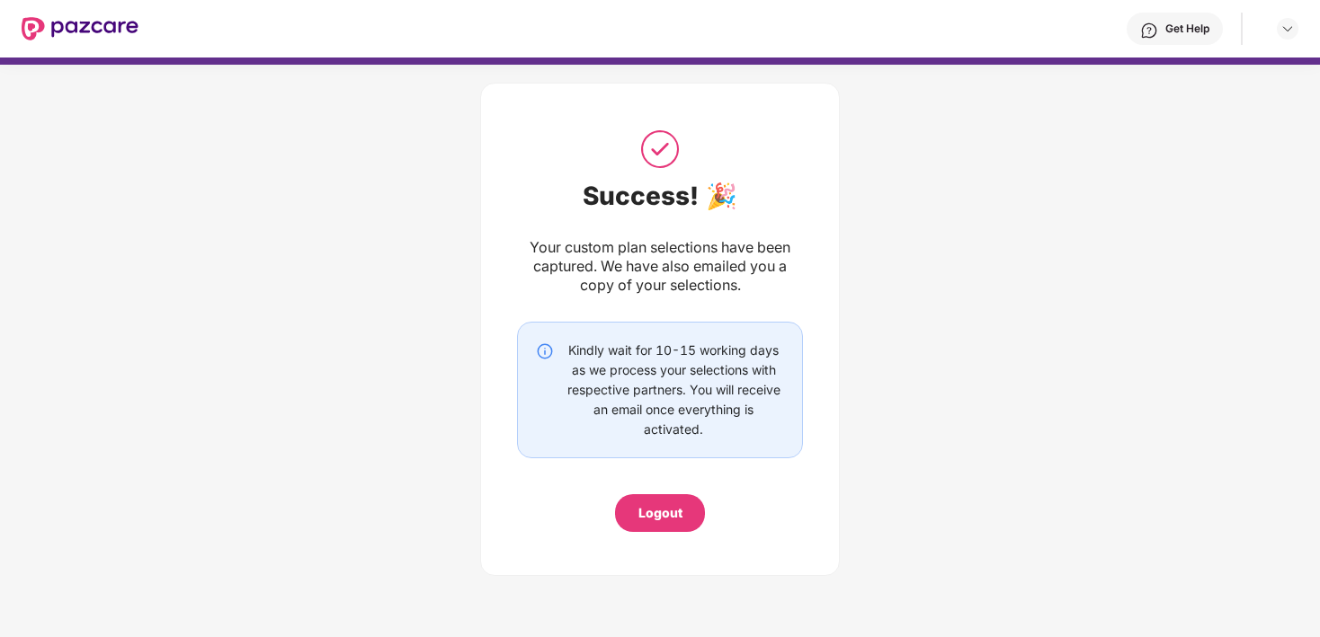
click at [705, 434] on div "Kindly wait for 10-15 working days as we process your selections with respectiv…" at bounding box center [673, 390] width 221 height 99
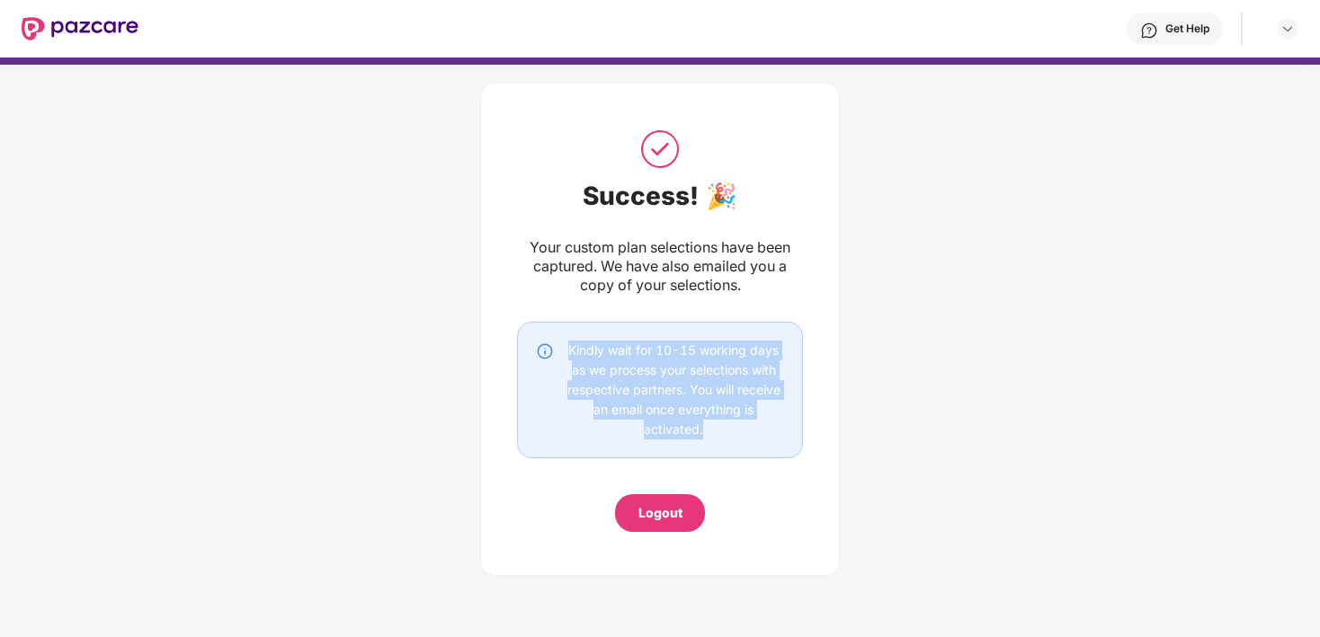
click at [705, 434] on div "Kindly wait for 10-15 working days as we process your selections with respectiv…" at bounding box center [673, 390] width 221 height 99
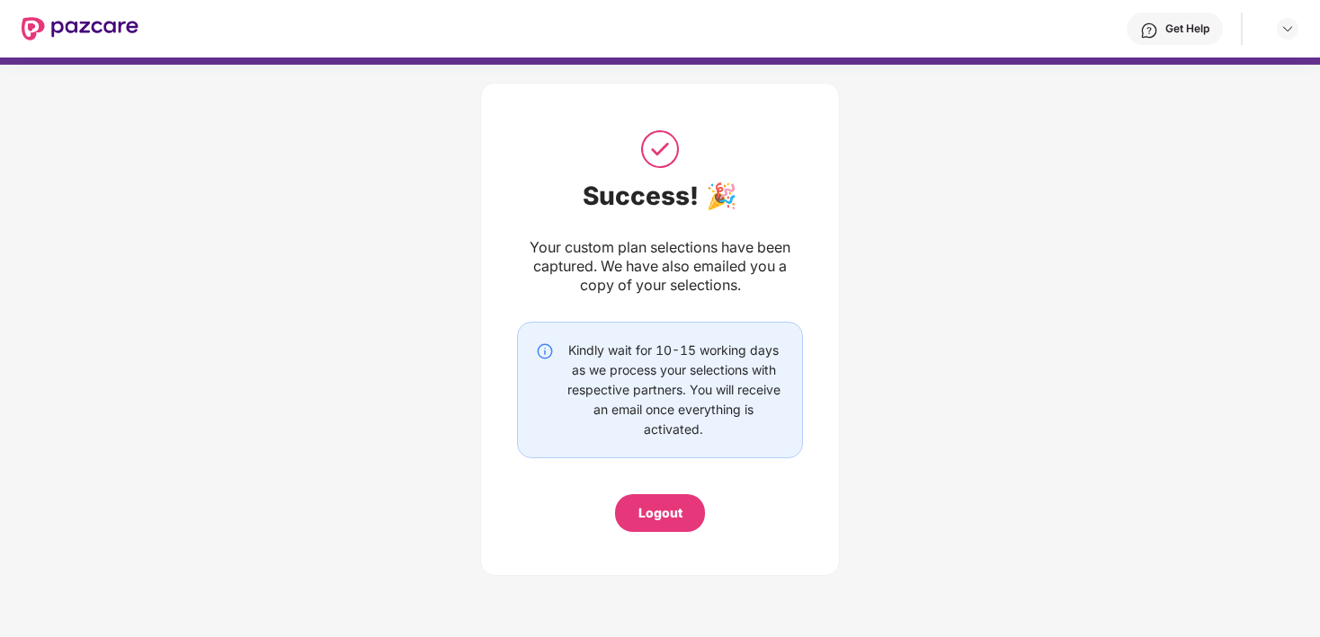
click at [679, 493] on div "Success! 🎉 Your custom plan selections have been captured. We have also emailed…" at bounding box center [660, 329] width 286 height 405
